Goal: Task Accomplishment & Management: Use online tool/utility

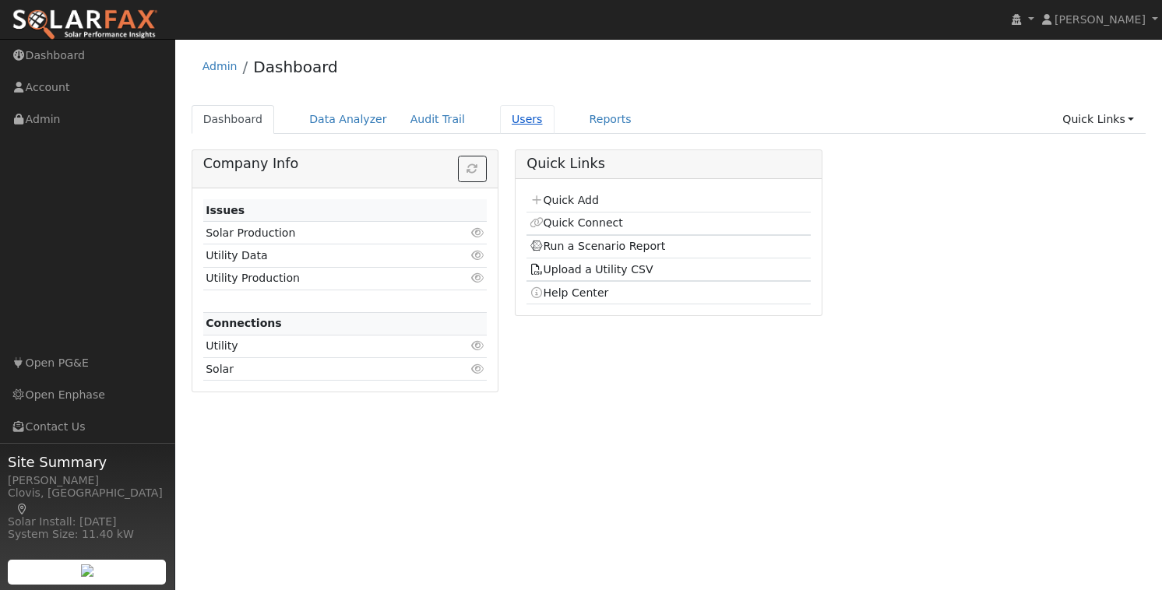
click at [500, 115] on link "Users" at bounding box center [527, 119] width 55 height 29
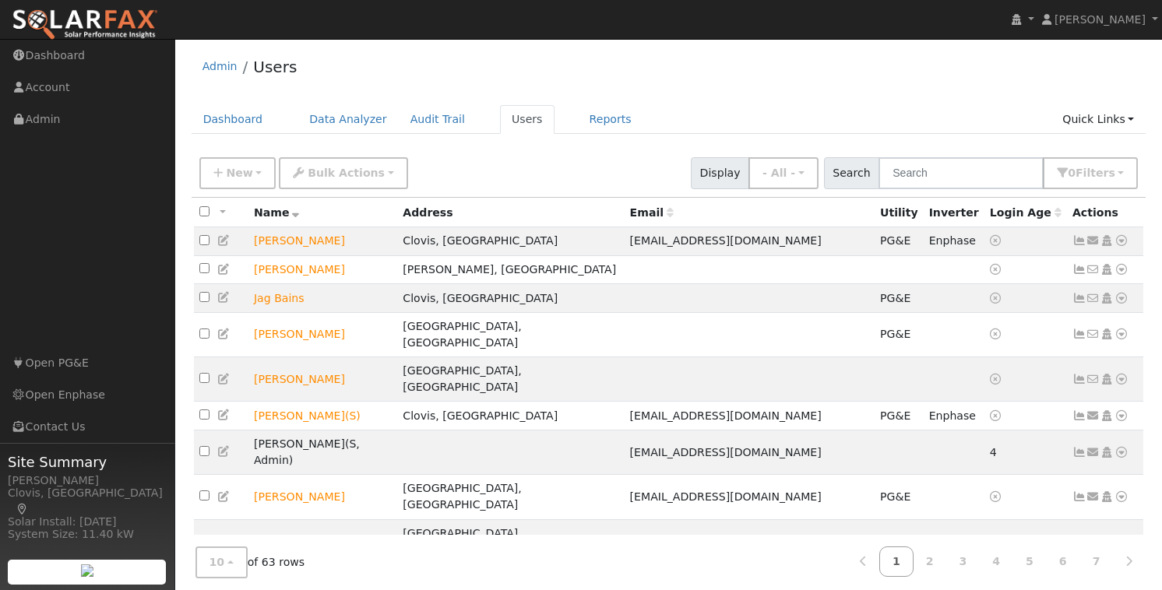
click at [516, 161] on div "New Add User Quick Add Quick Connect Quick Convert Lead Bulk Actions Send Email…" at bounding box center [668, 170] width 945 height 37
click at [941, 163] on input "text" at bounding box center [961, 173] width 165 height 32
drag, startPoint x: 890, startPoint y: 125, endPoint x: 785, endPoint y: 142, distance: 106.5
click at [890, 125] on ul "Dashboard Data Analyzer Audit Trail Users Reports Quick Links Quick Add Quick C…" at bounding box center [669, 119] width 955 height 29
click at [248, 169] on span "New" at bounding box center [239, 173] width 26 height 12
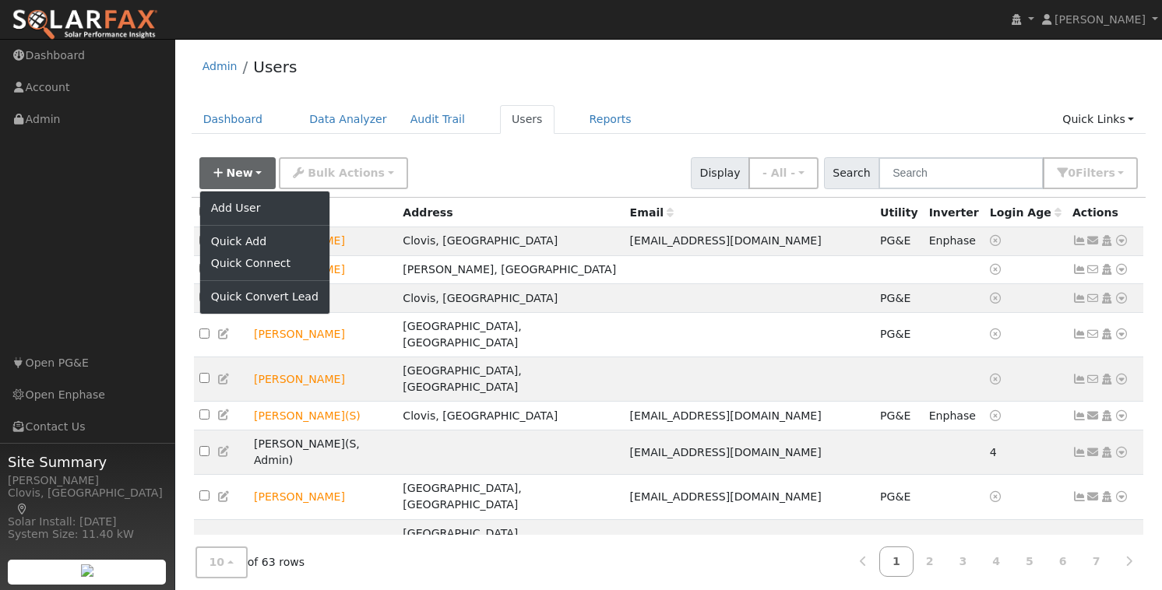
drag, startPoint x: 465, startPoint y: 166, endPoint x: 549, endPoint y: 155, distance: 84.8
click at [478, 164] on div "New Add User Quick Add Quick Connect Quick Convert Lead Bulk Actions Send Email…" at bounding box center [668, 170] width 945 height 37
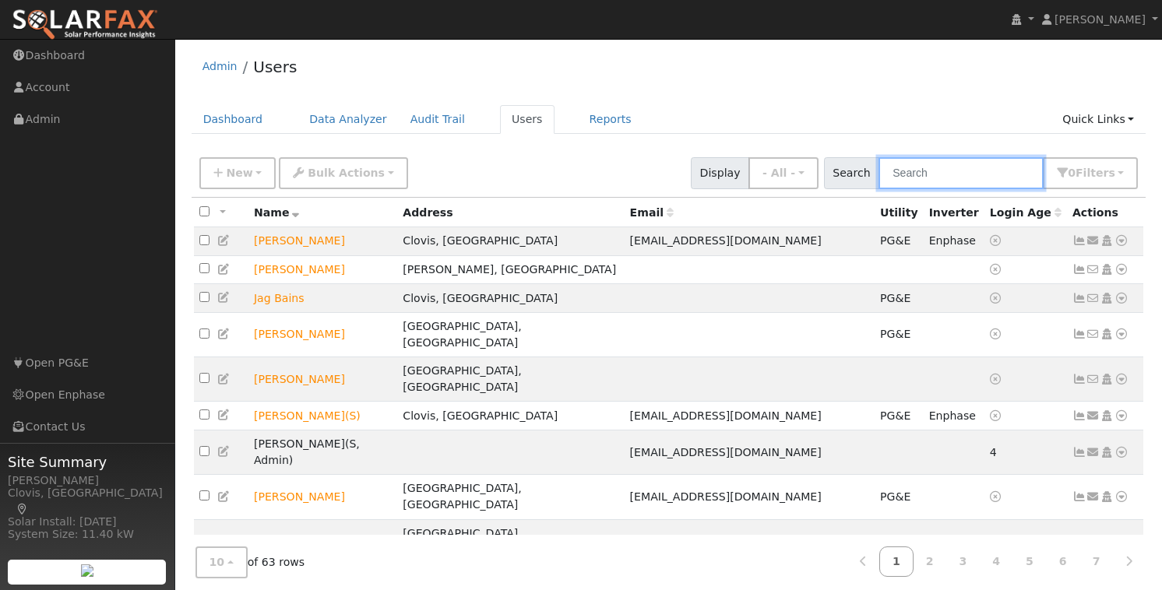
click at [951, 168] on input "text" at bounding box center [961, 173] width 165 height 32
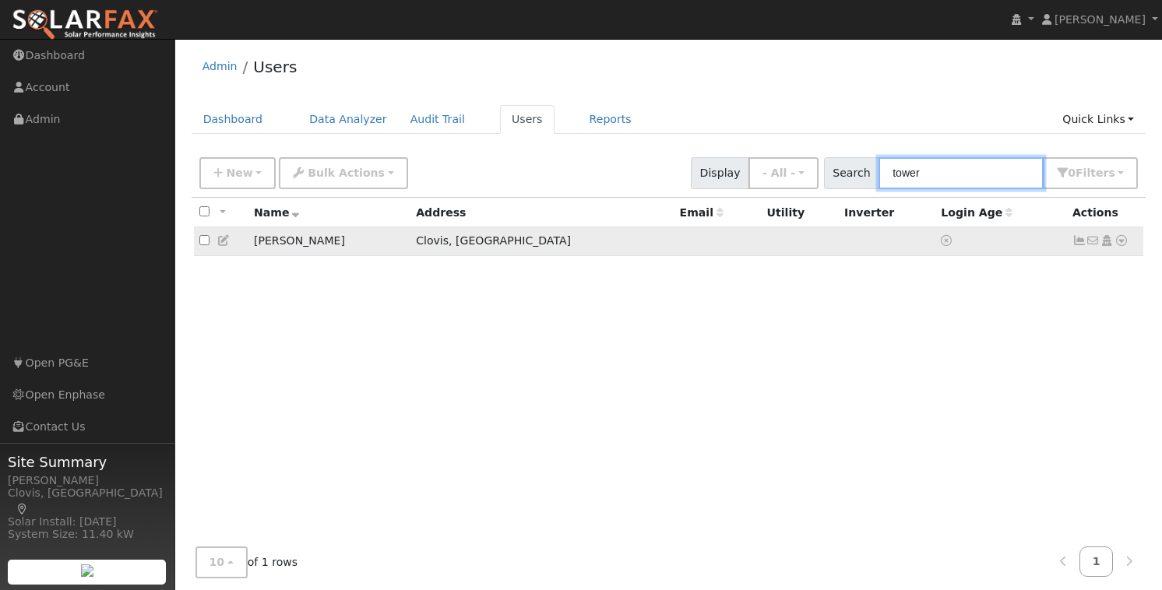
type input "tower"
click at [261, 248] on td "[PERSON_NAME]" at bounding box center [329, 241] width 162 height 29
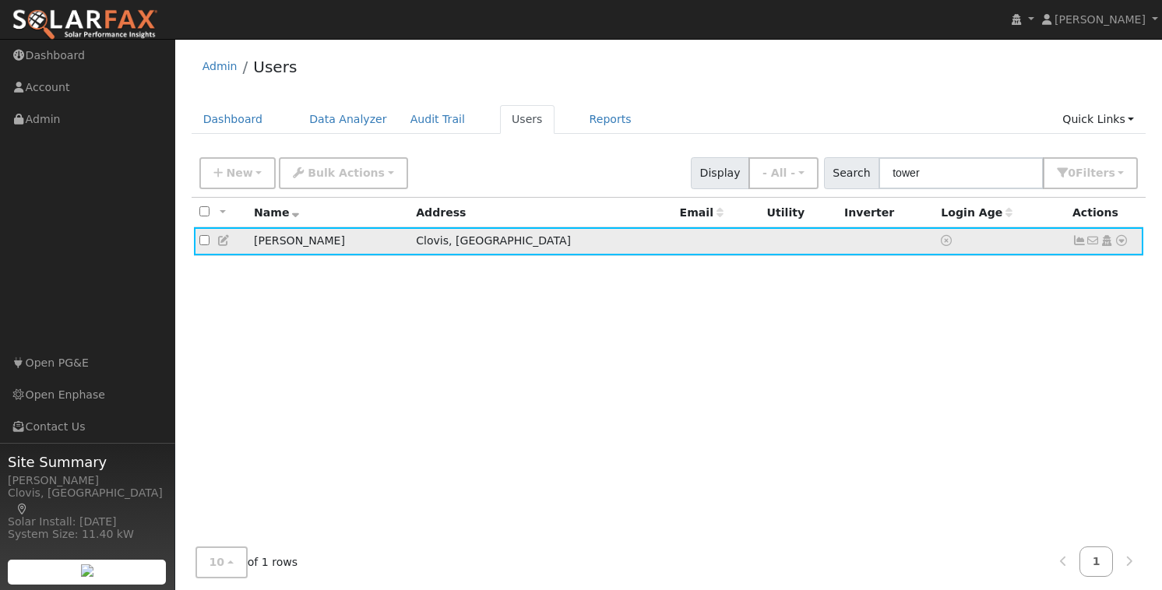
click at [290, 246] on td "[PERSON_NAME]" at bounding box center [329, 241] width 162 height 29
click at [222, 240] on icon at bounding box center [224, 240] width 14 height 11
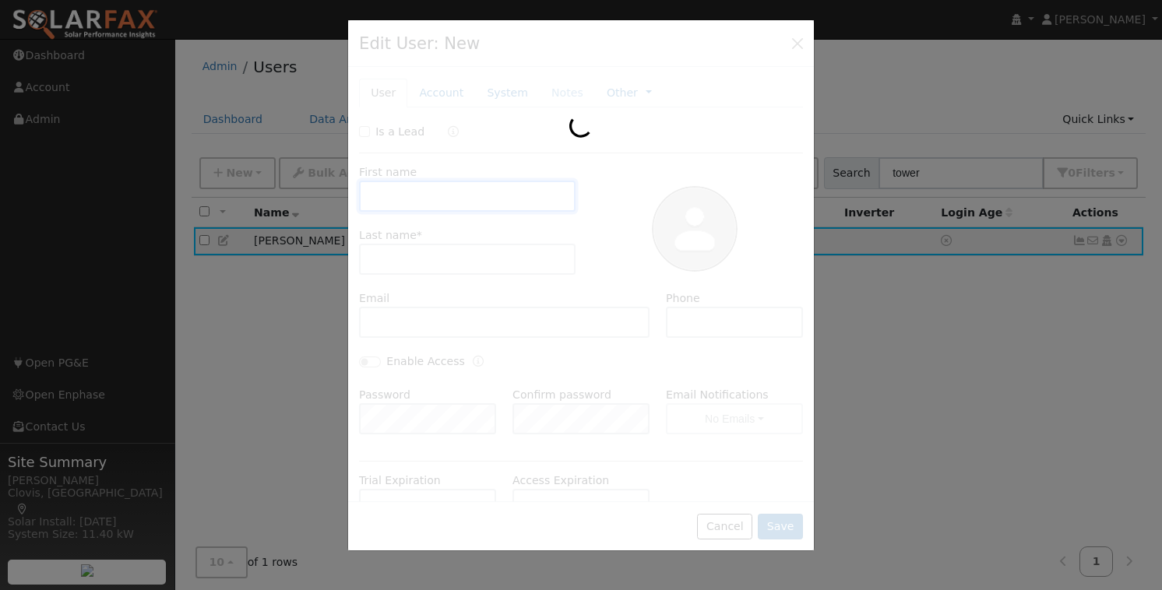
type input "Sean"
type input "Tower"
type input "Default Account"
type input "1346 [GEOGRAPHIC_DATA][PERSON_NAME]"
type input "Clovis"
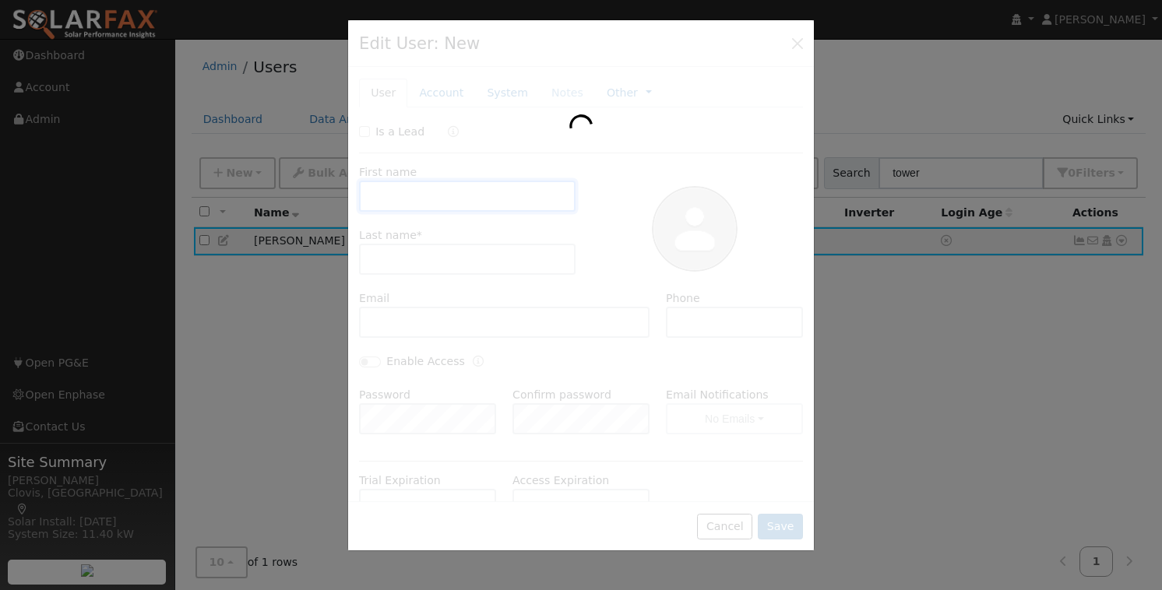
type input "CA"
type input "93619"
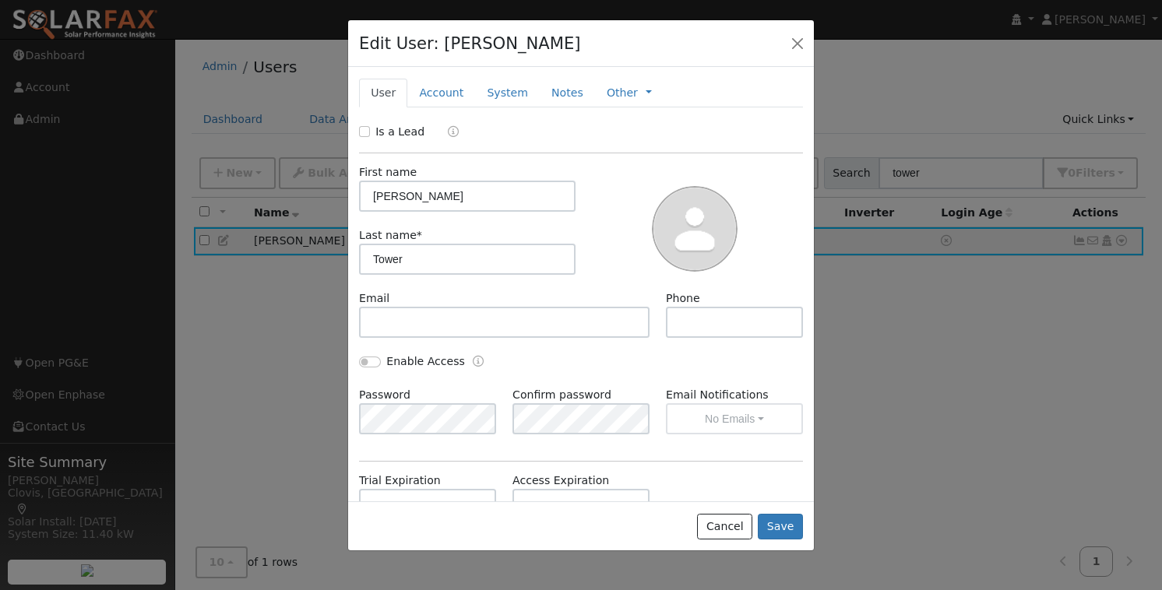
click at [370, 128] on div "Is a Lead" at bounding box center [393, 132] width 69 height 16
drag, startPoint x: 364, startPoint y: 136, endPoint x: 375, endPoint y: 130, distance: 12.9
click at [364, 136] on input "Is a Lead" at bounding box center [364, 131] width 11 height 11
checkbox input "true"
click at [431, 97] on link "Account" at bounding box center [441, 93] width 68 height 29
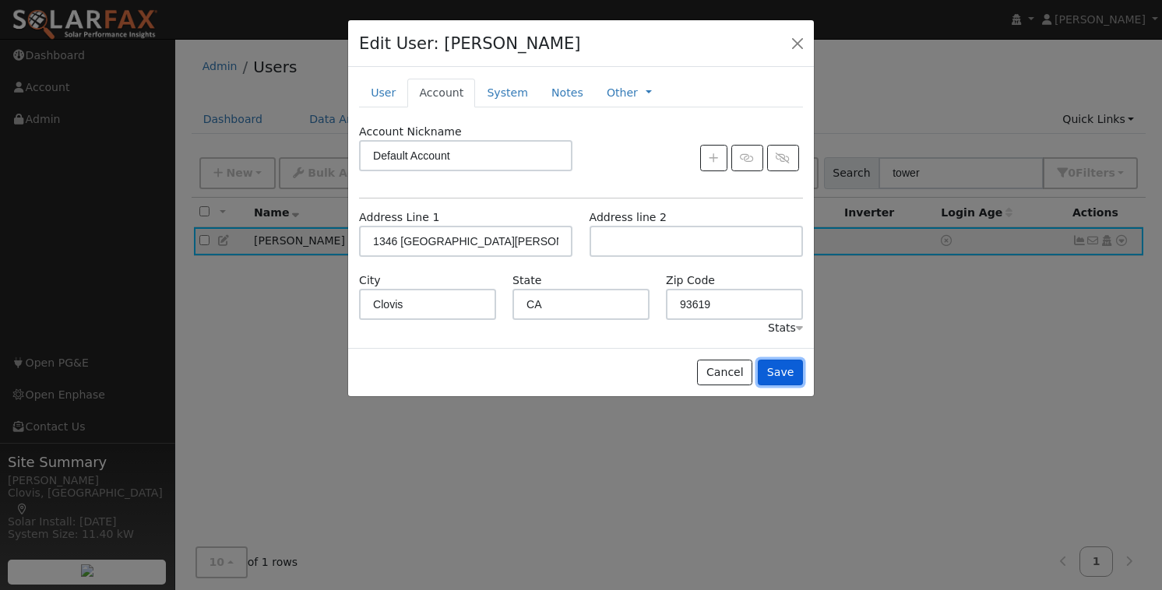
click at [776, 368] on button "Save" at bounding box center [780, 373] width 45 height 26
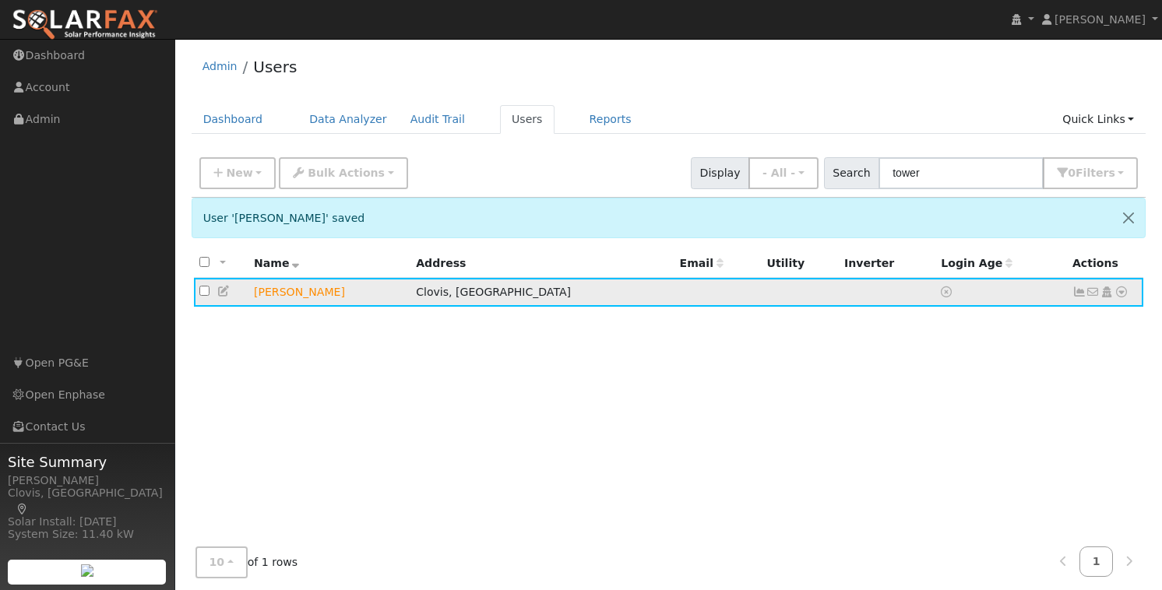
click at [1118, 294] on icon at bounding box center [1122, 292] width 14 height 11
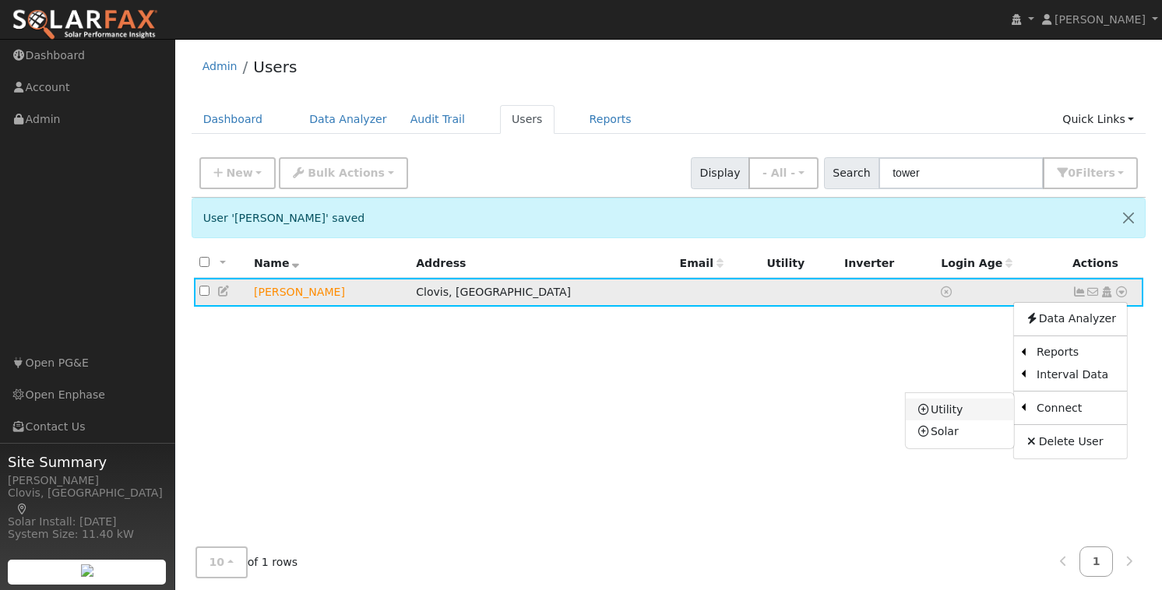
click at [963, 417] on link "Utility" at bounding box center [960, 410] width 108 height 22
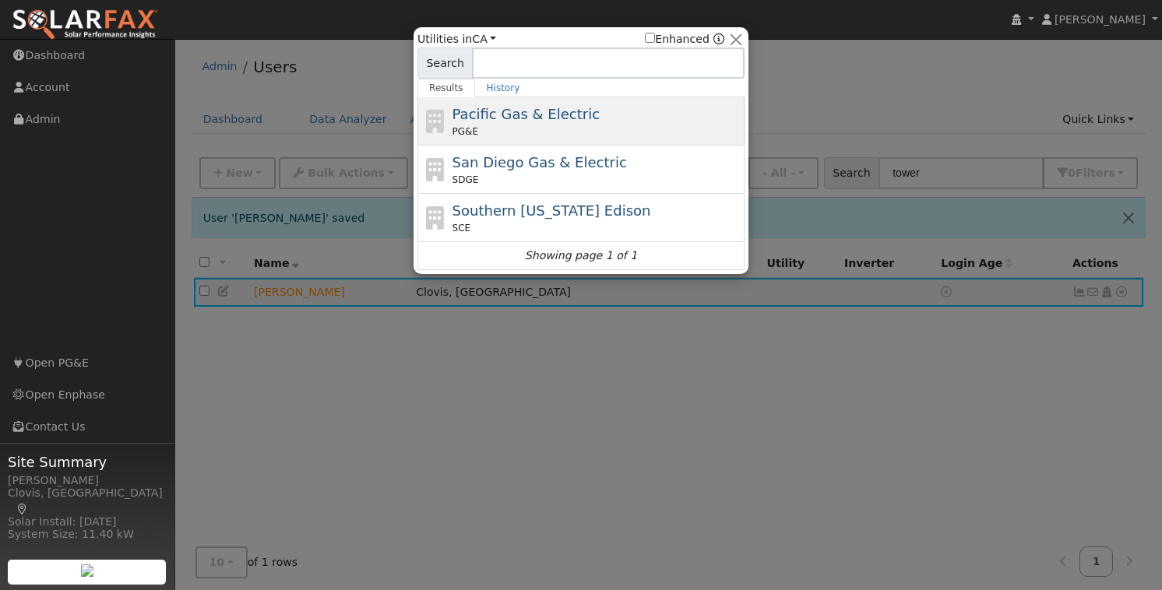
click at [533, 118] on span "Pacific Gas & Electric" at bounding box center [526, 114] width 147 height 16
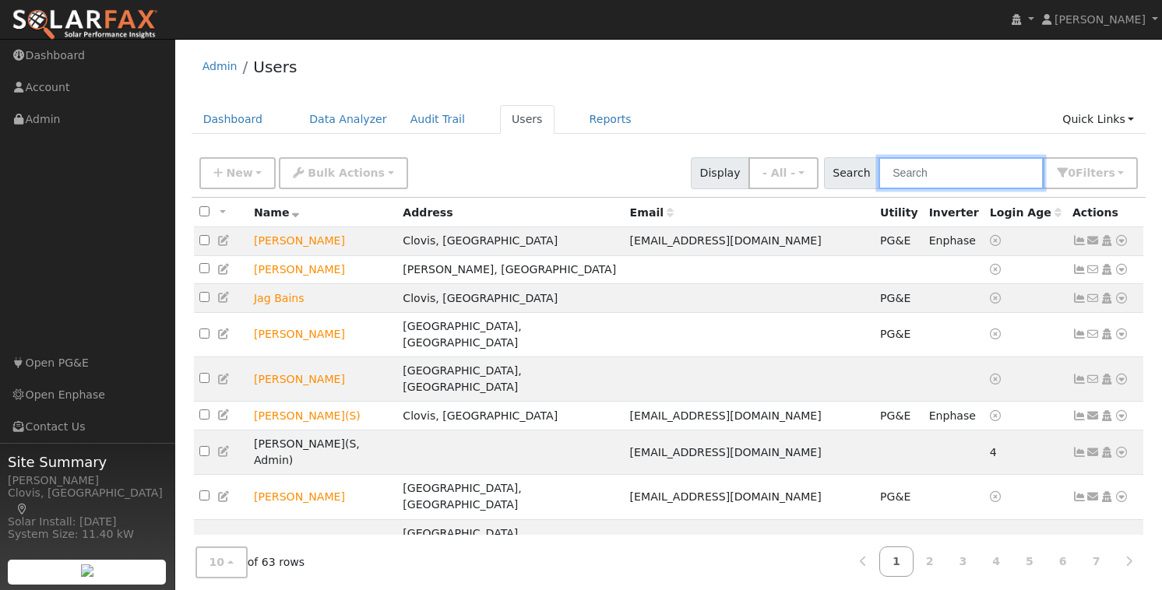
click at [997, 180] on input "text" at bounding box center [961, 173] width 165 height 32
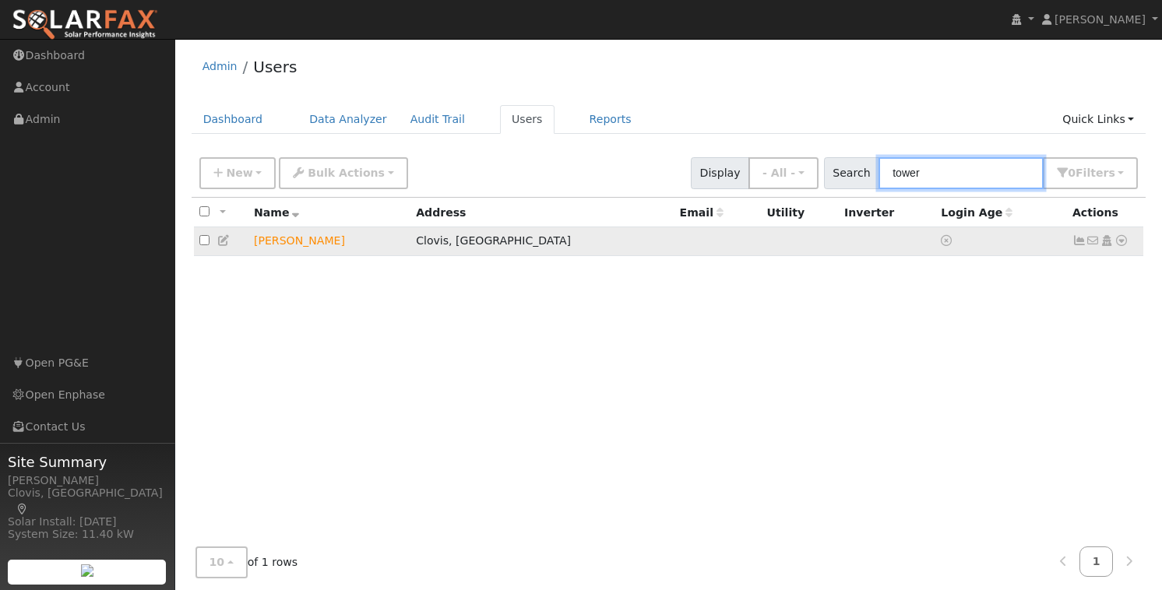
type input "tower"
click at [1122, 243] on icon at bounding box center [1122, 240] width 14 height 11
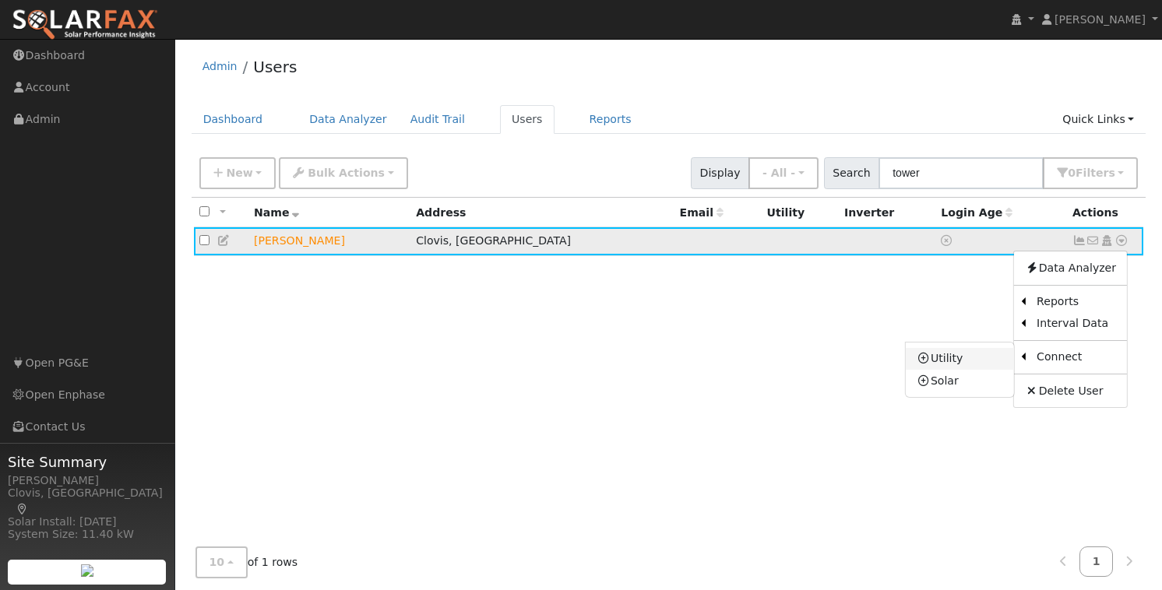
click at [964, 360] on link "Utility" at bounding box center [960, 359] width 108 height 22
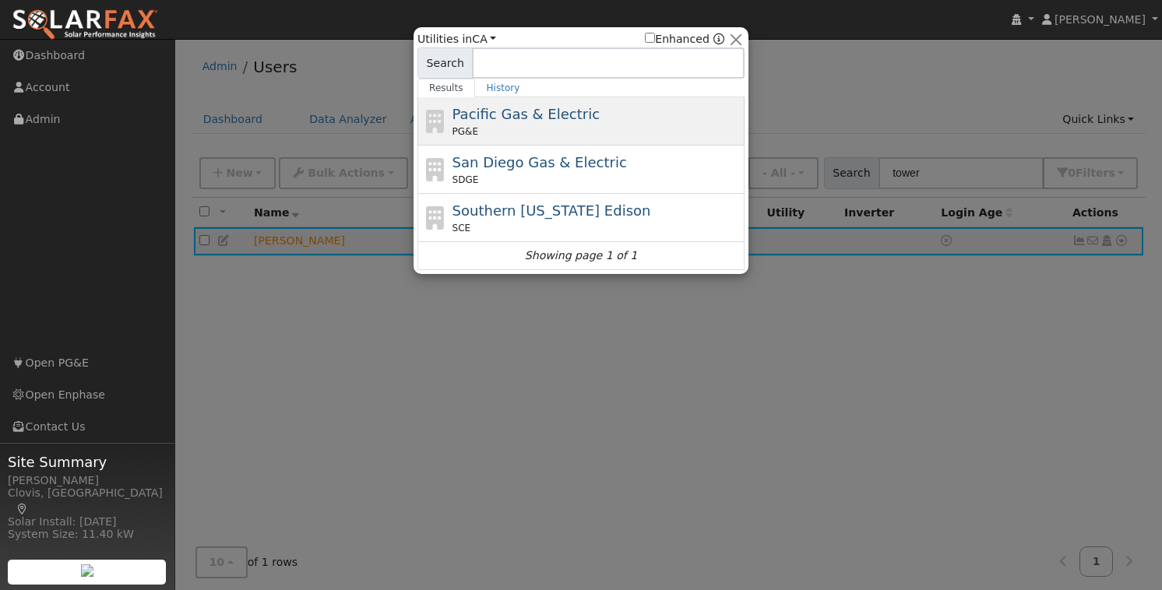
click at [504, 118] on span "Pacific Gas & Electric" at bounding box center [526, 114] width 147 height 16
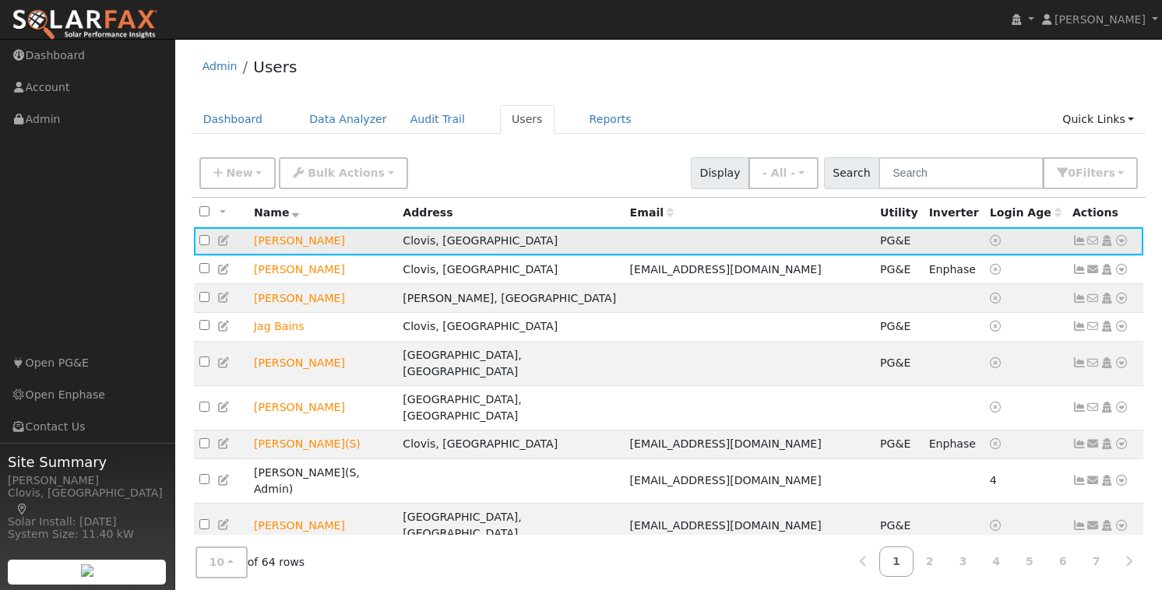
click at [1120, 242] on icon at bounding box center [1122, 240] width 14 height 11
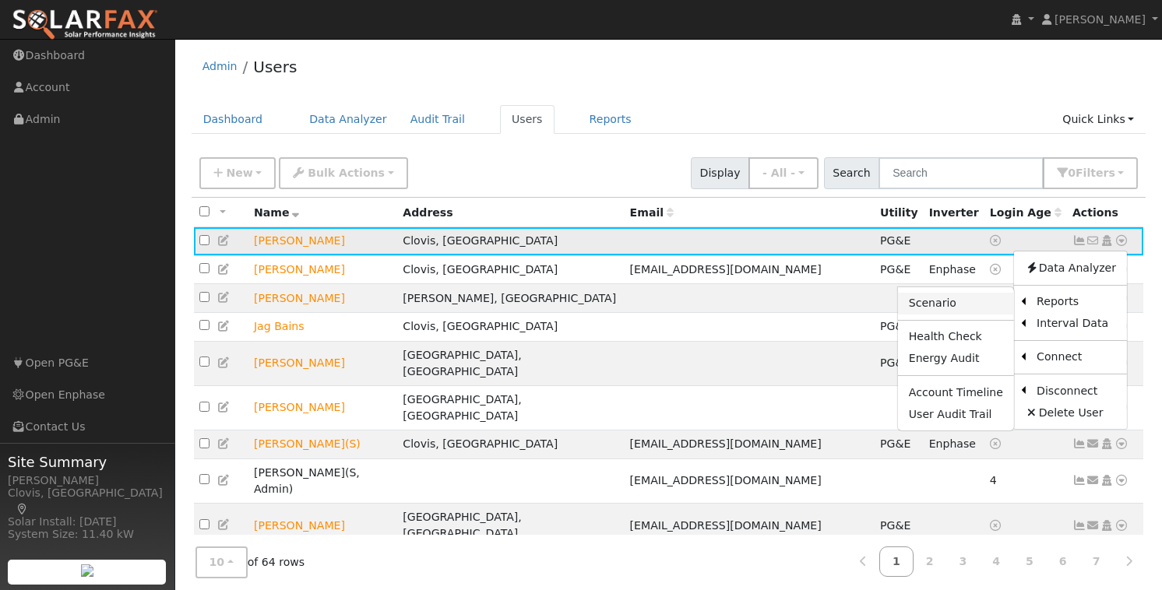
click at [991, 303] on link "Scenario" at bounding box center [956, 304] width 116 height 22
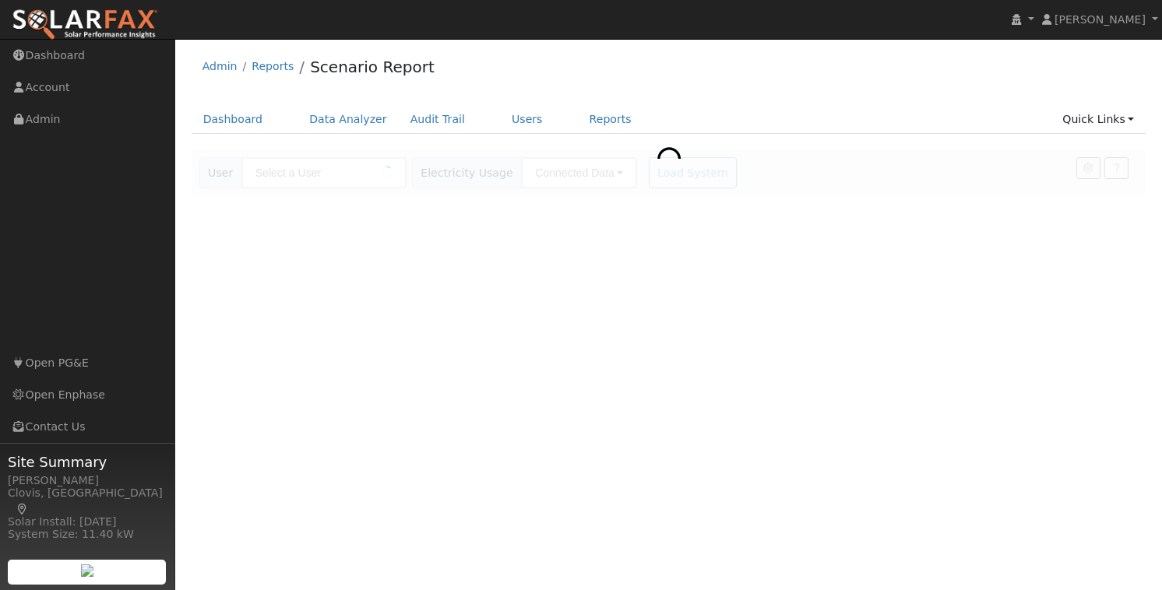
type input "[PERSON_NAME]"
type input "Pacific Gas & Electric"
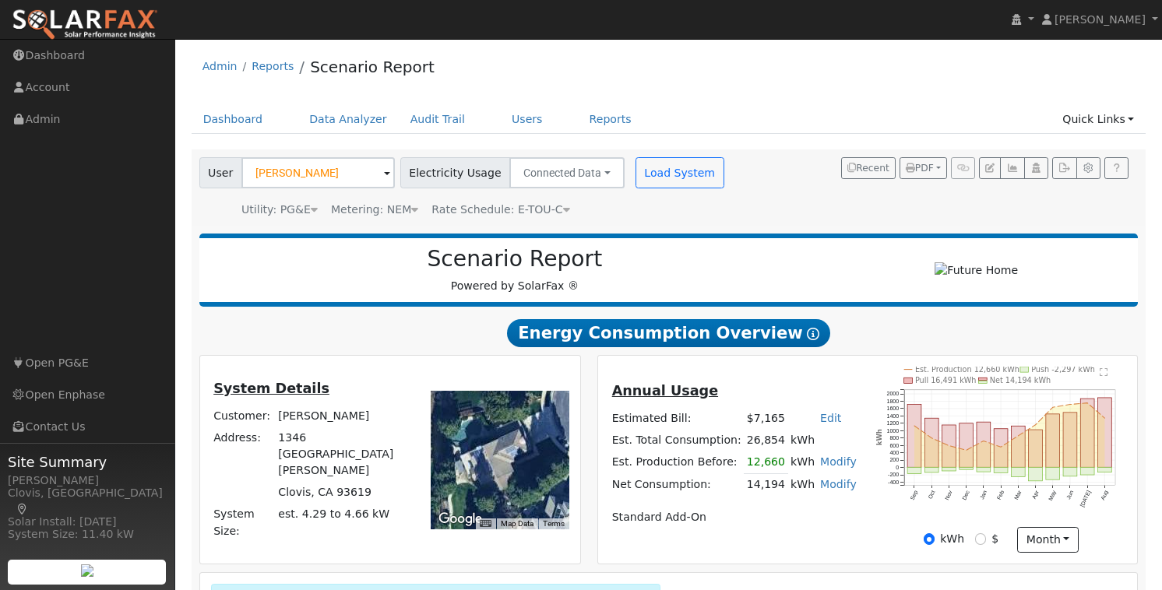
click at [527, 206] on span "Rate Schedule: E-TOU-C" at bounding box center [500, 209] width 138 height 12
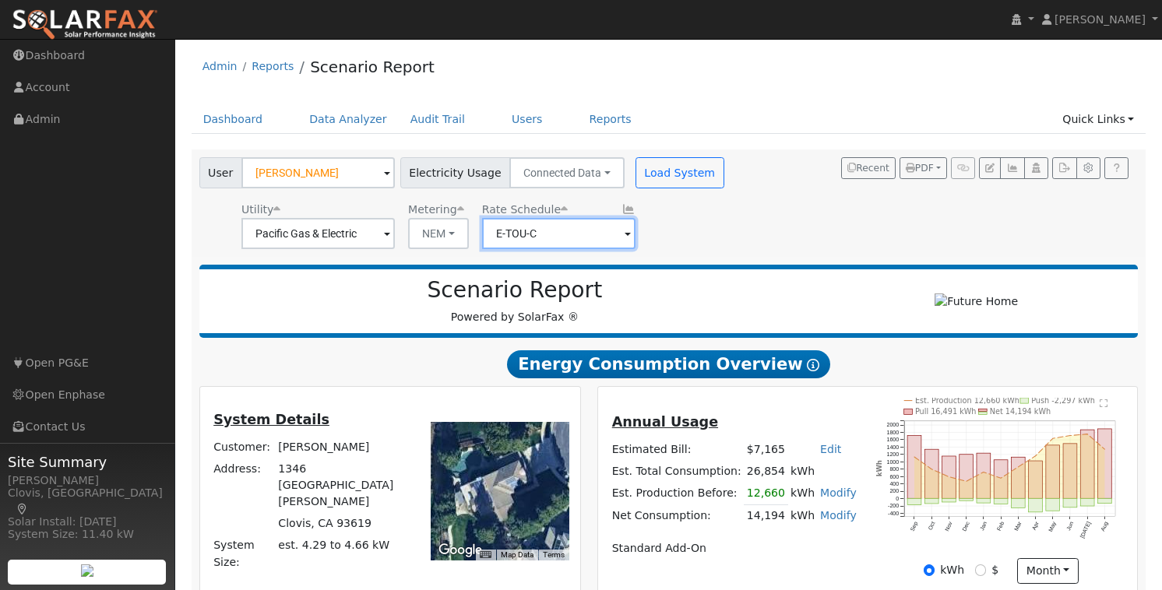
click at [547, 234] on input "E-TOU-C" at bounding box center [558, 233] width 153 height 31
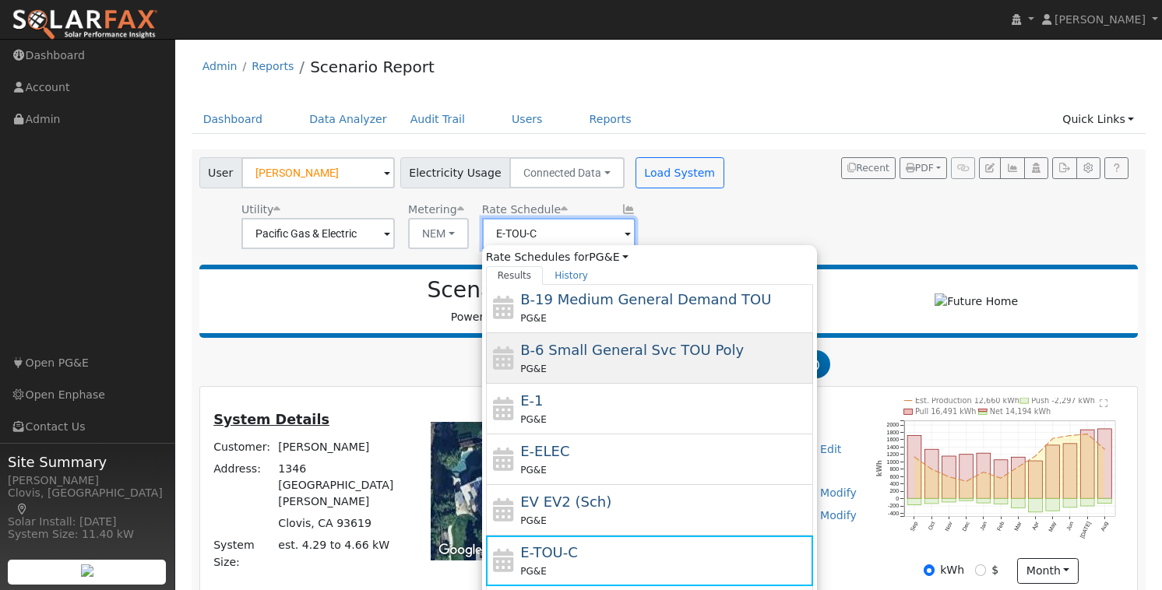
scroll to position [221, 0]
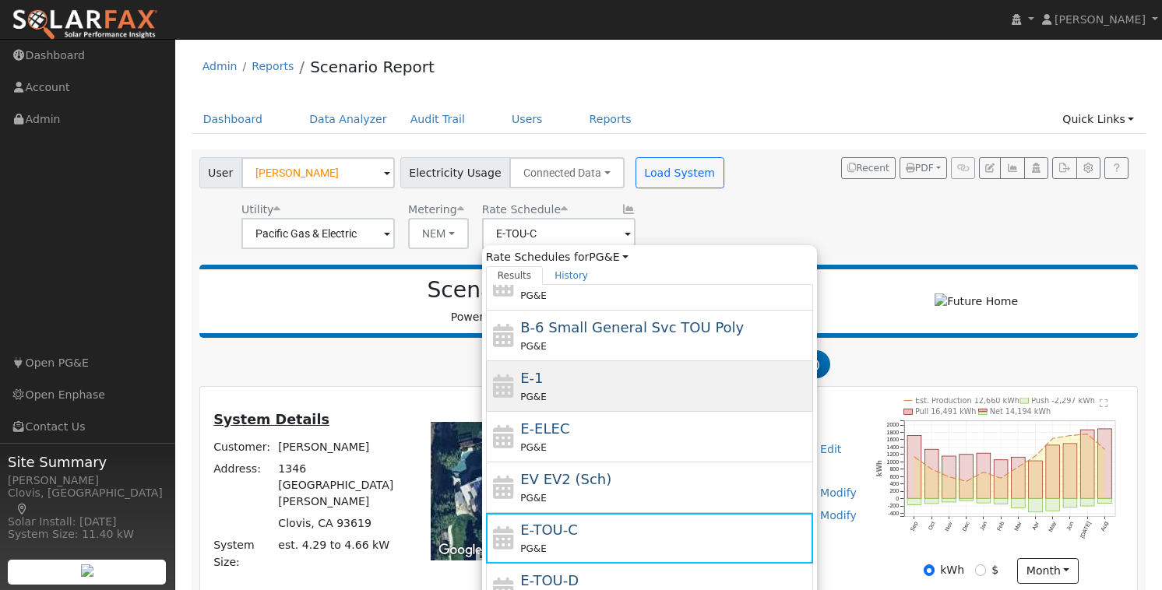
click at [539, 383] on div "E-1 PG&E" at bounding box center [664, 386] width 289 height 37
type input "E-1"
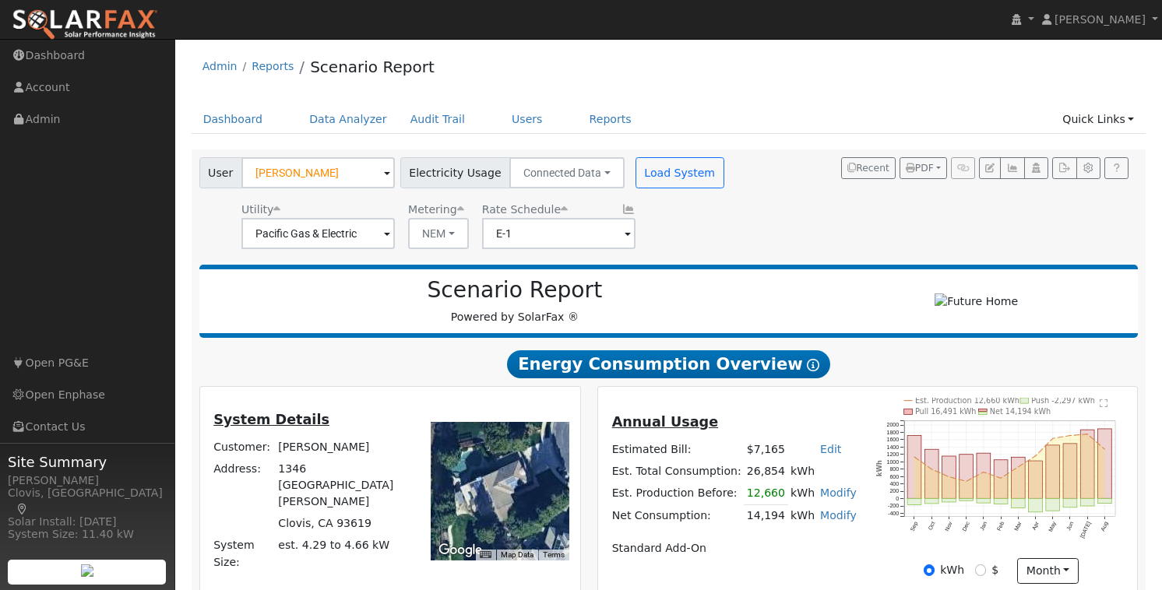
click at [809, 234] on div "User Sean Tower Account Default Account Default Account 1346 North Cindy Avenue…" at bounding box center [665, 200] width 939 height 97
click at [642, 171] on button "Load System" at bounding box center [680, 172] width 89 height 31
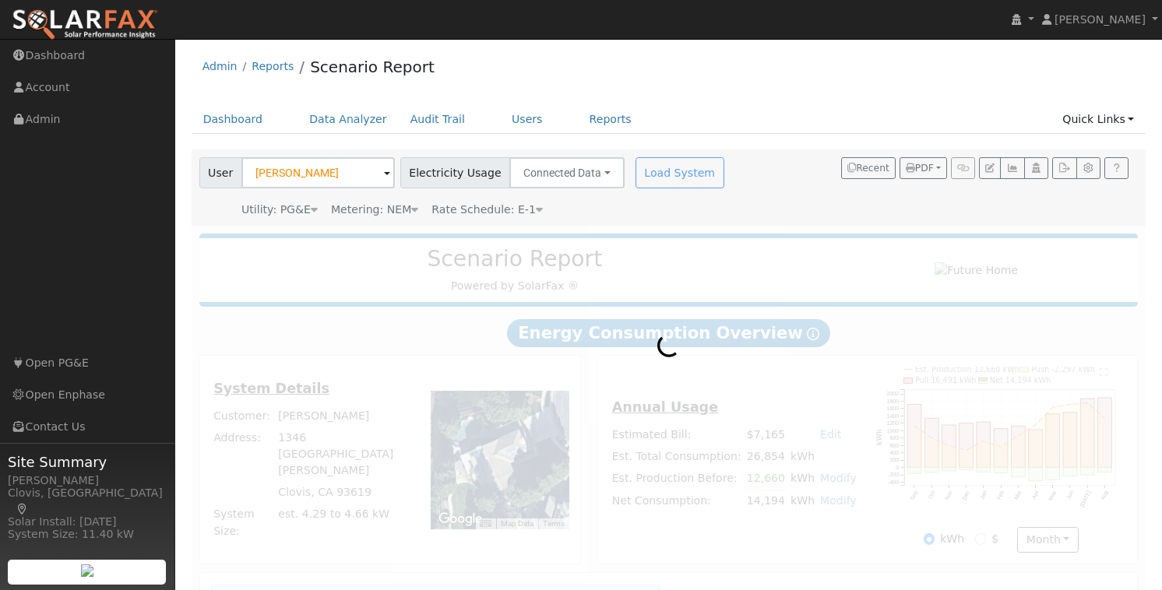
radio input "true"
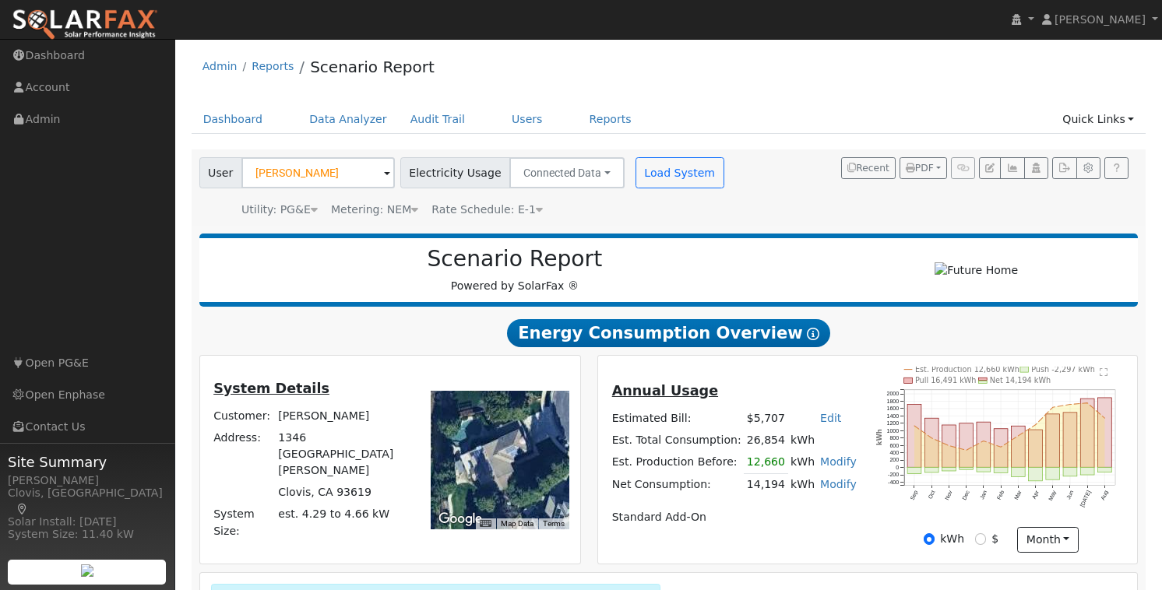
click at [512, 213] on span "Rate Schedule: E-1" at bounding box center [486, 209] width 111 height 12
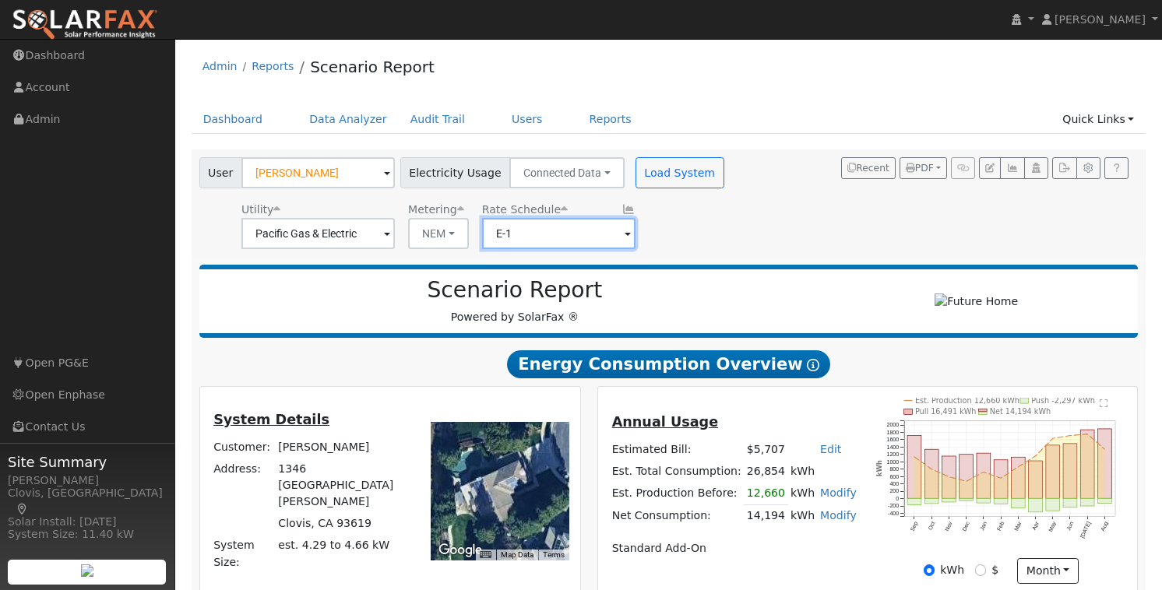
click at [523, 232] on input "E-1" at bounding box center [558, 233] width 153 height 31
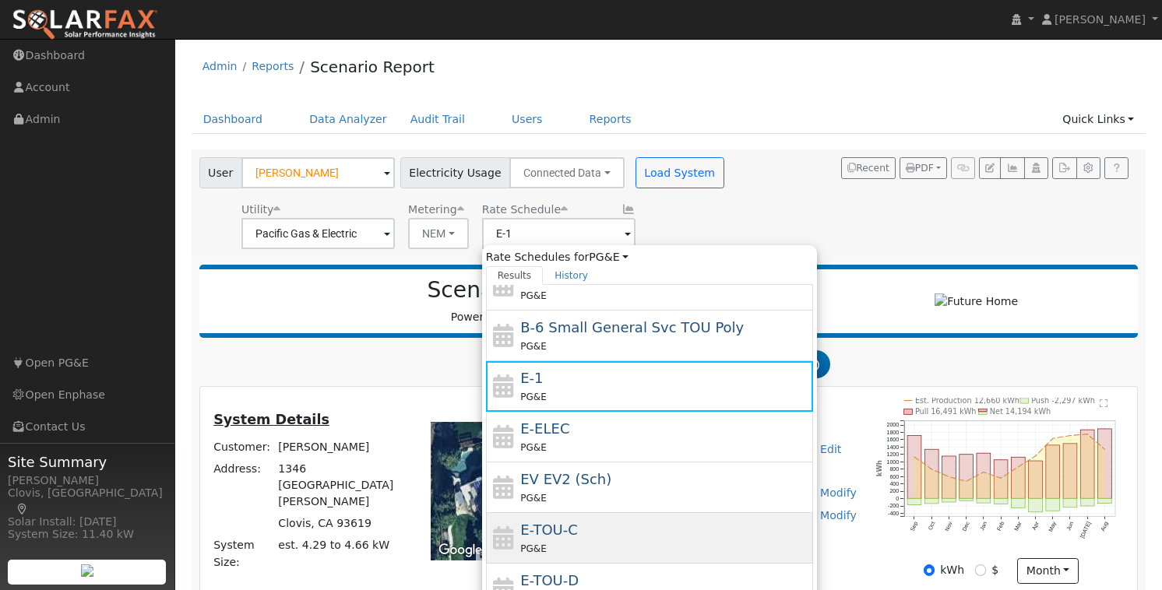
click at [604, 538] on div "E-TOU-C PG&E" at bounding box center [664, 537] width 289 height 37
type input "E-TOU-C"
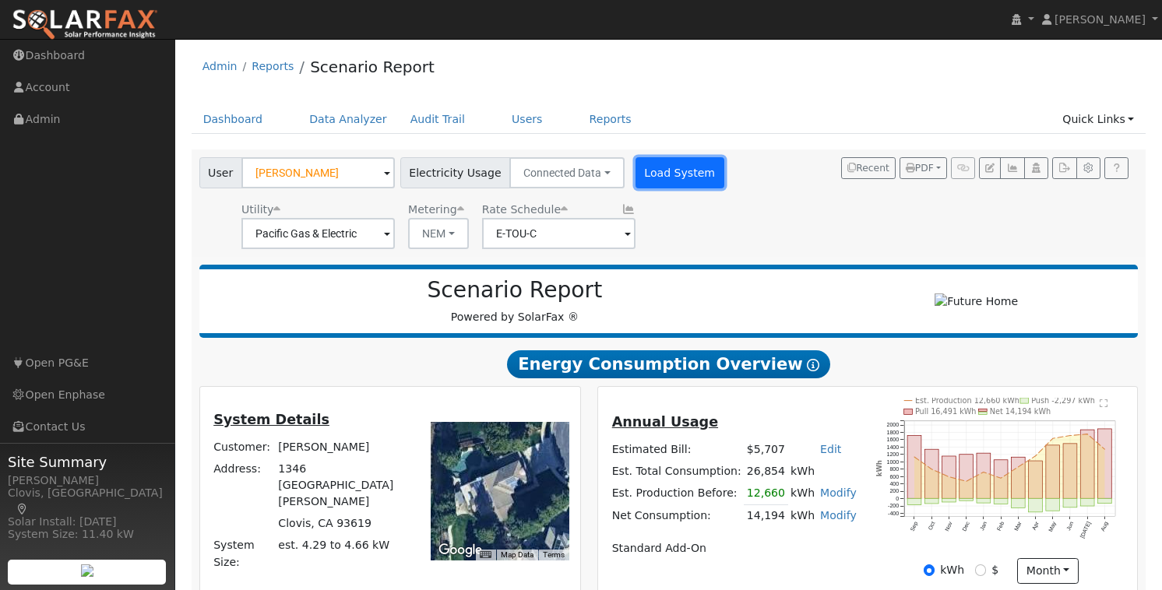
click at [657, 168] on button "Load System" at bounding box center [680, 172] width 89 height 31
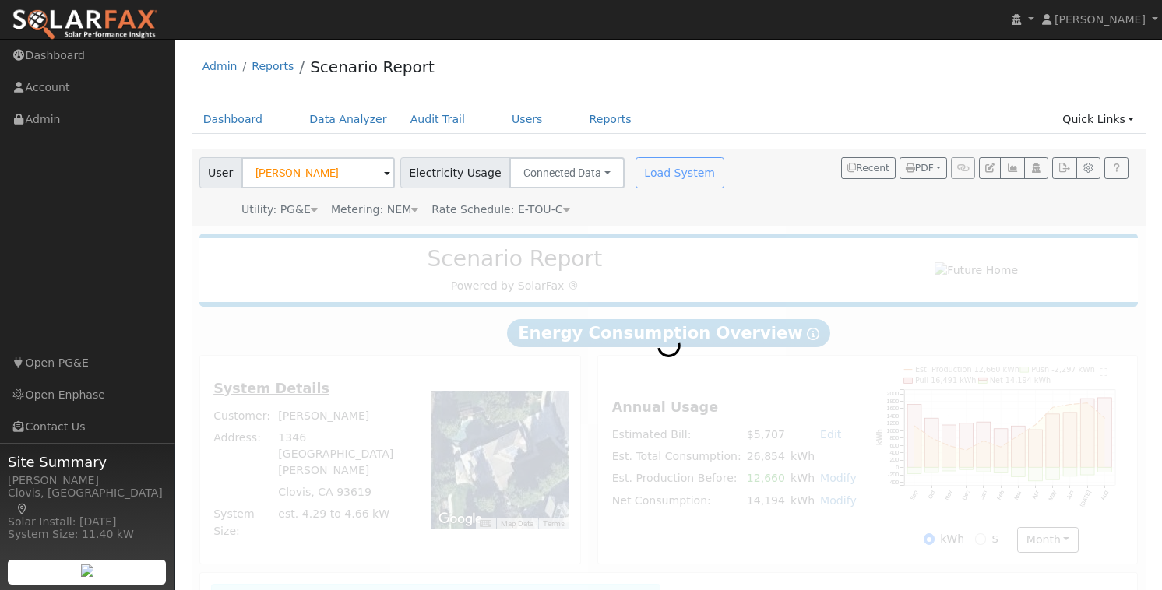
radio input "true"
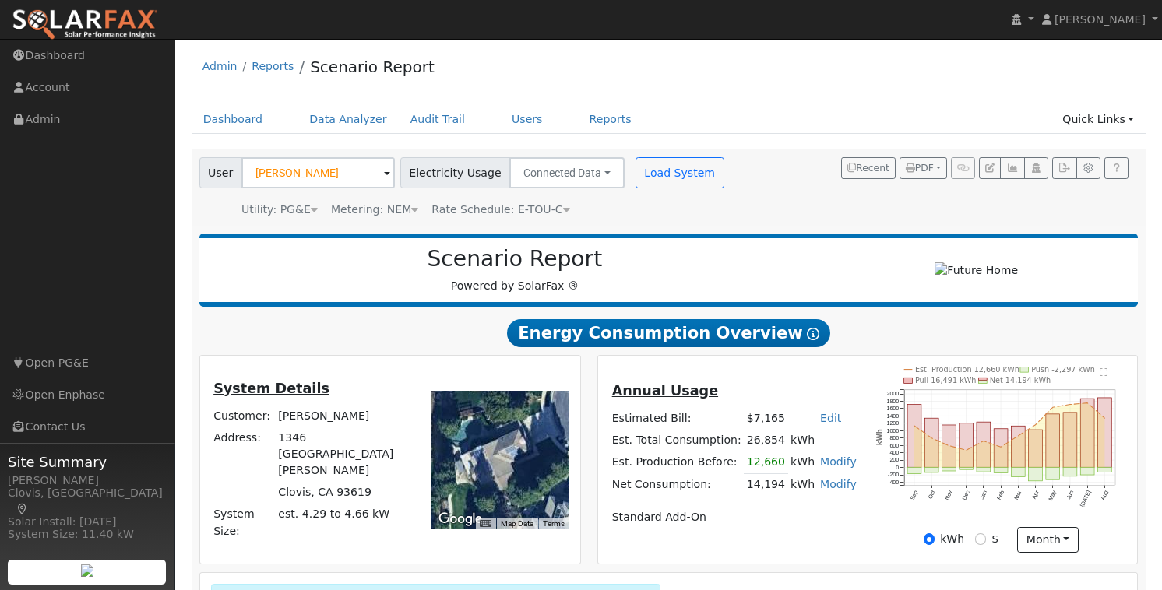
click at [563, 213] on icon at bounding box center [566, 209] width 7 height 11
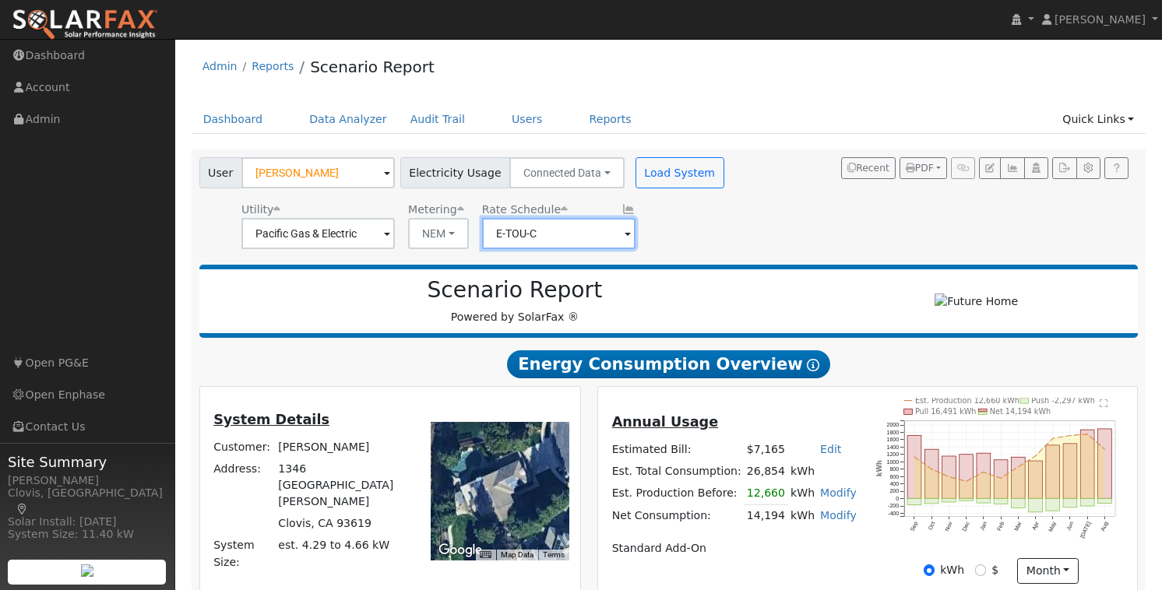
click at [551, 230] on input "E-TOU-C" at bounding box center [558, 233] width 153 height 31
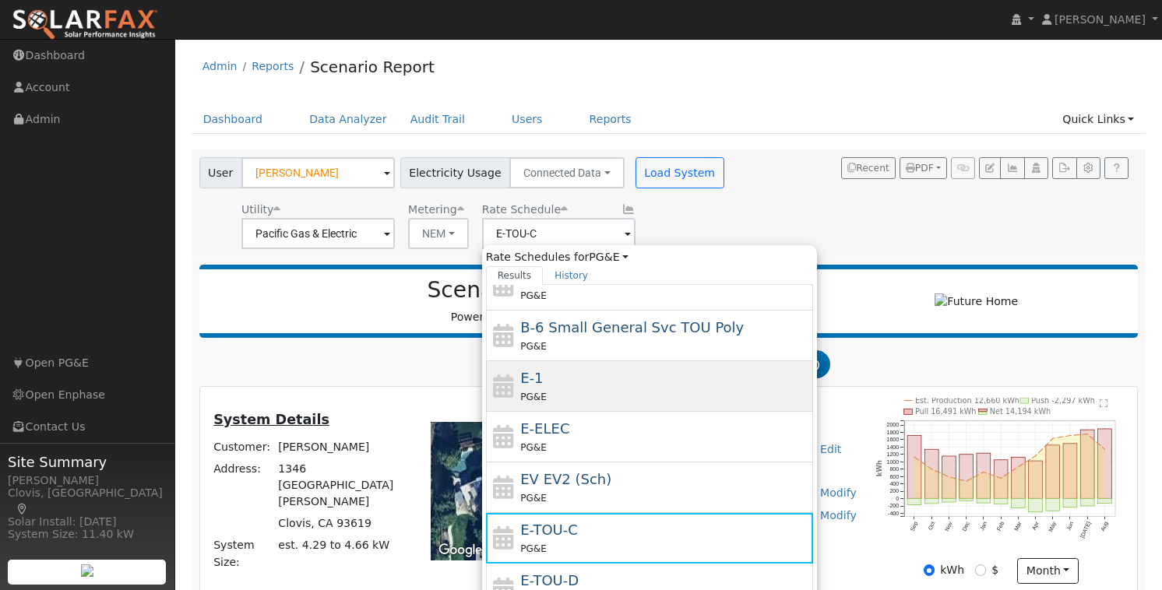
click at [542, 377] on div "E-1 PG&E" at bounding box center [664, 386] width 289 height 37
type input "E-1"
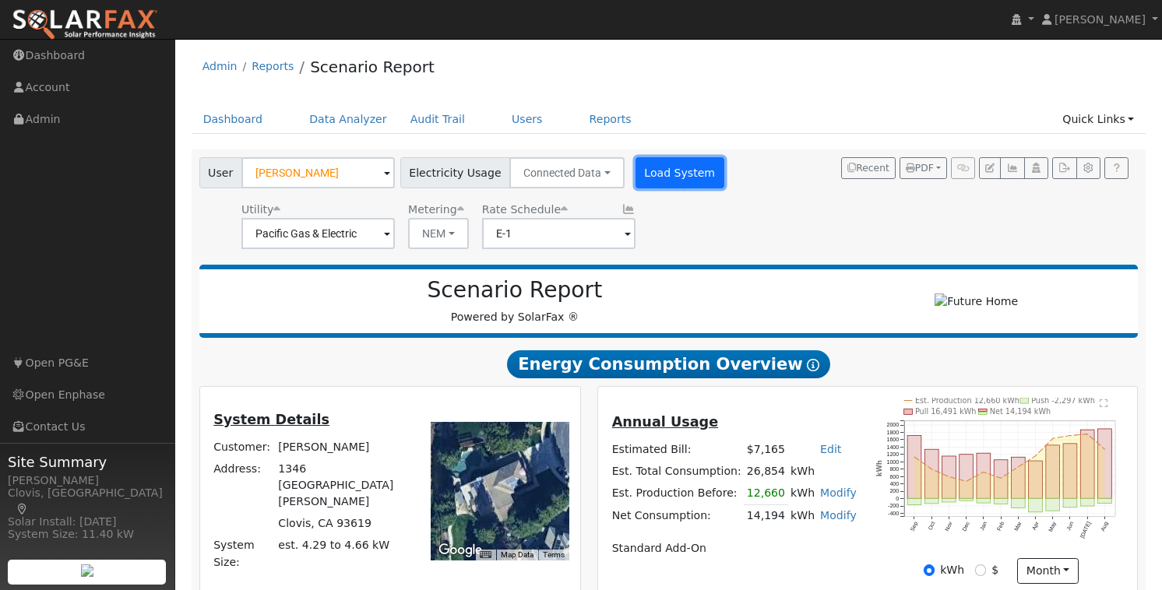
click at [662, 174] on button "Load System" at bounding box center [680, 172] width 89 height 31
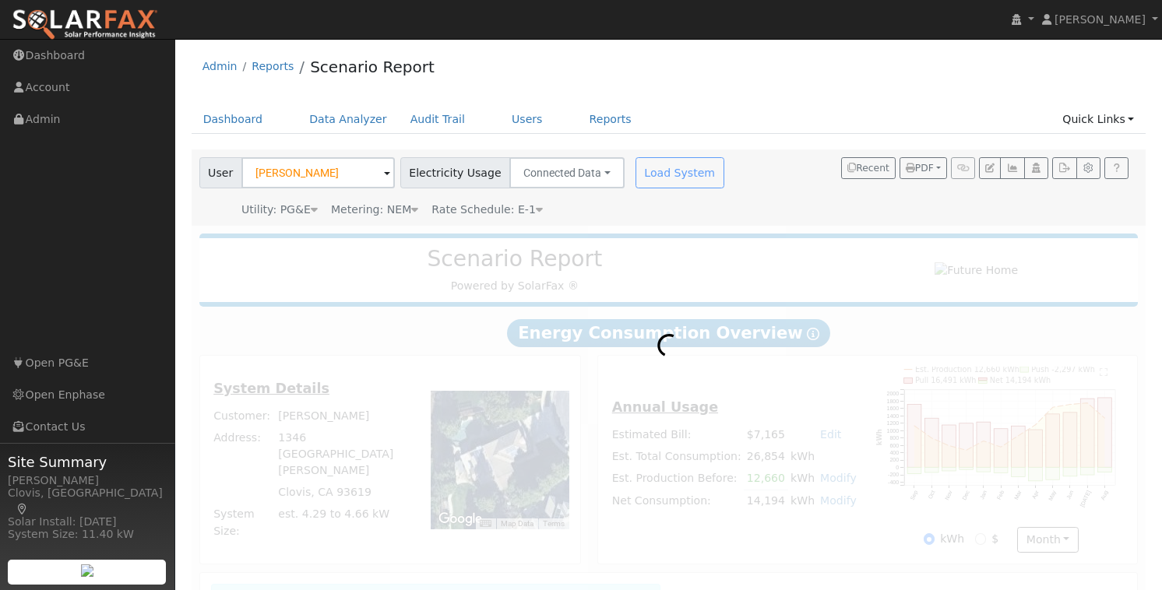
radio input "true"
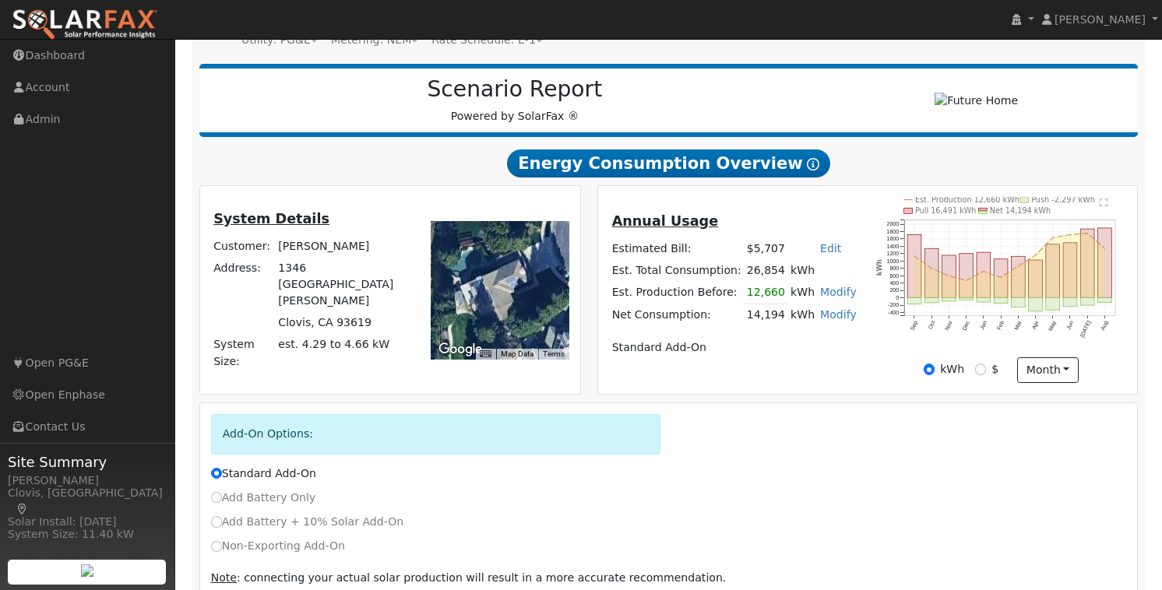
scroll to position [174, 0]
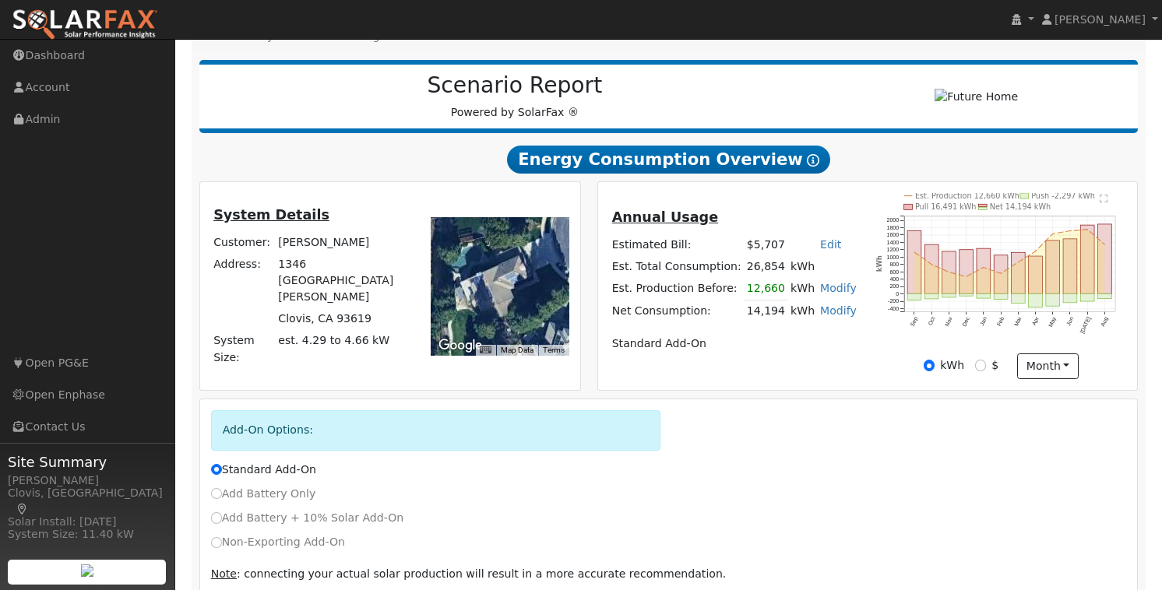
click at [273, 551] on label "Non-Exporting Add-On" at bounding box center [278, 542] width 134 height 16
click at [222, 548] on input "Non-Exporting Add-On" at bounding box center [216, 542] width 11 height 11
radio input "true"
radio input "false"
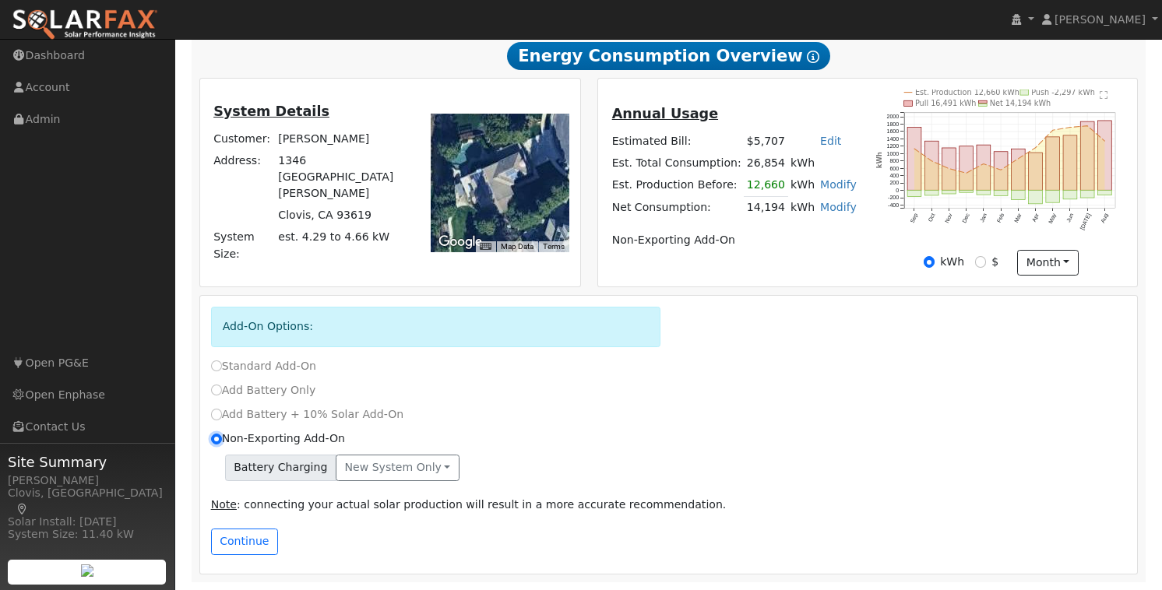
scroll to position [283, 0]
click at [251, 544] on button "Continue" at bounding box center [244, 542] width 67 height 26
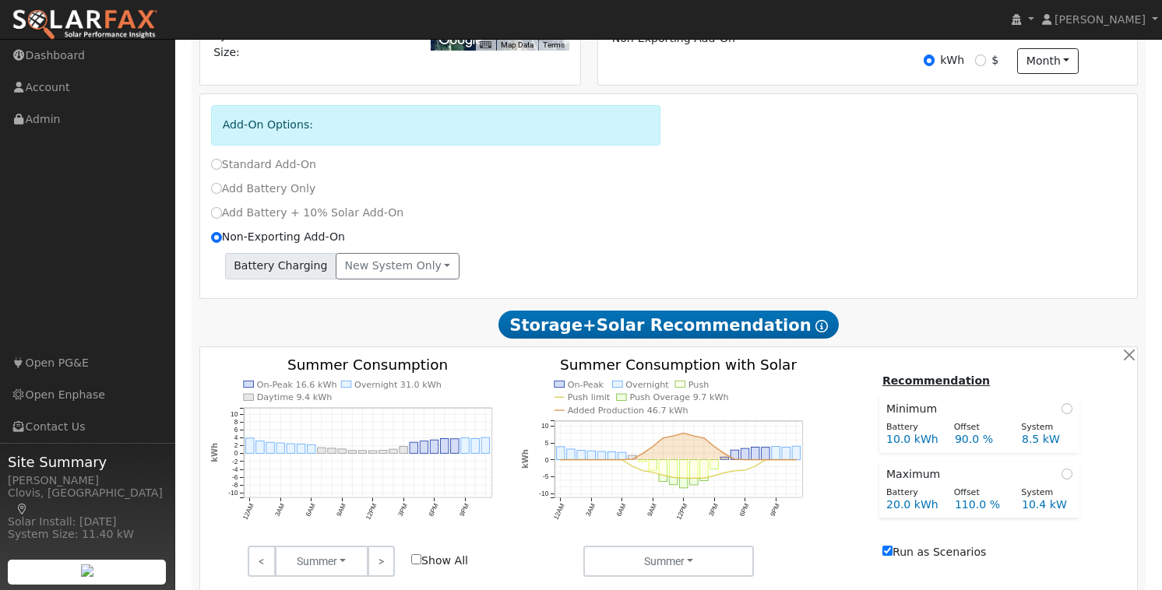
scroll to position [0, 0]
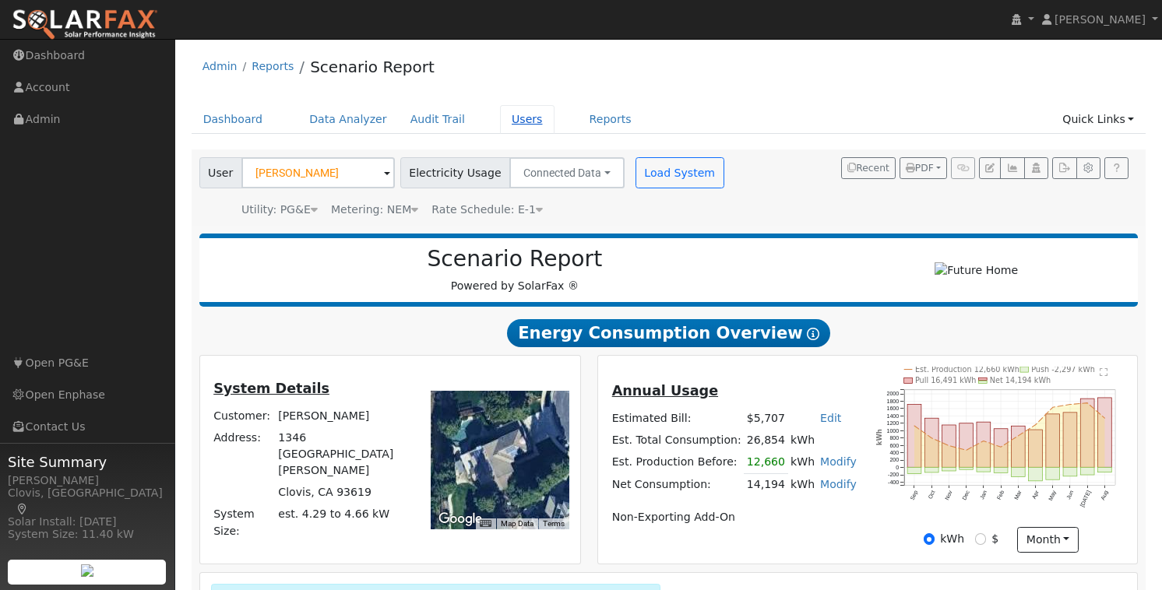
click at [524, 118] on link "Users" at bounding box center [527, 119] width 55 height 29
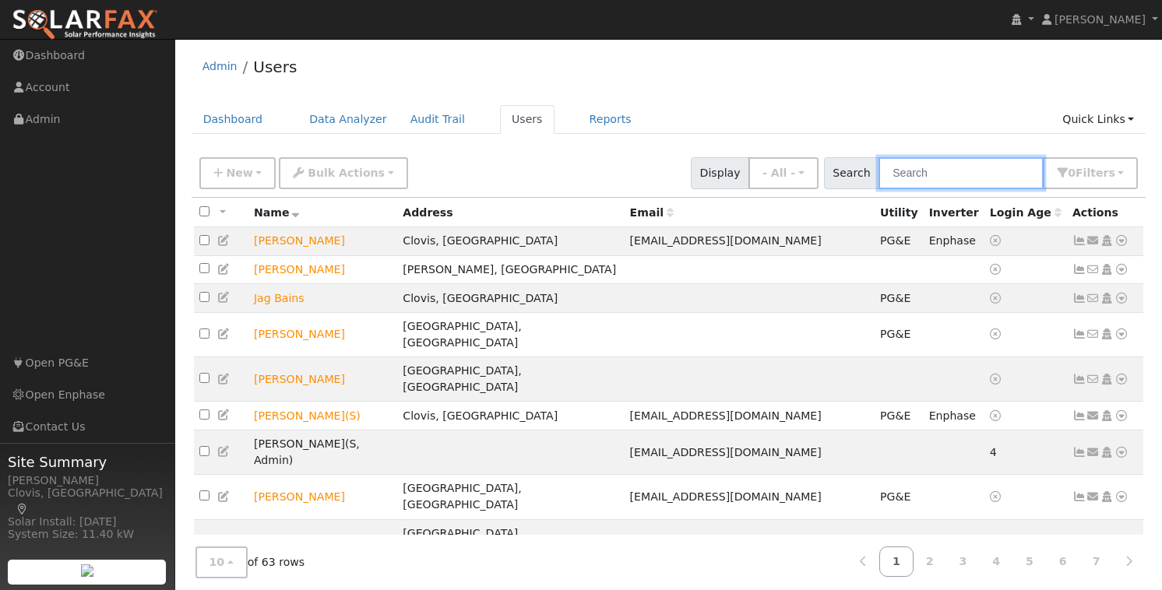
click at [978, 174] on input "text" at bounding box center [961, 173] width 165 height 32
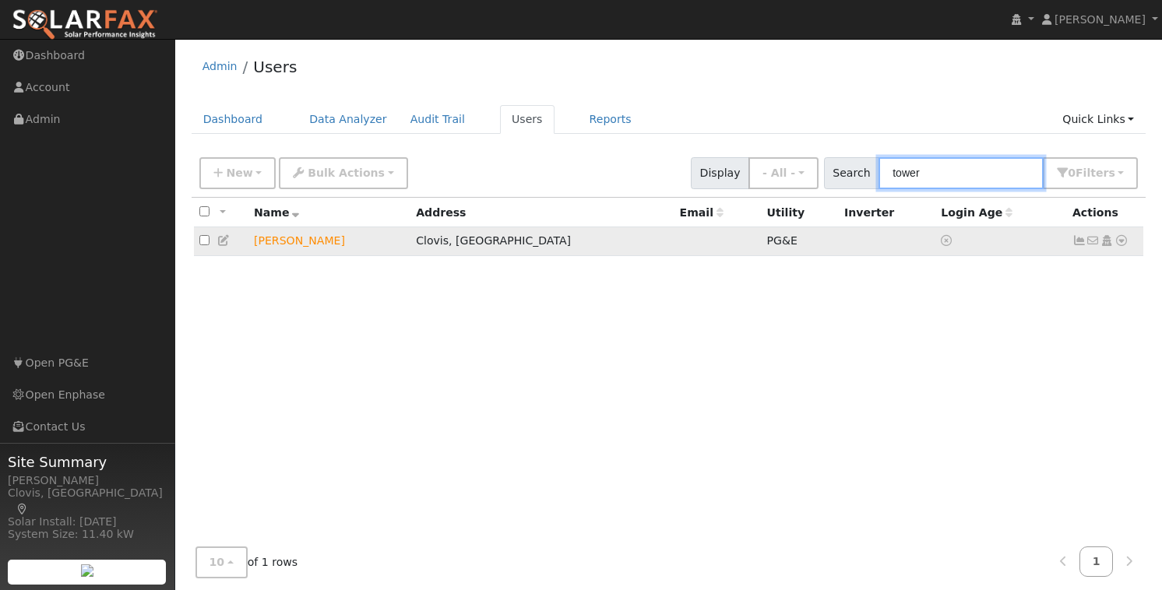
type input "tower"
click at [1124, 242] on icon at bounding box center [1122, 240] width 14 height 11
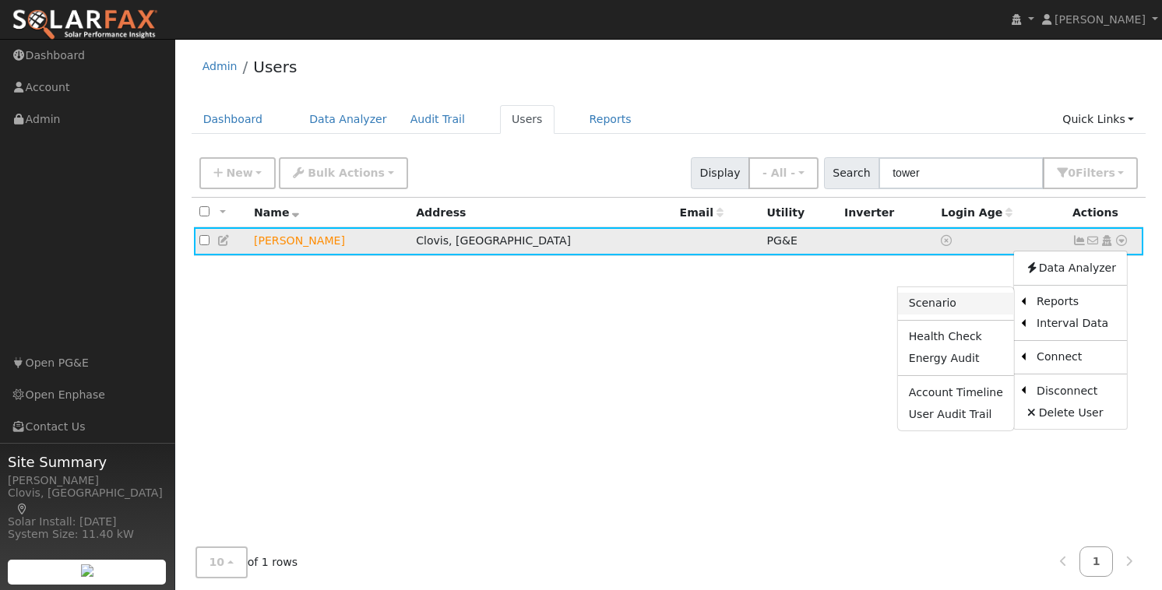
click at [974, 303] on link "Scenario" at bounding box center [956, 304] width 116 height 22
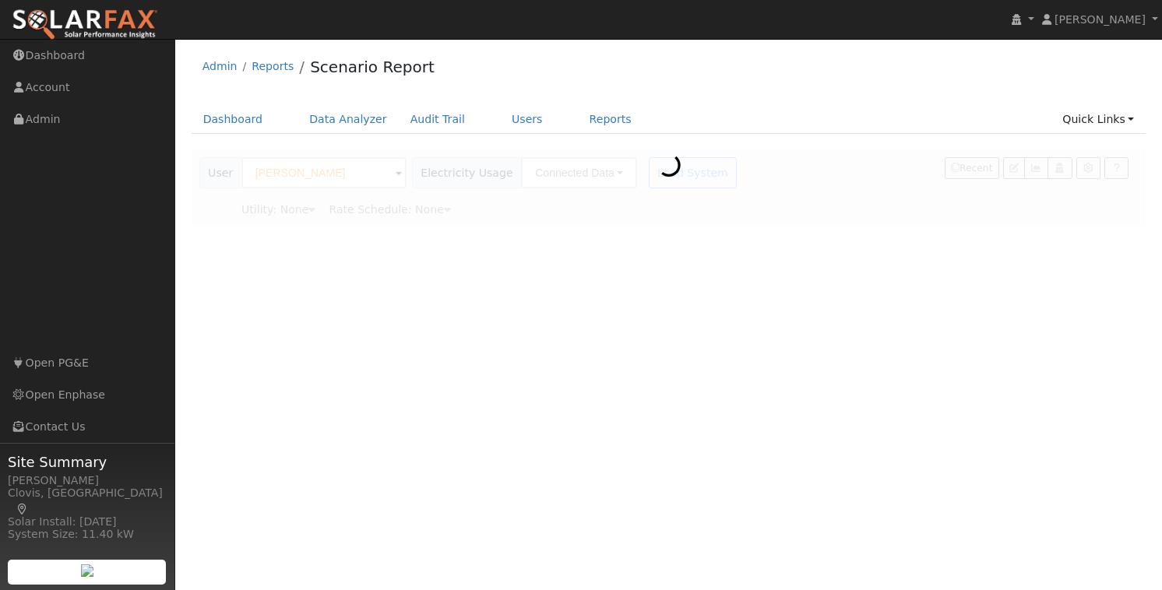
type input "Pacific Gas & Electric"
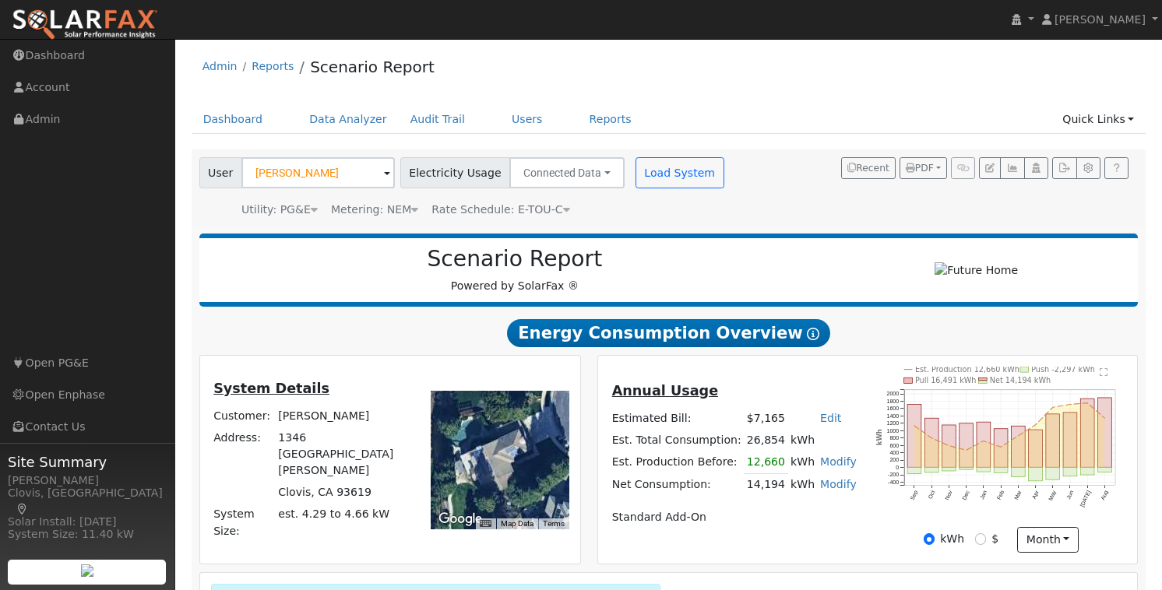
click at [535, 212] on span "Rate Schedule: E-TOU-C" at bounding box center [500, 209] width 138 height 12
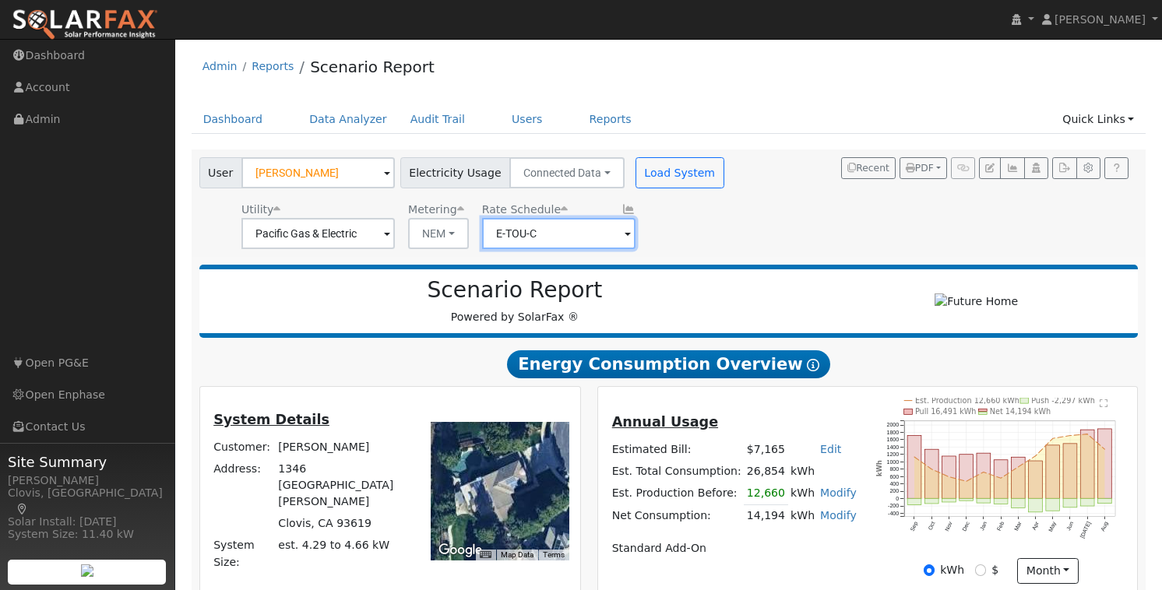
click at [562, 238] on input "E-TOU-C" at bounding box center [558, 233] width 153 height 31
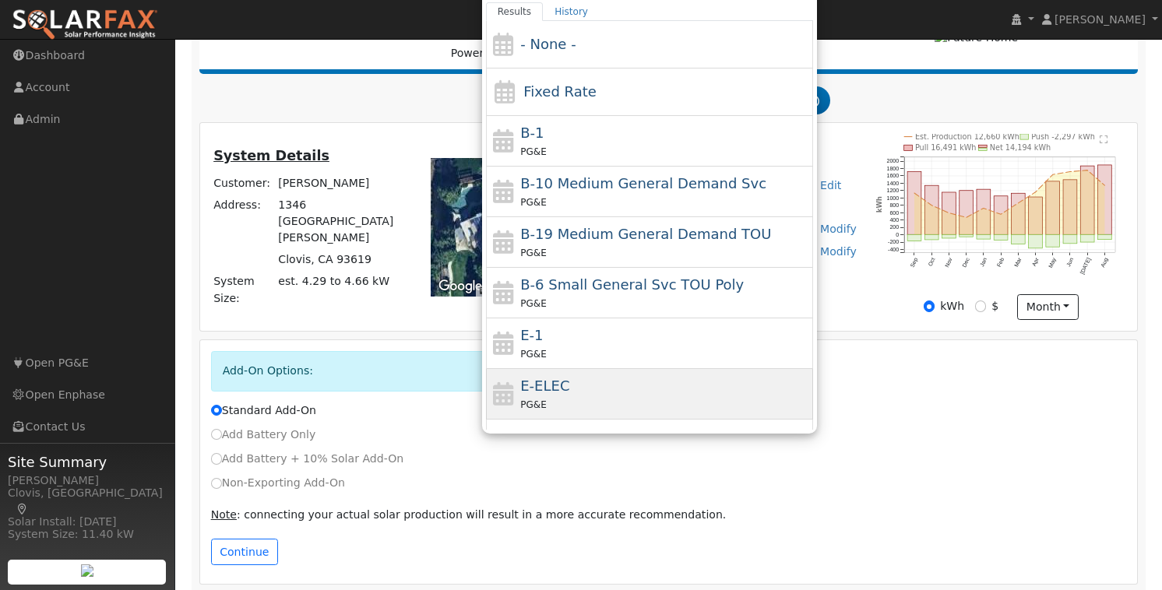
scroll to position [280, 0]
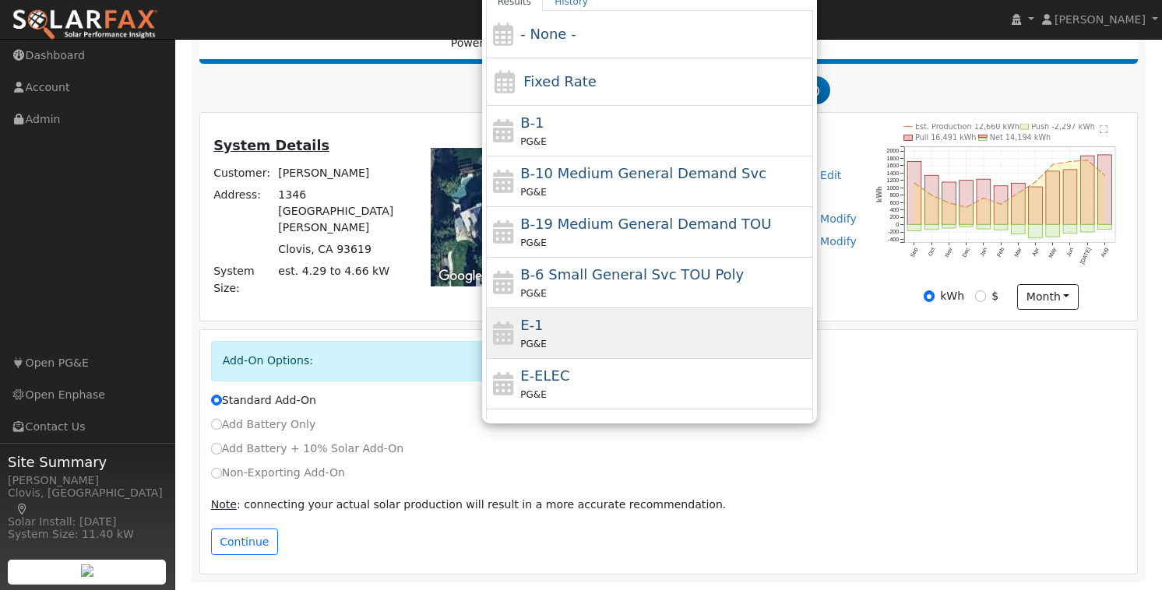
click at [567, 322] on div "E-1 PG&E" at bounding box center [664, 333] width 289 height 37
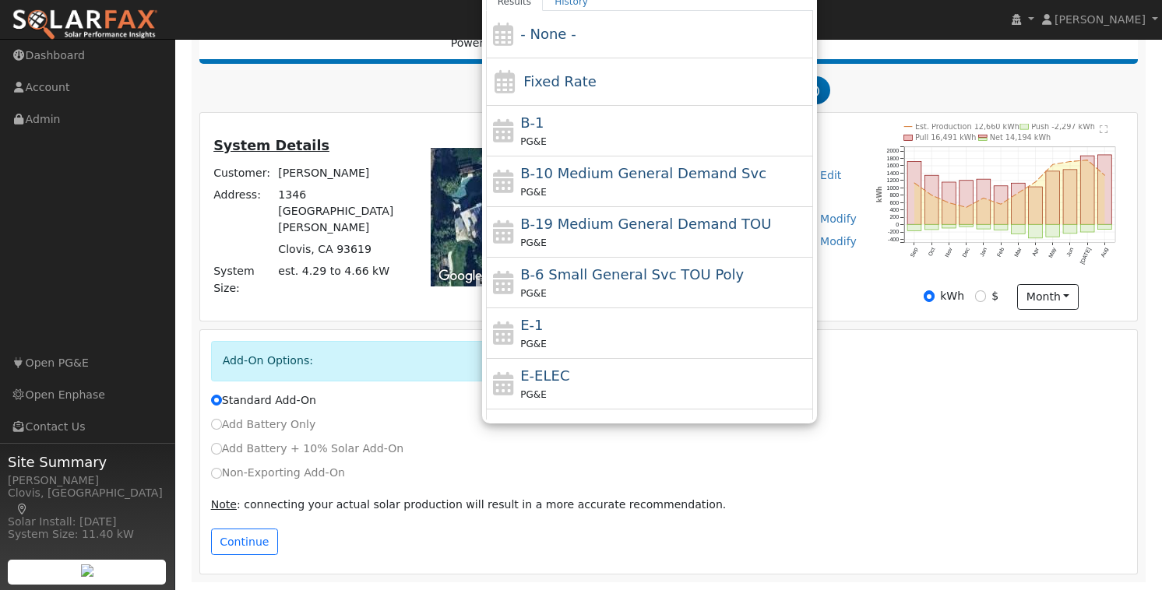
type input "E-1"
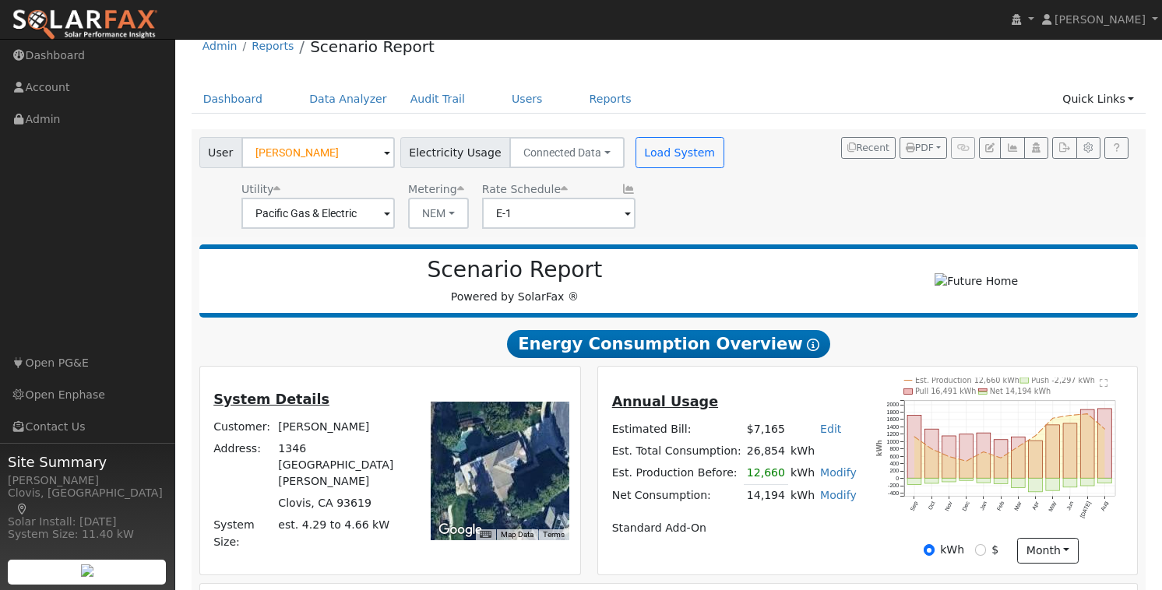
scroll to position [0, 0]
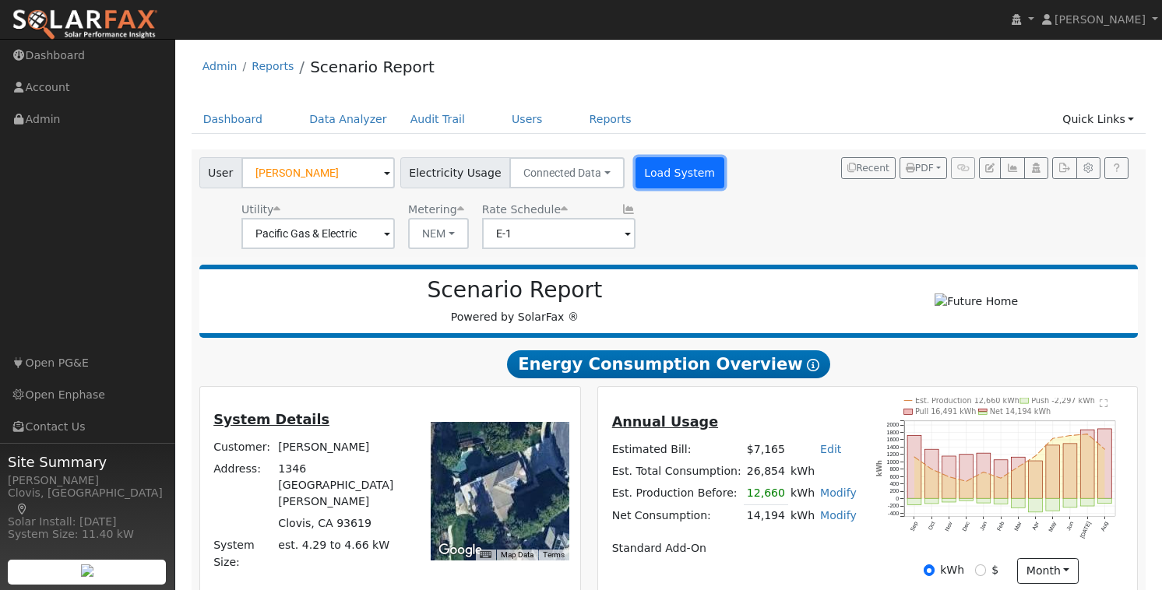
click at [650, 167] on button "Load System" at bounding box center [680, 172] width 89 height 31
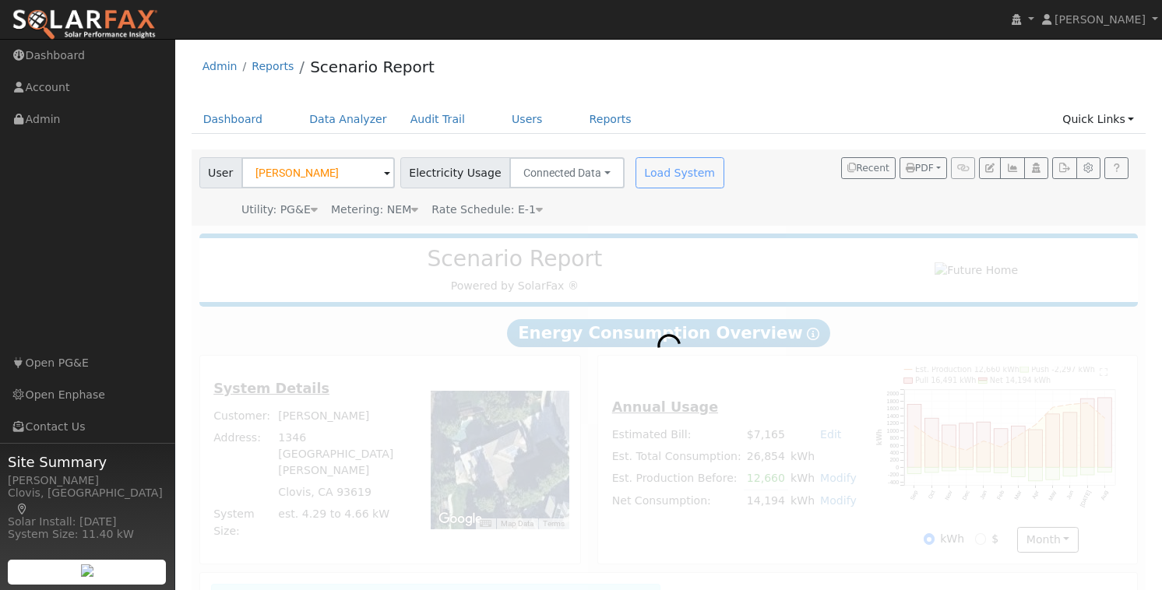
radio input "true"
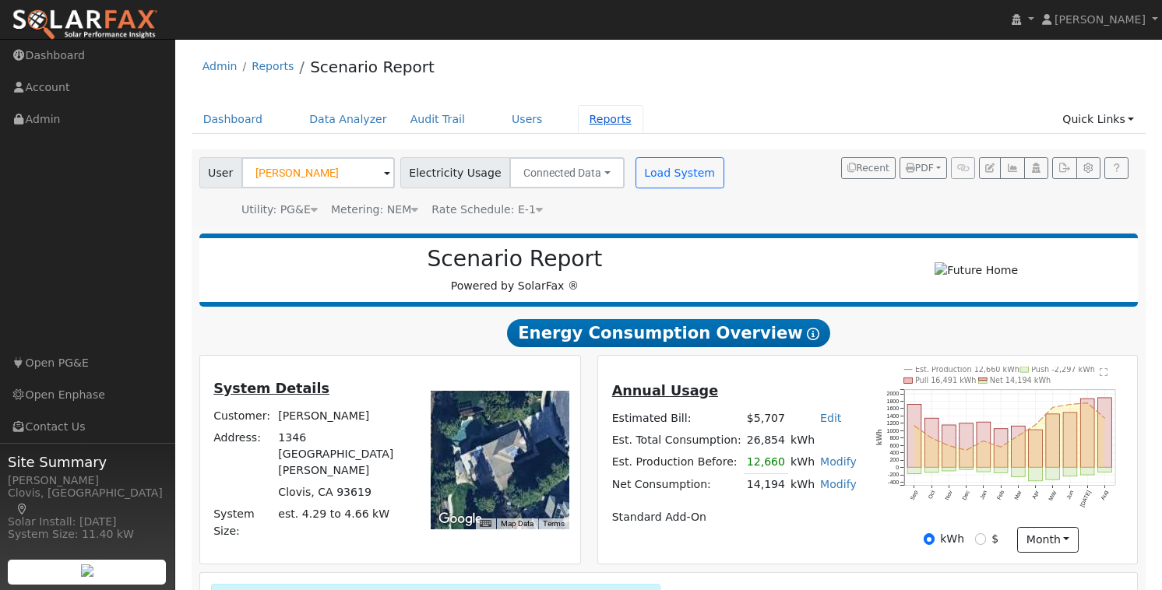
click at [594, 119] on link "Reports" at bounding box center [610, 119] width 65 height 29
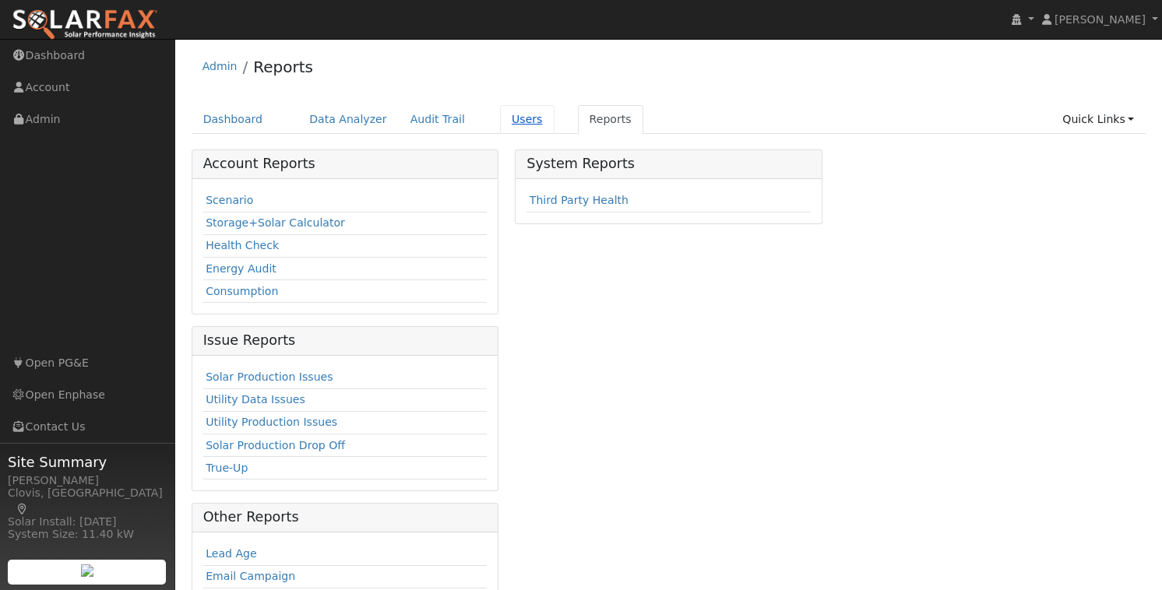
click at [515, 116] on link "Users" at bounding box center [527, 119] width 55 height 29
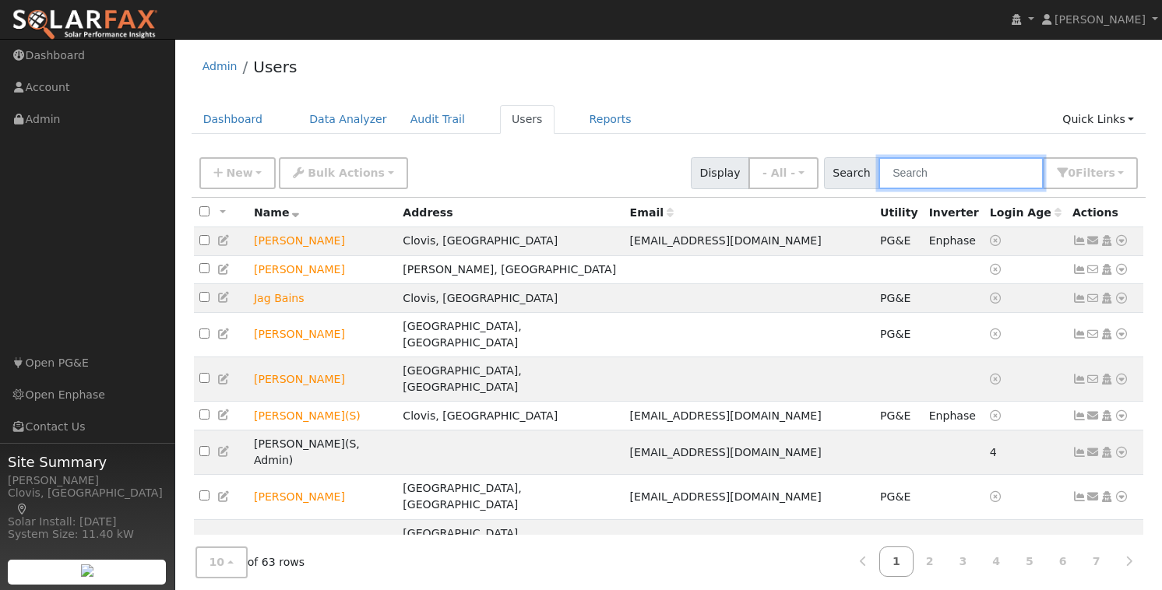
click at [943, 168] on input "text" at bounding box center [961, 173] width 165 height 32
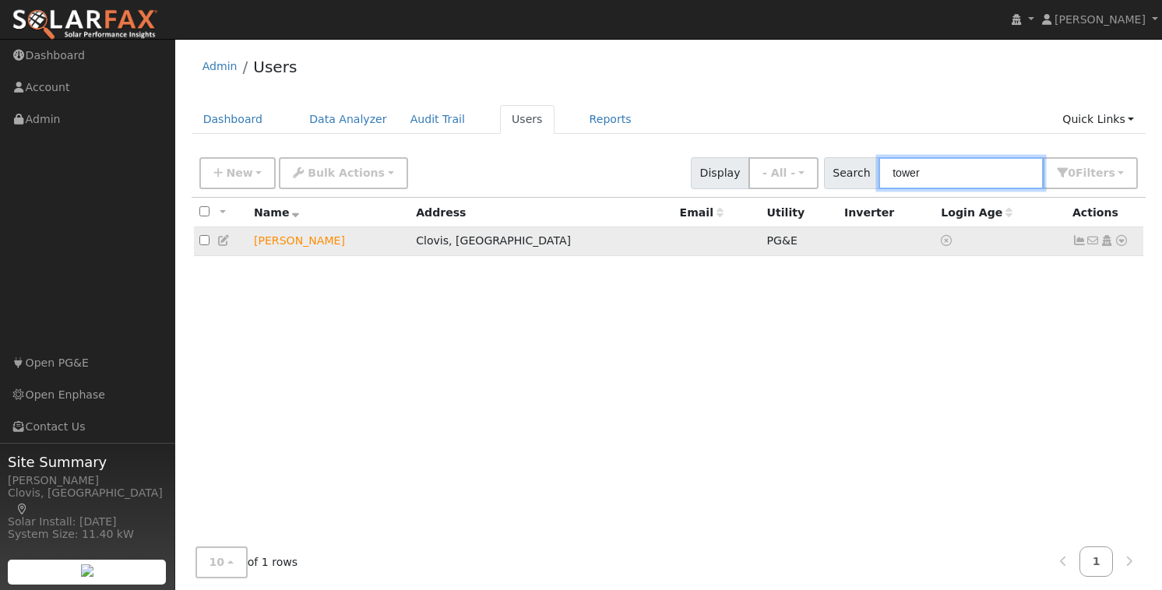
type input "tower"
click at [1122, 241] on icon at bounding box center [1122, 240] width 14 height 11
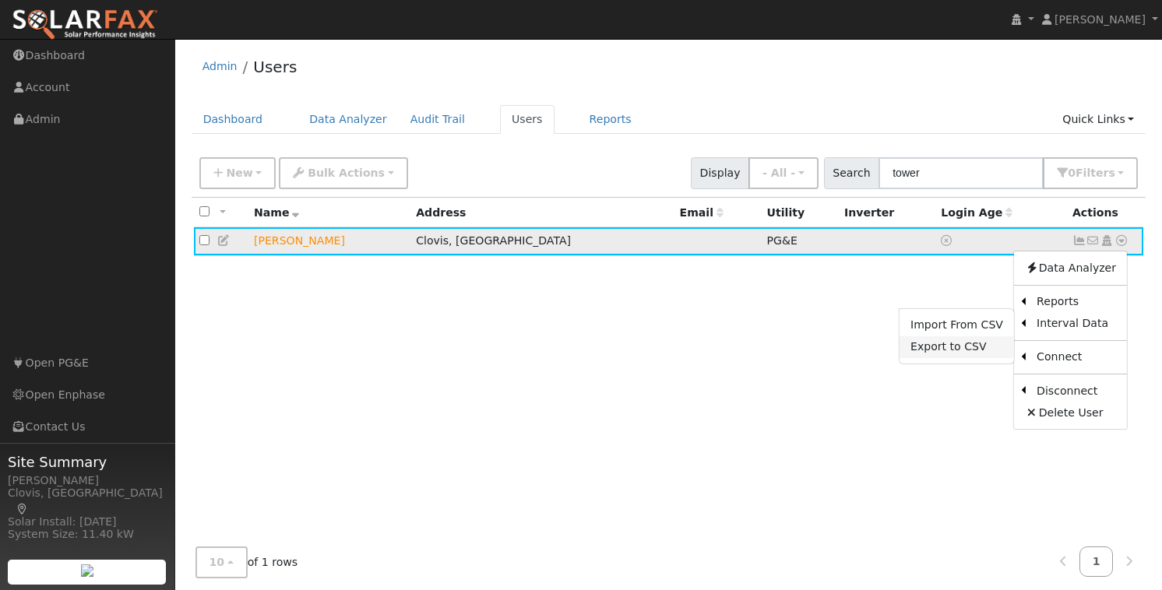
click at [959, 347] on link "Export to CSV" at bounding box center [957, 347] width 114 height 22
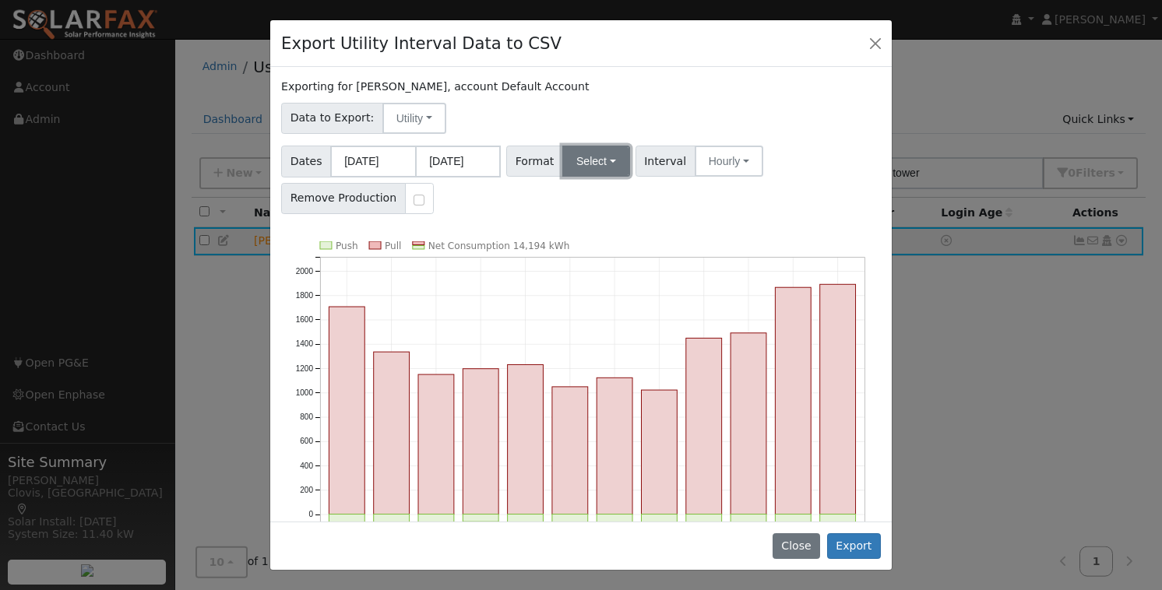
click at [606, 161] on button "Select" at bounding box center [596, 161] width 68 height 31
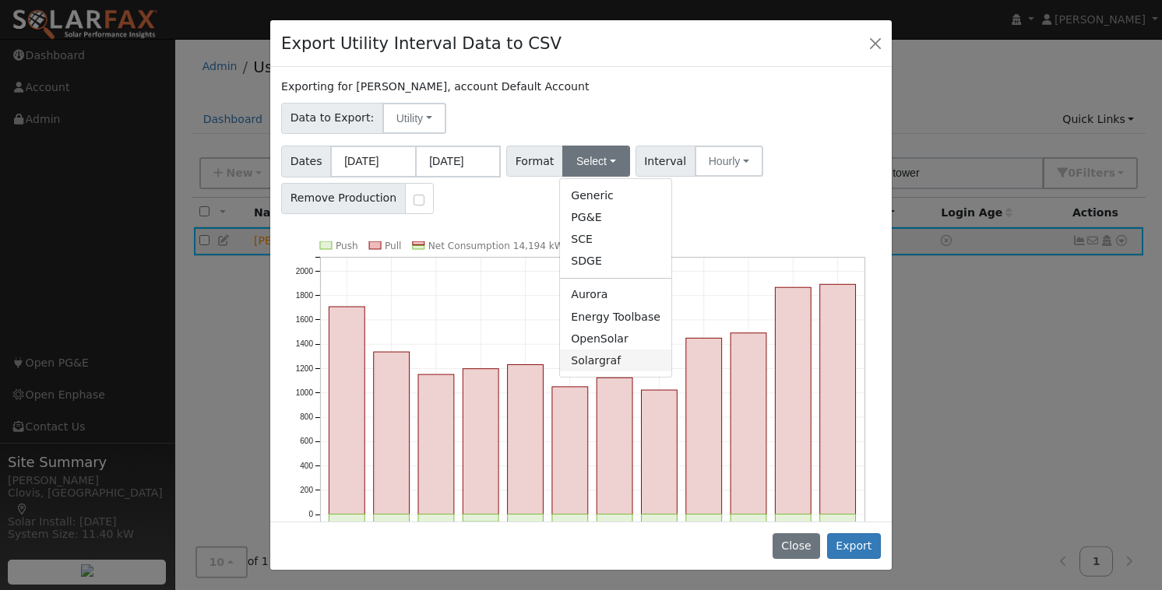
click at [603, 355] on link "Solargraf" at bounding box center [615, 361] width 111 height 22
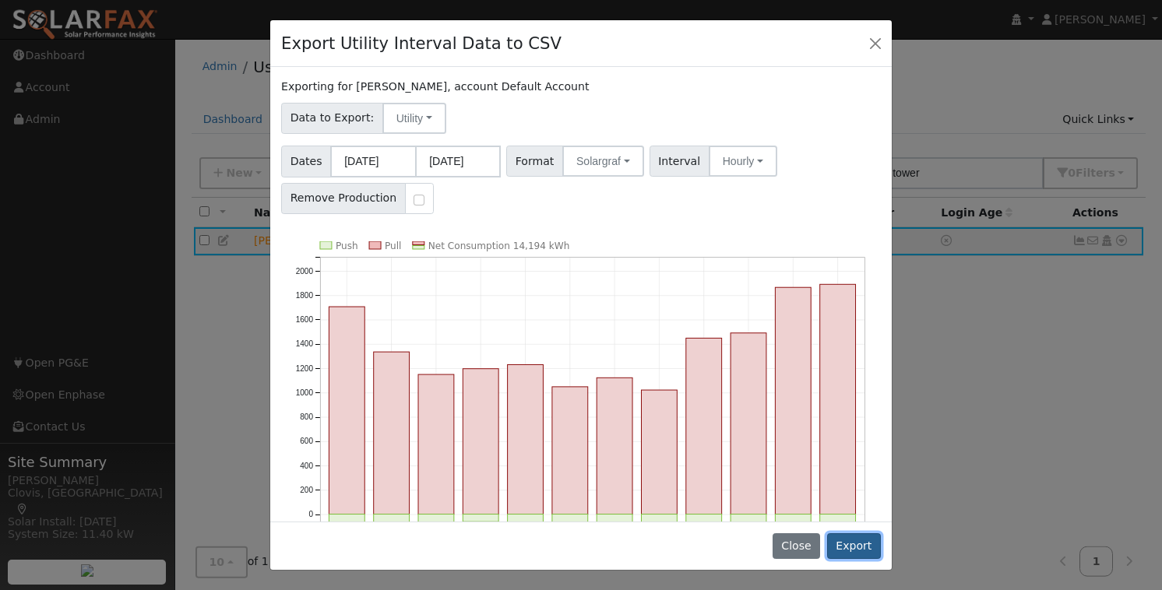
click at [847, 547] on button "Export" at bounding box center [854, 546] width 54 height 26
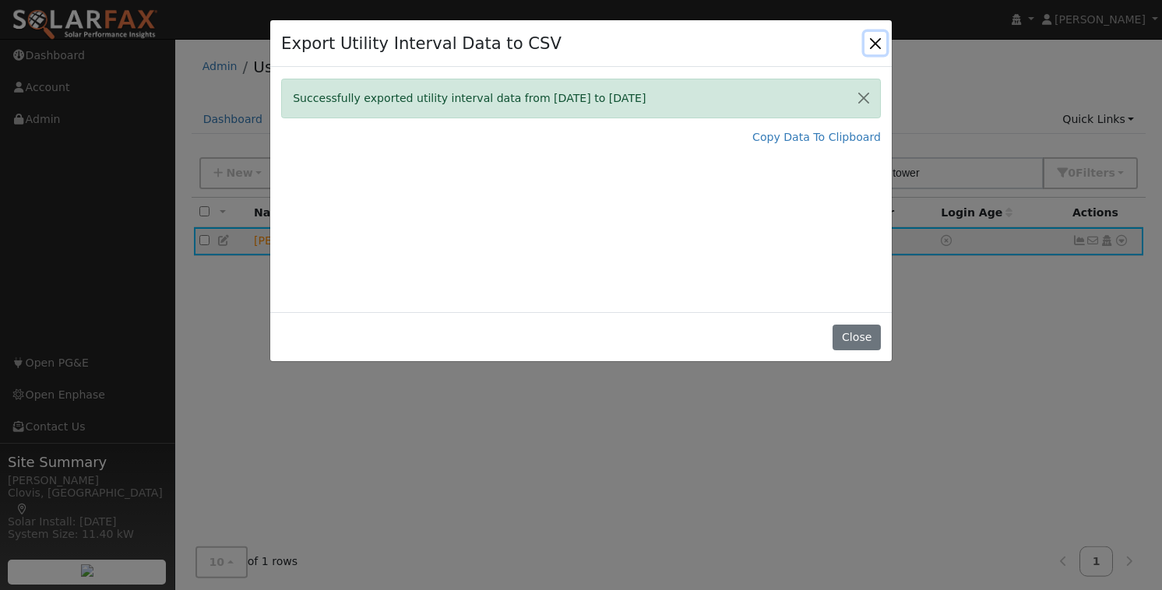
click at [875, 40] on button "Close" at bounding box center [876, 43] width 22 height 22
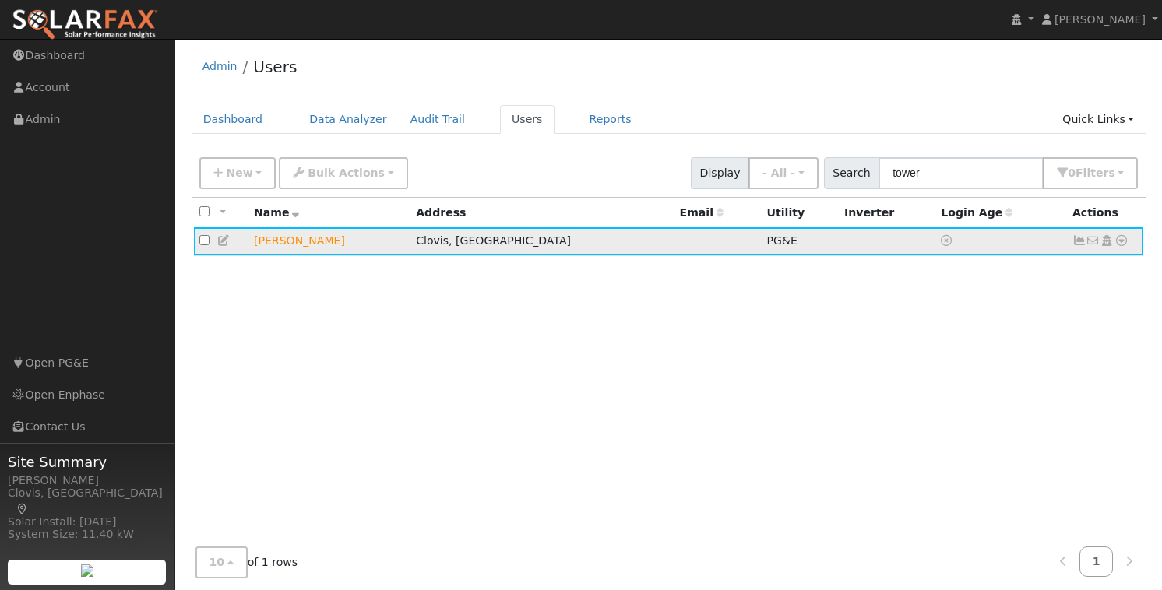
click at [1122, 244] on icon at bounding box center [1122, 240] width 14 height 11
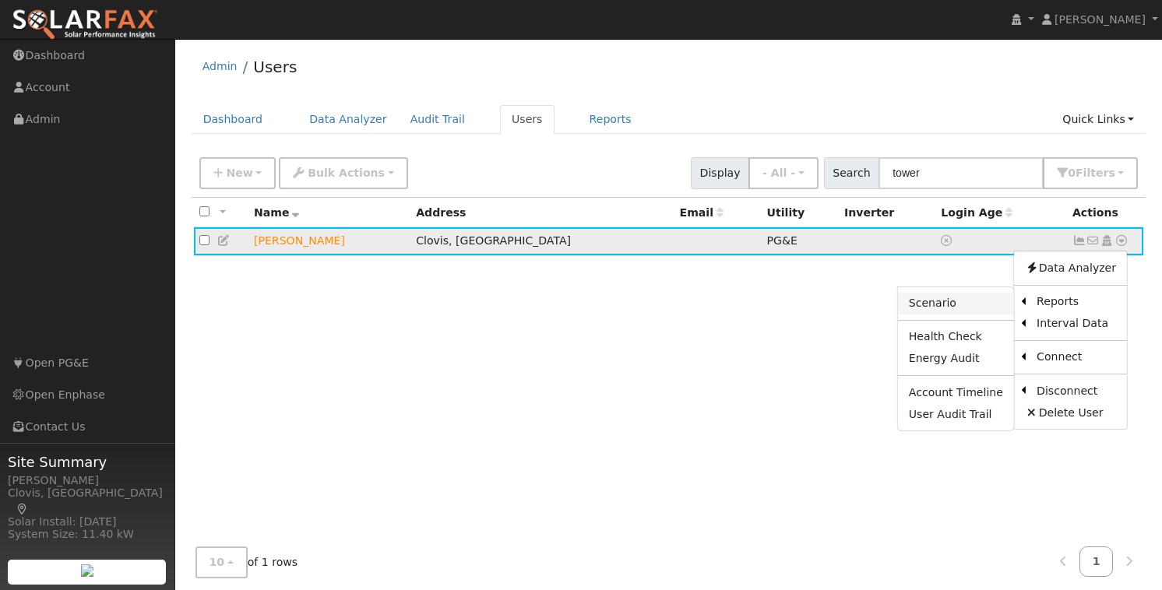
click at [954, 303] on link "Scenario" at bounding box center [956, 304] width 116 height 22
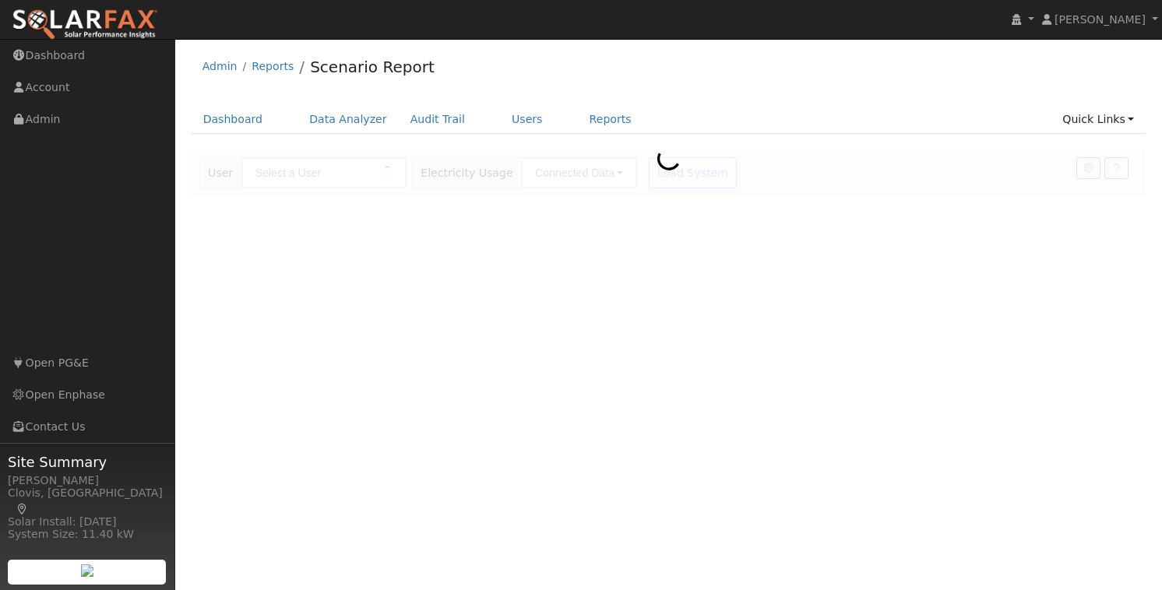
type input "[PERSON_NAME]"
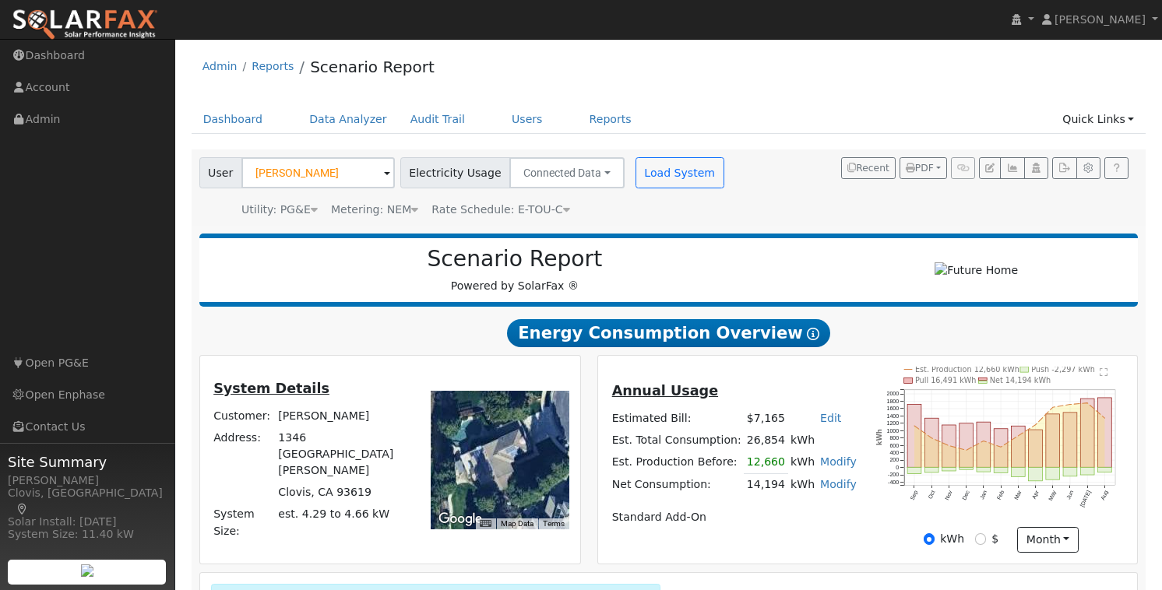
click at [563, 212] on icon at bounding box center [566, 209] width 7 height 11
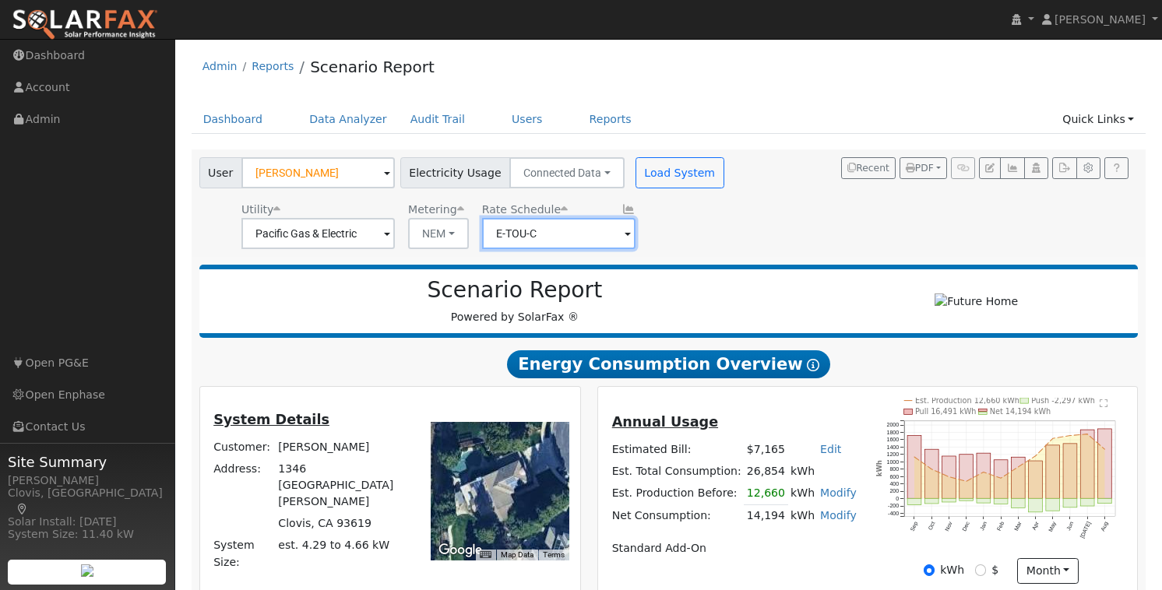
click at [559, 231] on input "E-TOU-C" at bounding box center [558, 233] width 153 height 31
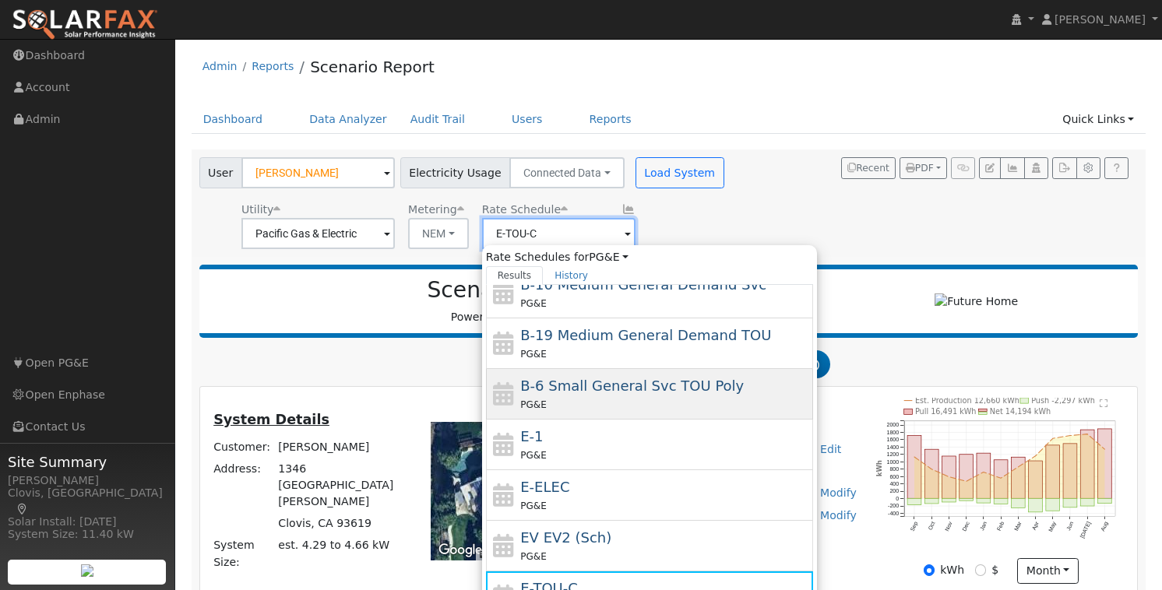
scroll to position [221, 0]
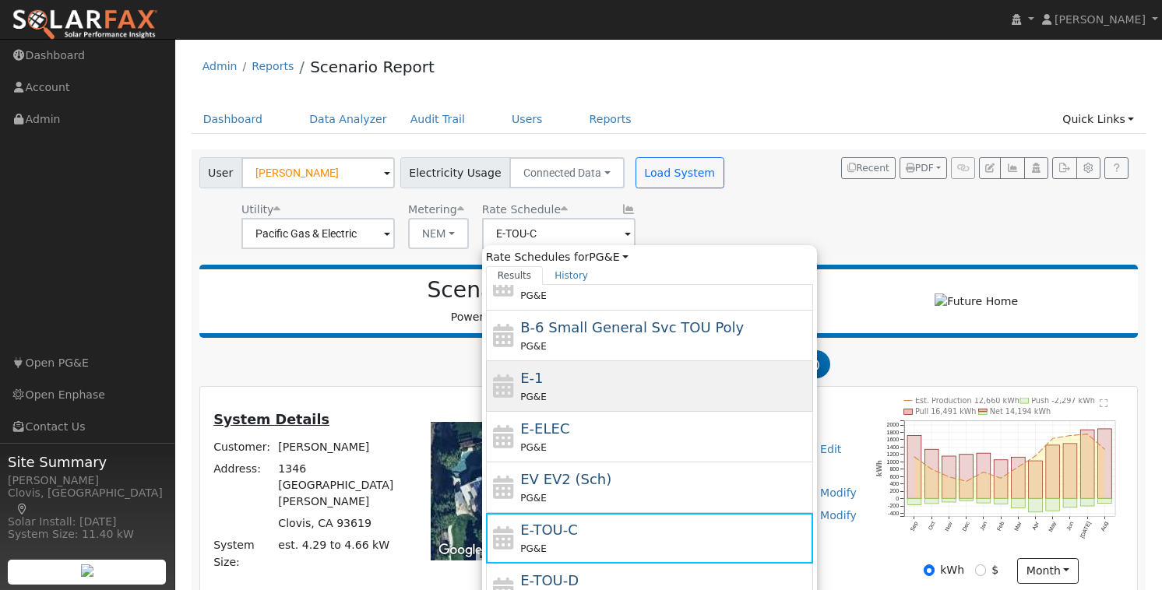
click at [579, 393] on div "PG&E" at bounding box center [664, 397] width 289 height 16
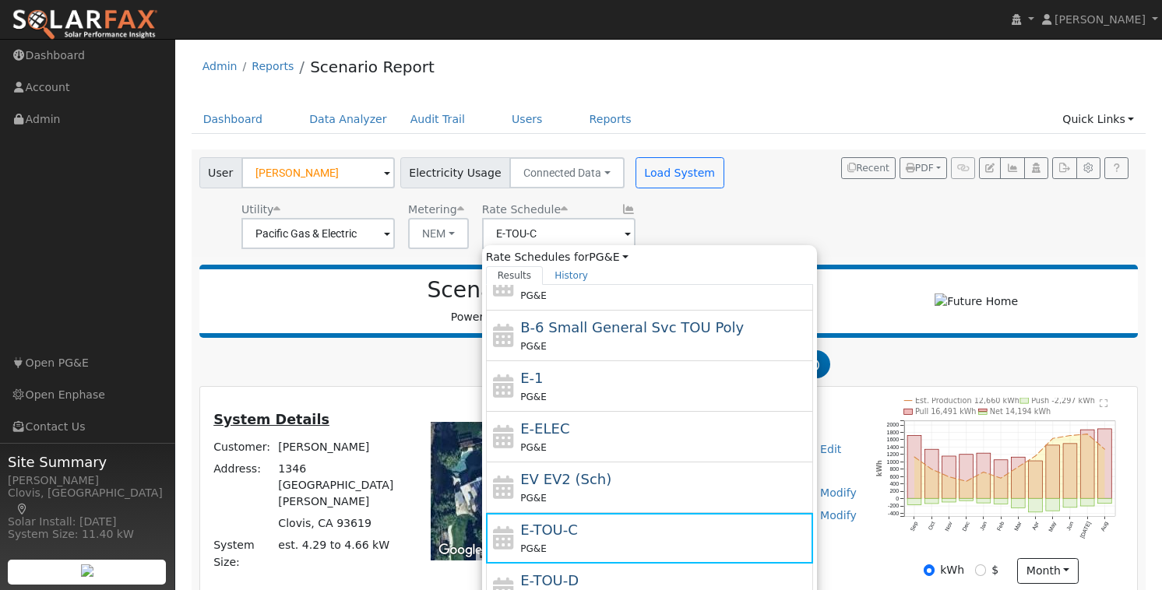
type input "E-1"
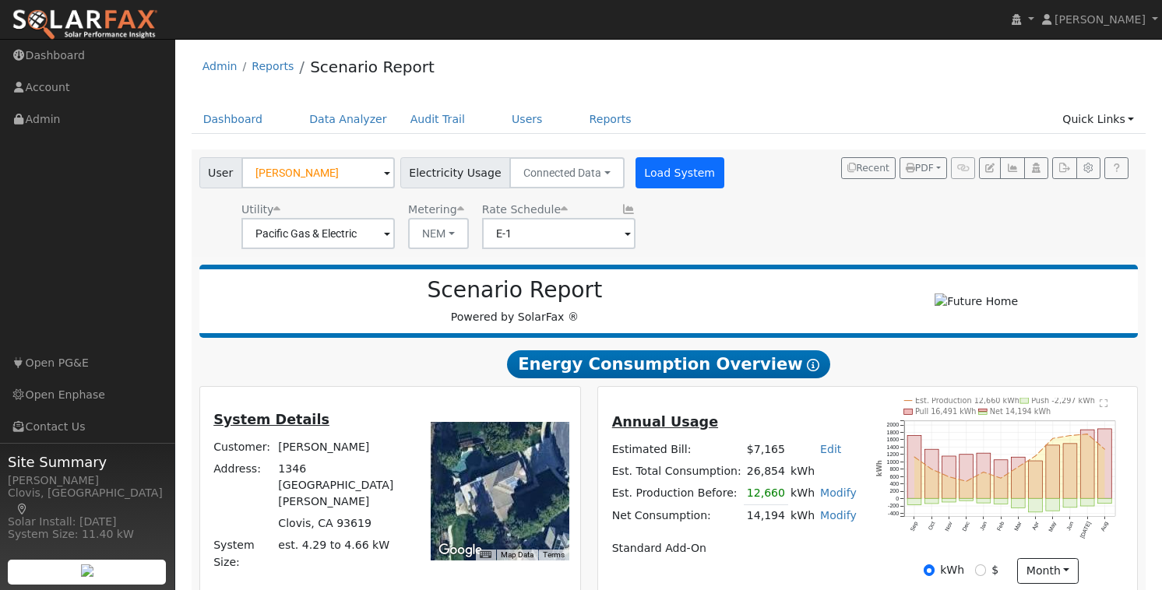
drag, startPoint x: 695, startPoint y: 222, endPoint x: 670, endPoint y: 181, distance: 47.6
click at [695, 222] on div "Utility Pacific Gas & Electric Metering NEM NEM NBT Rate Schedule E-1" at bounding box center [463, 222] width 534 height 53
click at [662, 166] on button "Load System" at bounding box center [680, 172] width 89 height 31
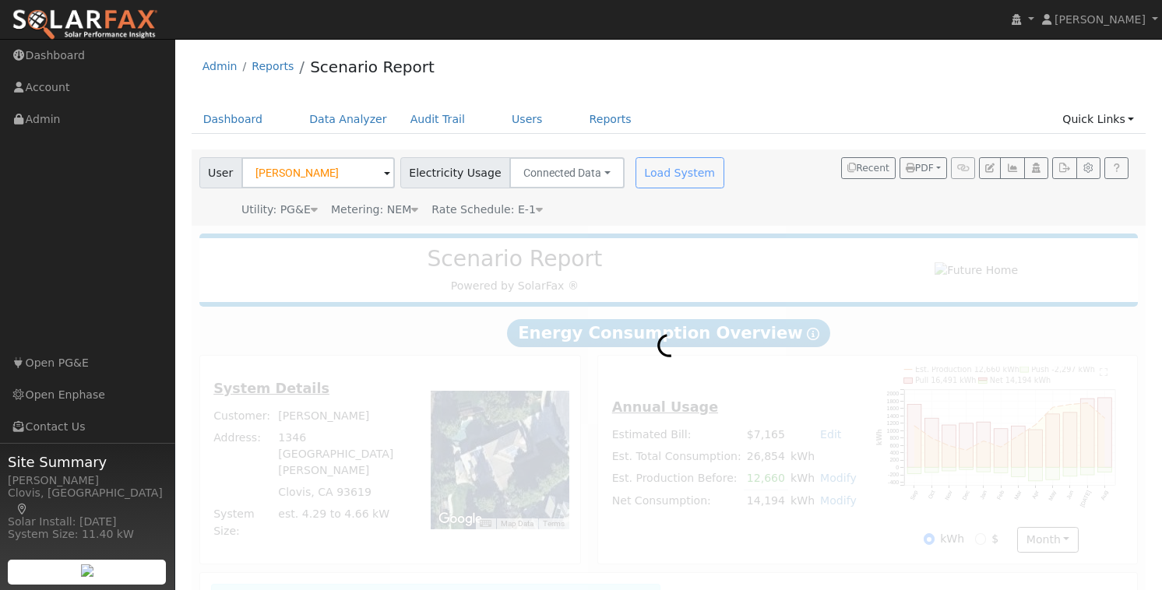
radio input "true"
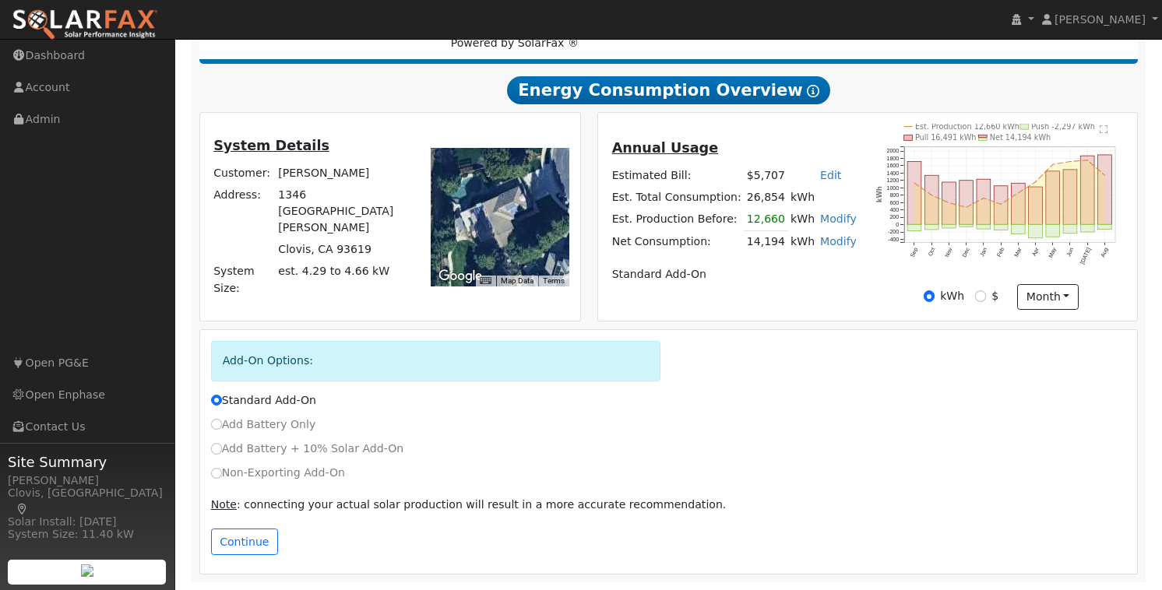
scroll to position [249, 0]
click at [294, 477] on label "Non-Exporting Add-On" at bounding box center [278, 473] width 134 height 16
click at [222, 477] on input "Non-Exporting Add-On" at bounding box center [216, 473] width 11 height 11
radio input "true"
radio input "false"
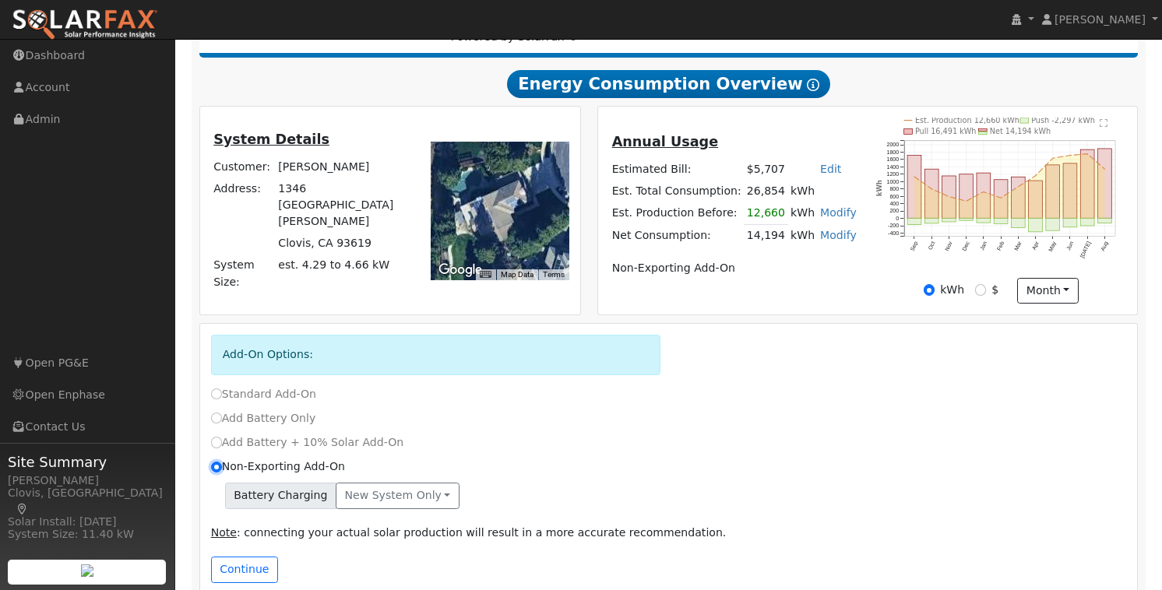
scroll to position [283, 0]
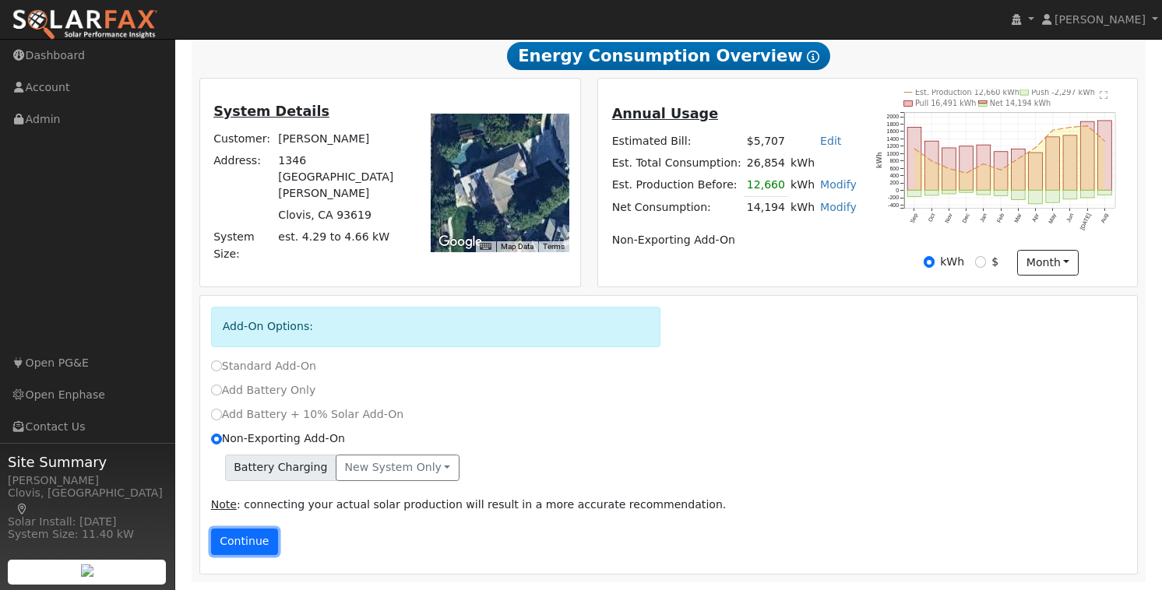
click at [241, 541] on button "Continue" at bounding box center [244, 542] width 67 height 26
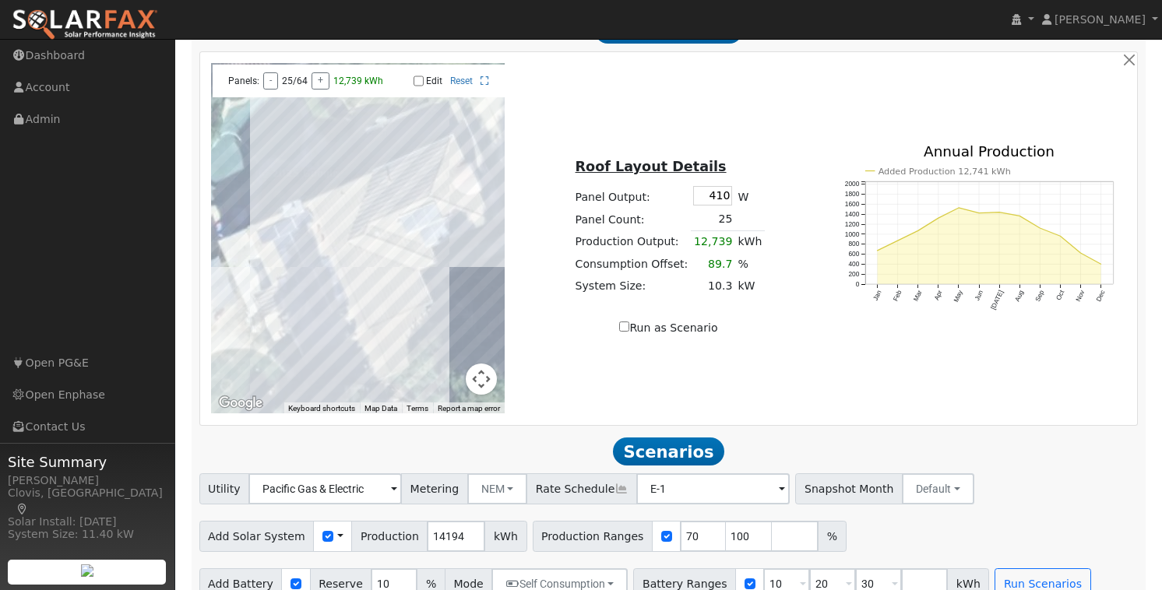
scroll to position [1104, 0]
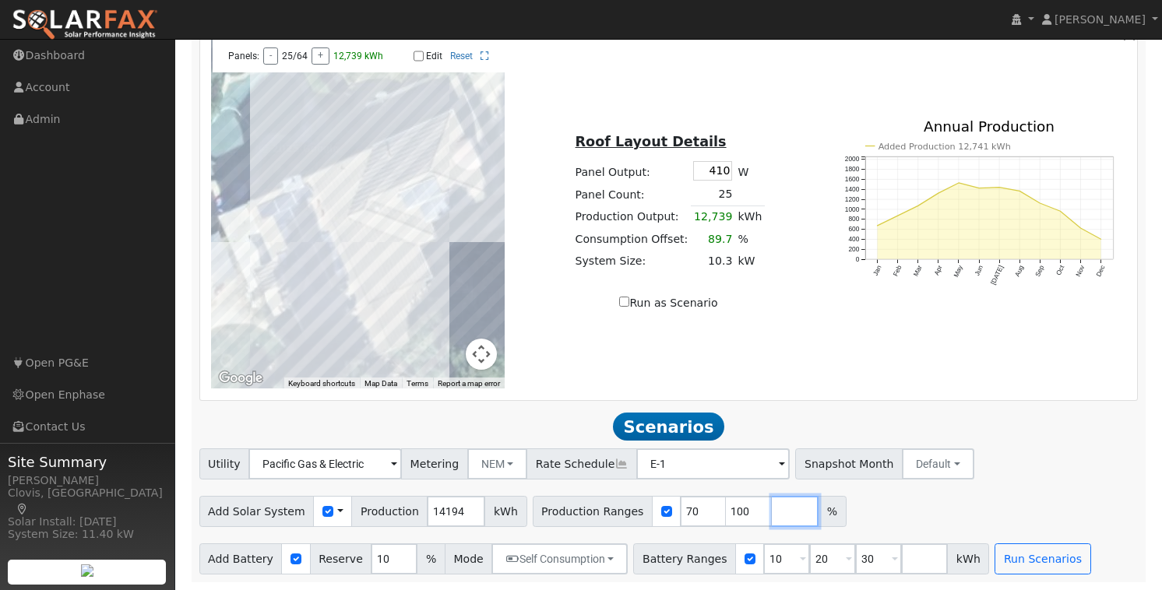
click at [772, 512] on input "number" at bounding box center [795, 511] width 47 height 31
click at [772, 509] on input "number" at bounding box center [795, 511] width 47 height 31
type input "90"
type input "100"
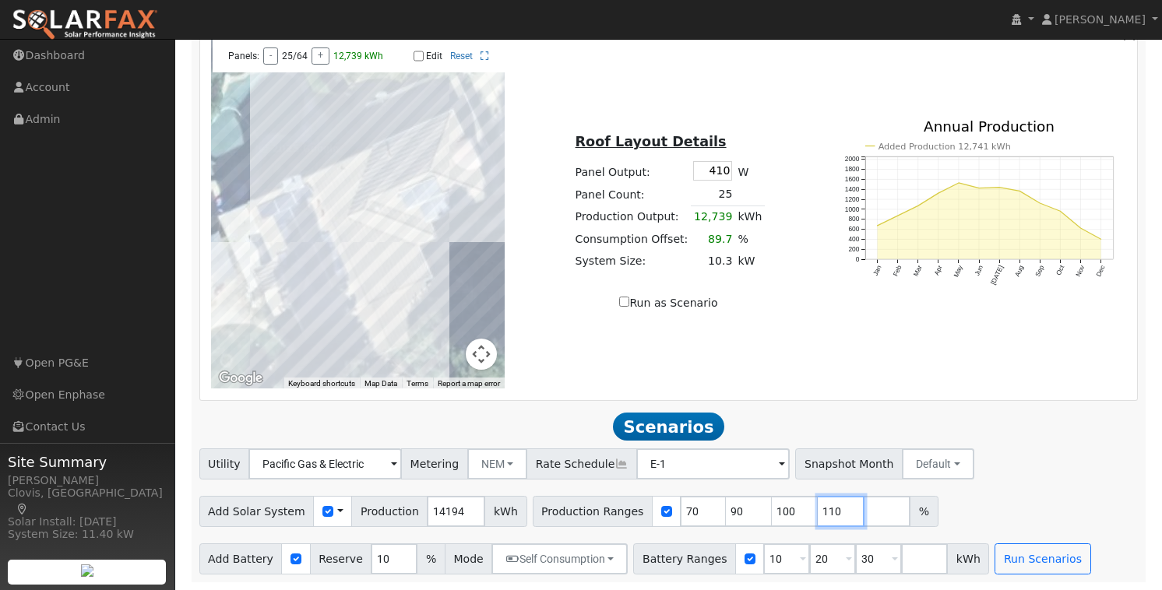
type input "110"
type input "130"
click at [1040, 500] on div "Add Solar System Use CSV Data Production 14194 kWh Production Ranges 70 90 100 …" at bounding box center [668, 509] width 945 height 37
click at [1024, 558] on button "Run Scenarios" at bounding box center [1043, 559] width 96 height 31
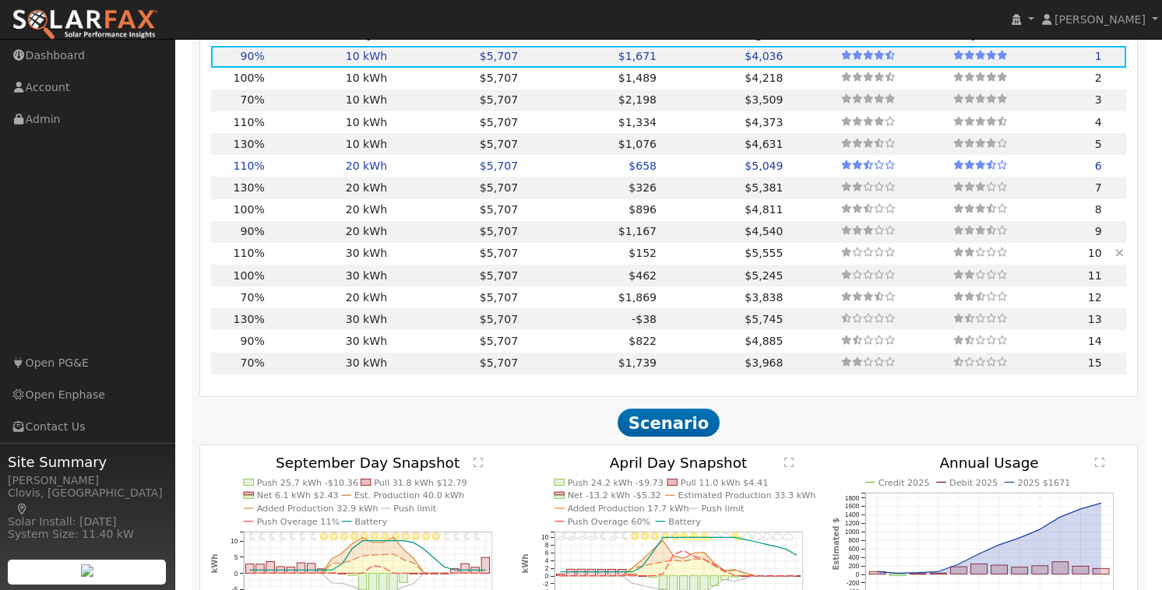
scroll to position [1474, 0]
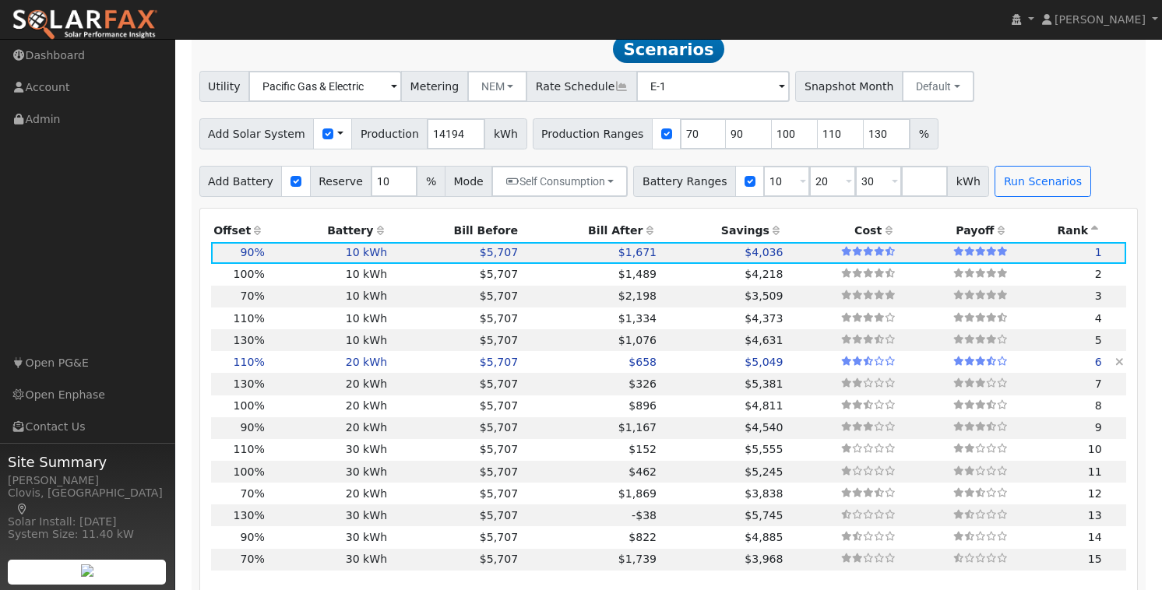
click at [548, 369] on td "$658" at bounding box center [590, 362] width 139 height 22
type input "10.4"
type input "$31,226"
type input "$28,000"
type input "$17,768"
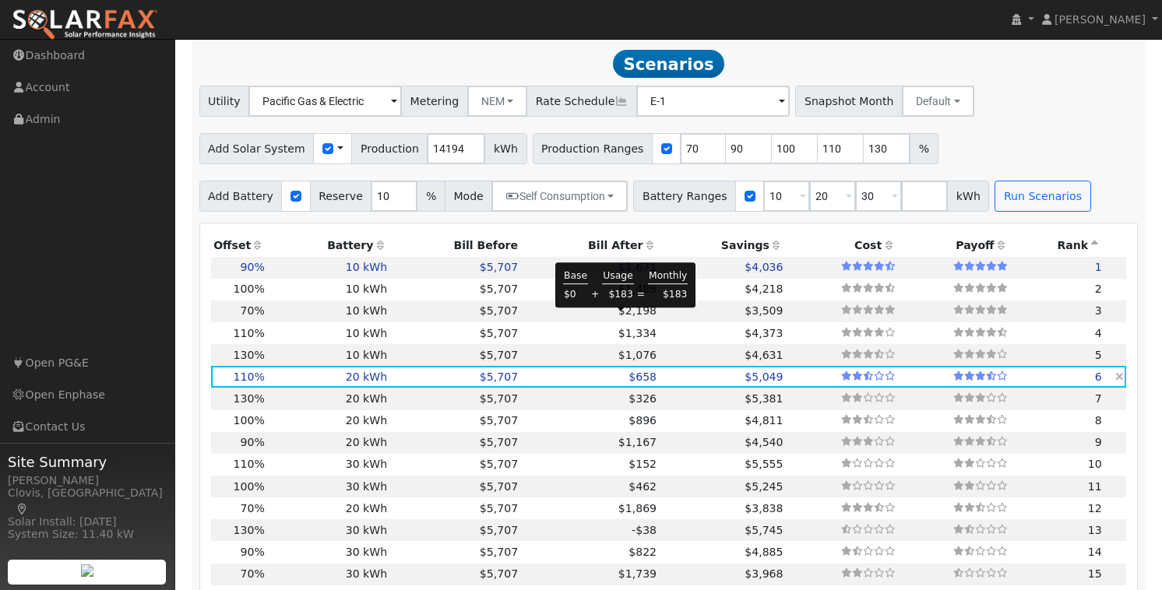
scroll to position [1468, 0]
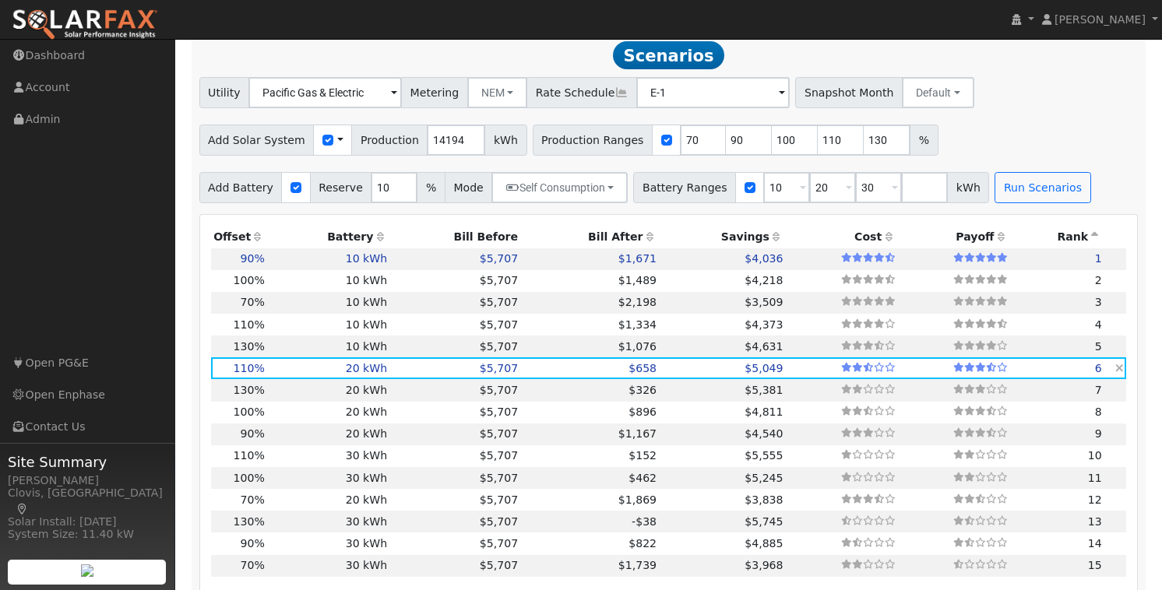
click at [445, 374] on td "$5,707" at bounding box center [455, 368] width 131 height 22
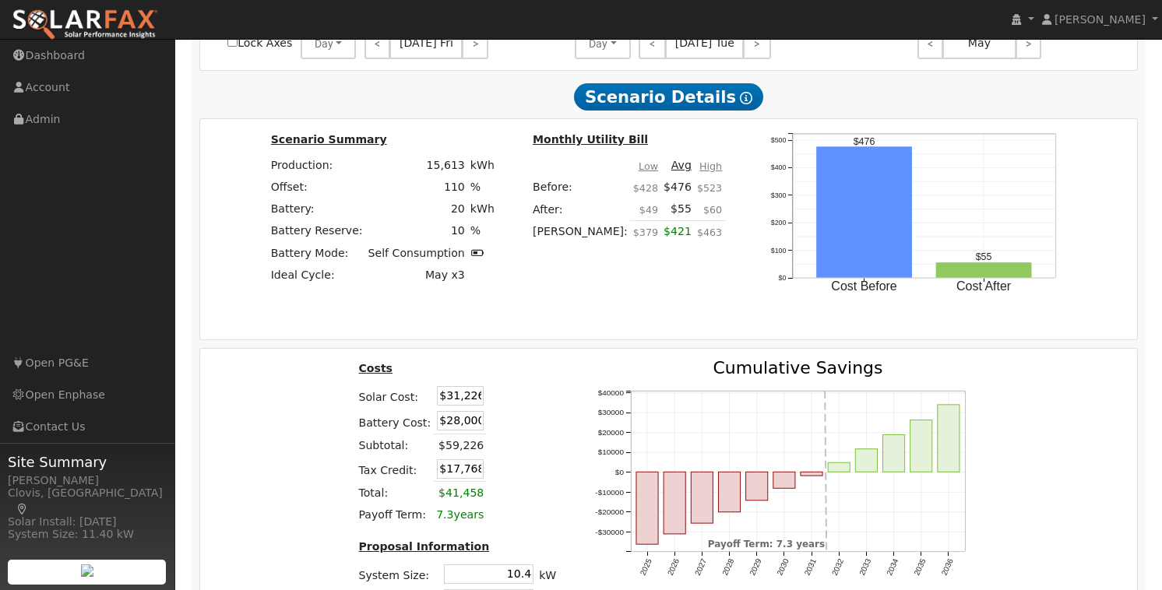
scroll to position [2336, 0]
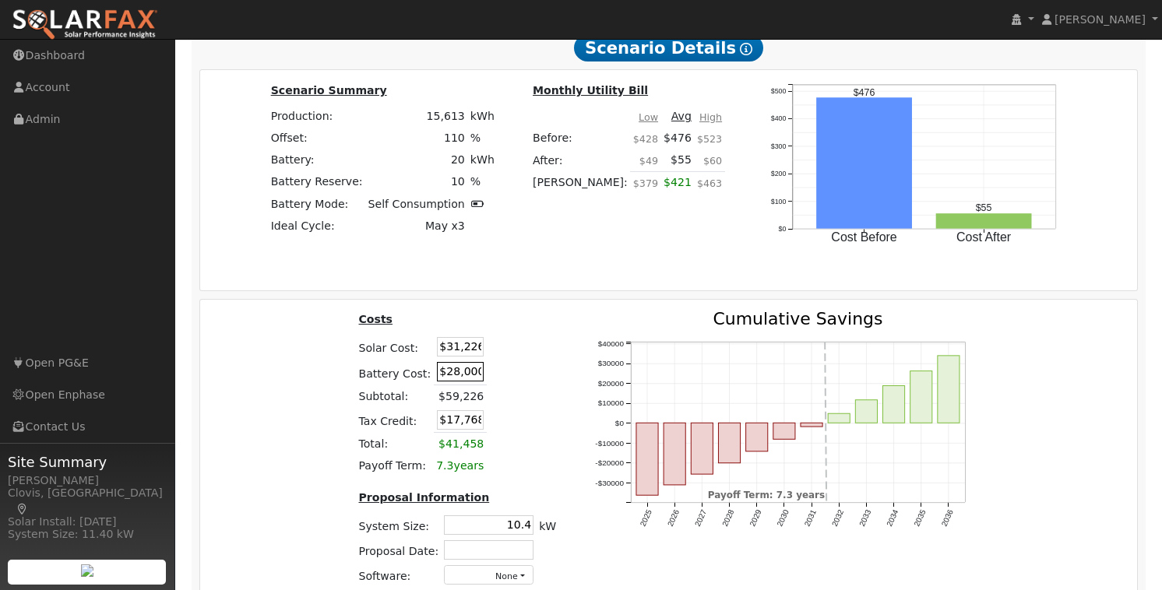
click at [453, 380] on input "$28,000" at bounding box center [460, 371] width 47 height 19
type input "$24,000"
type input "$16,568"
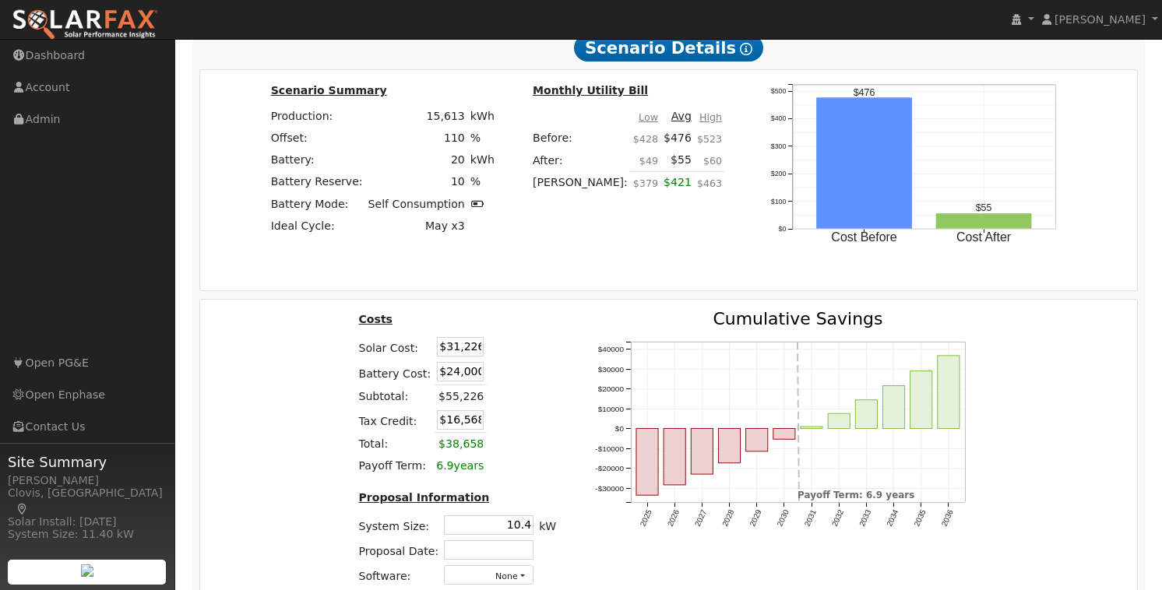
click at [510, 353] on td at bounding box center [505, 347] width 36 height 25
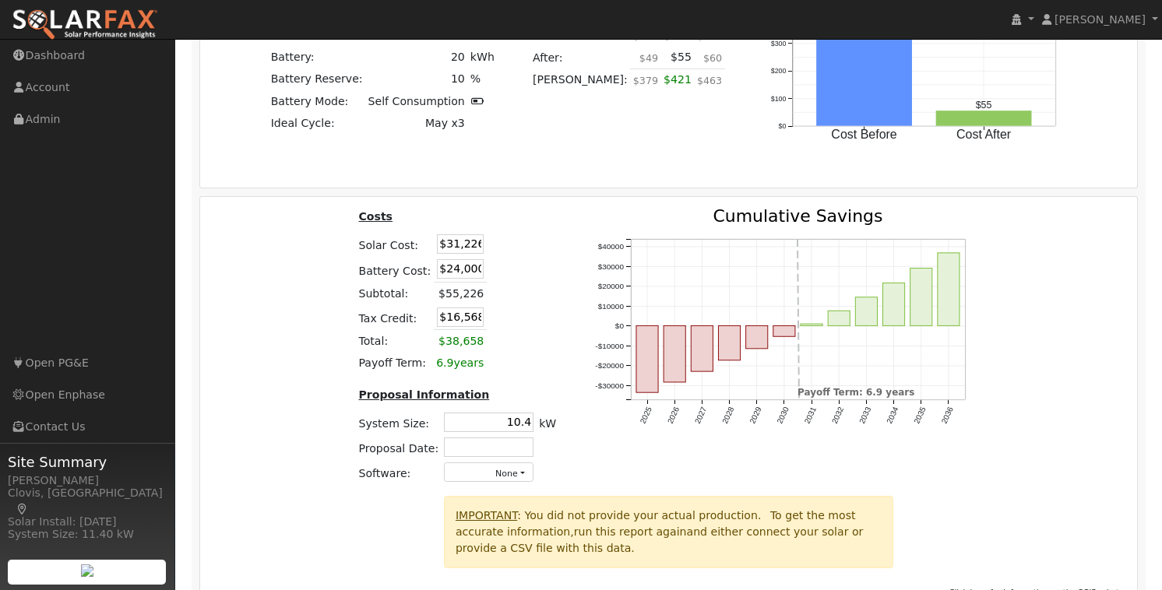
scroll to position [2490, 0]
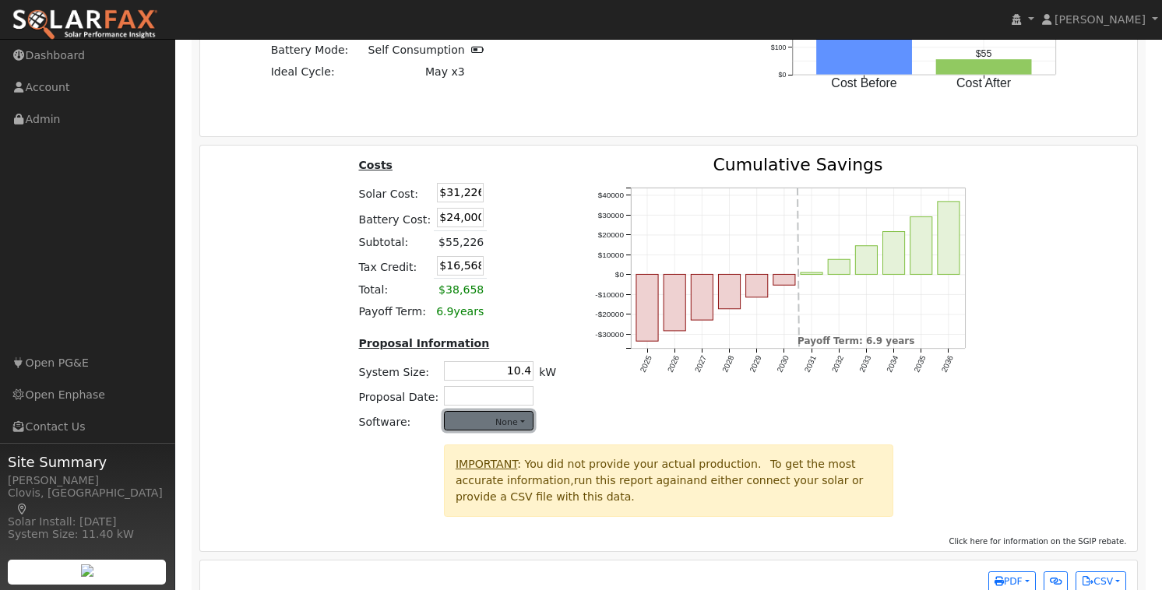
click at [513, 431] on button "None" at bounding box center [489, 420] width 90 height 19
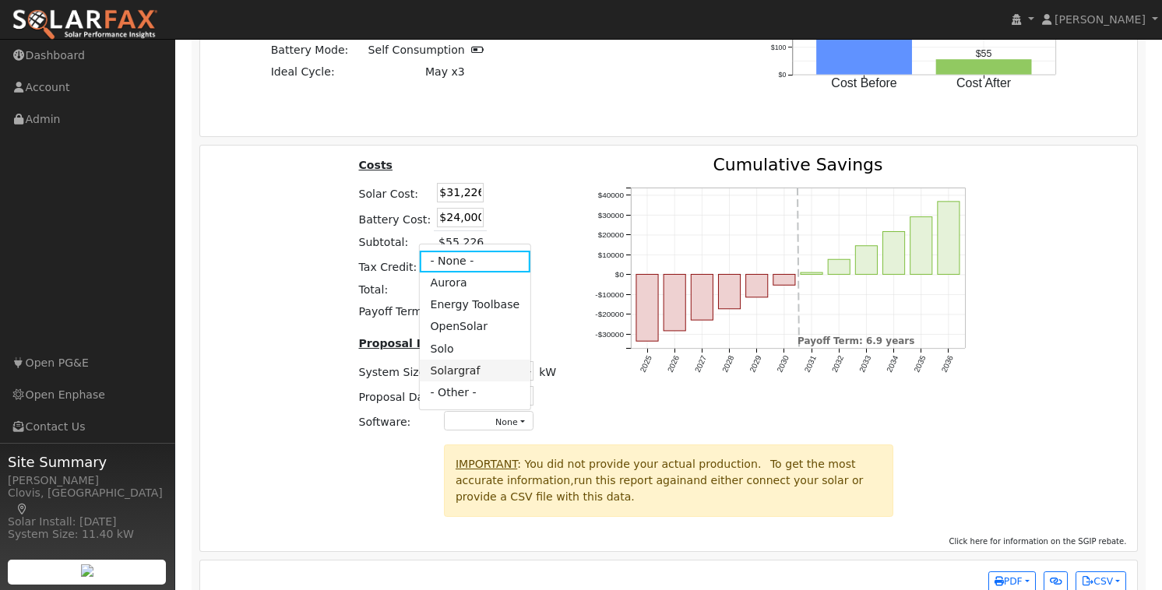
click at [486, 379] on link "Solargraf" at bounding box center [474, 371] width 111 height 22
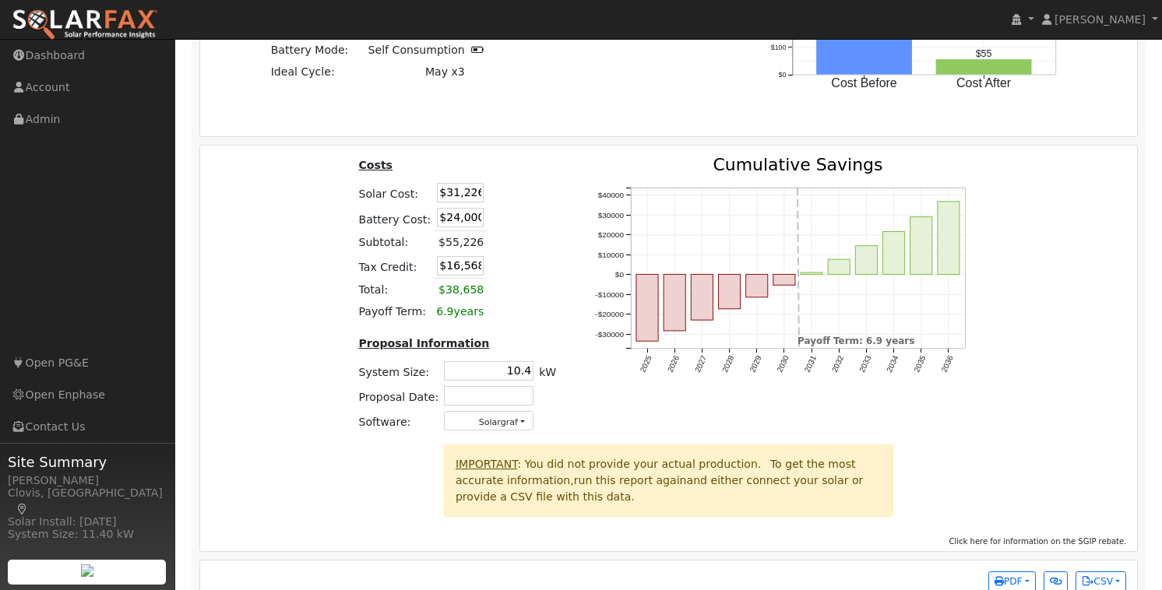
click at [600, 431] on div "2025 2026 2027 2028 2029 2030 2031 2032 2033 2034 2035 2036 -$30000 -$20000 -$1…" at bounding box center [787, 301] width 422 height 288
click at [606, 441] on div "2025 2026 2027 2028 2029 2030 2031 2032 2033 2034 2035 2036 -$30000 -$20000 -$1…" at bounding box center [787, 301] width 422 height 288
click at [576, 428] on div "2025 2026 2027 2028 2029 2030 2031 2032 2033 2034 2035 2036 -$30000 -$20000 -$1…" at bounding box center [787, 301] width 422 height 288
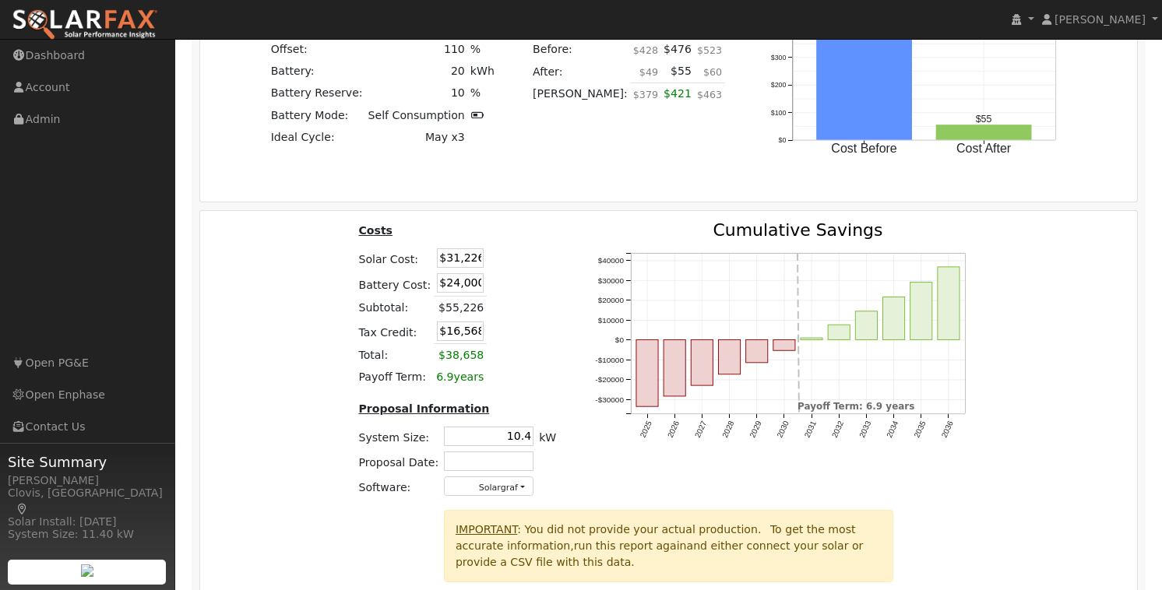
click at [528, 367] on table "Costs Solar Cost: $31,226 Battery Cost: $24,000 Subtotal: $55,226 Tax Credit: $…" at bounding box center [457, 305] width 203 height 167
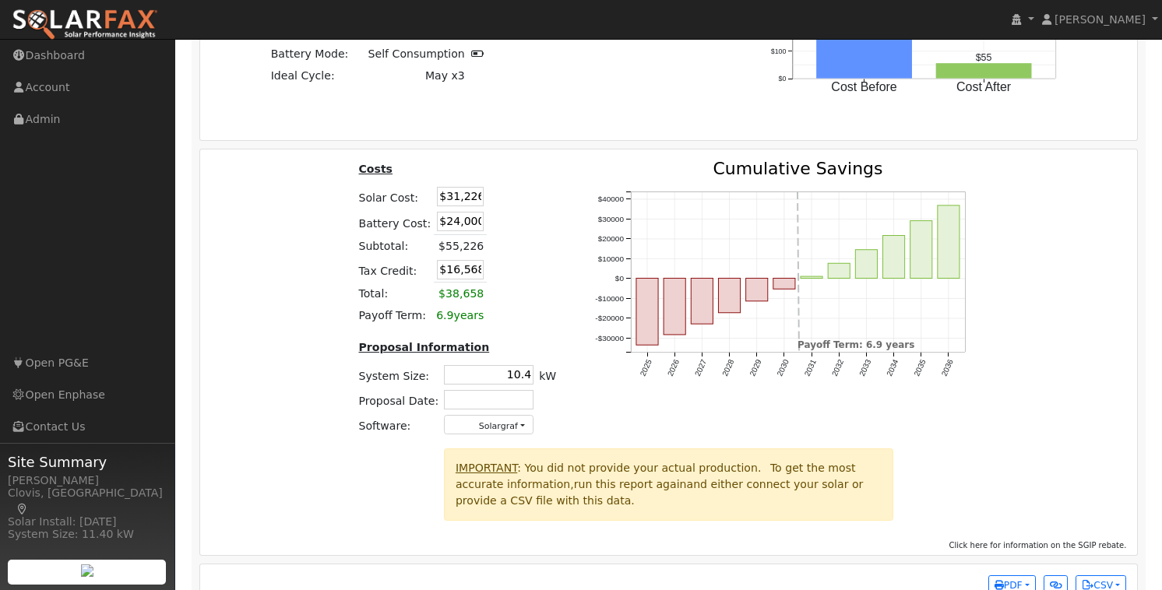
scroll to position [2527, 0]
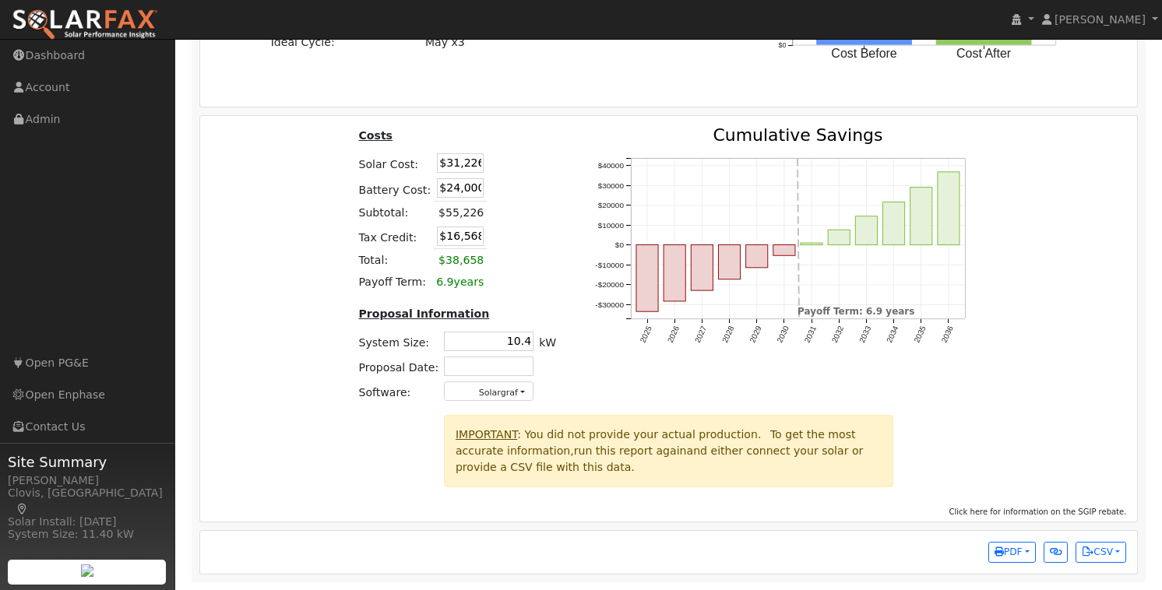
click at [576, 393] on div "2025 2026 2027 2028 2029 2030 2031 2032 2033 2034 2035 2036 -$30000 -$20000 -$1…" at bounding box center [787, 271] width 422 height 288
click at [995, 548] on icon "button" at bounding box center [999, 552] width 9 height 9
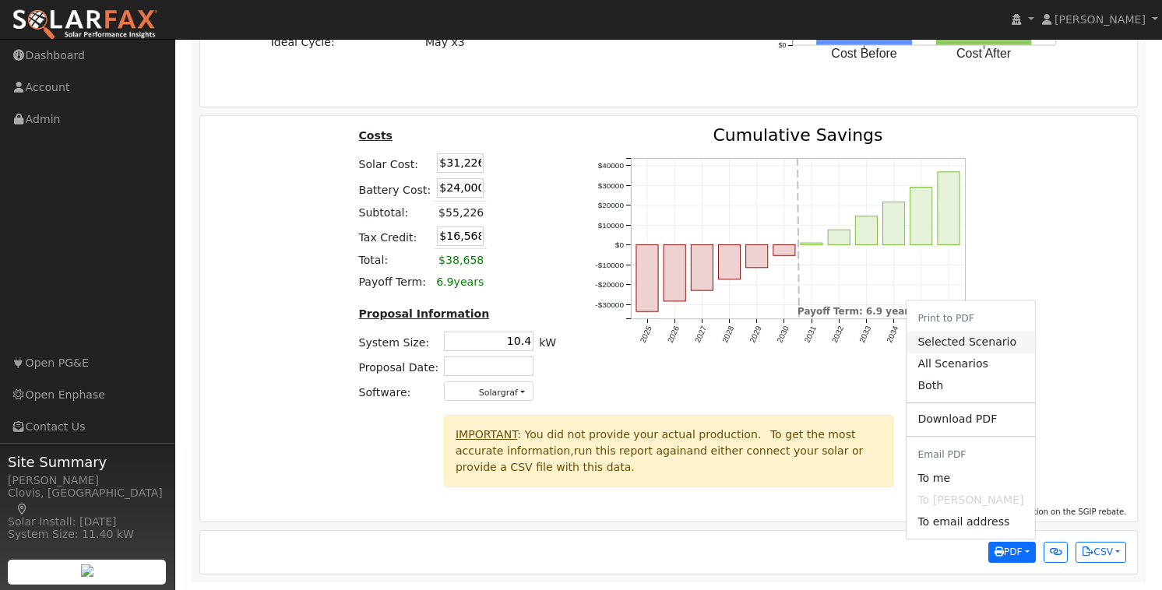
click at [961, 347] on link "Selected Scenario" at bounding box center [971, 343] width 128 height 22
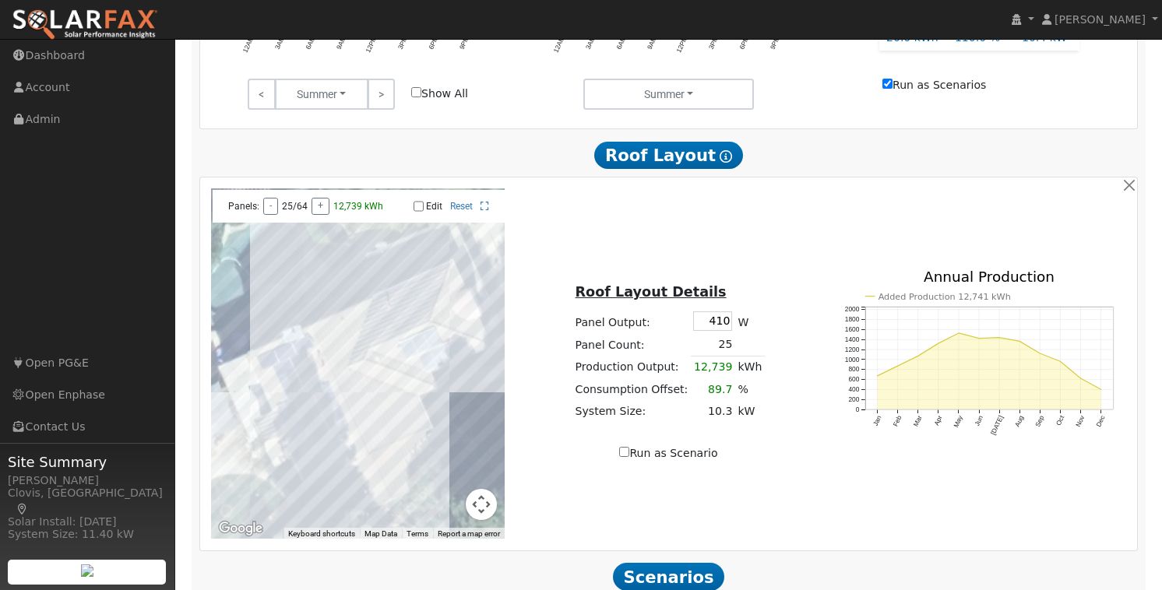
scroll to position [804, 0]
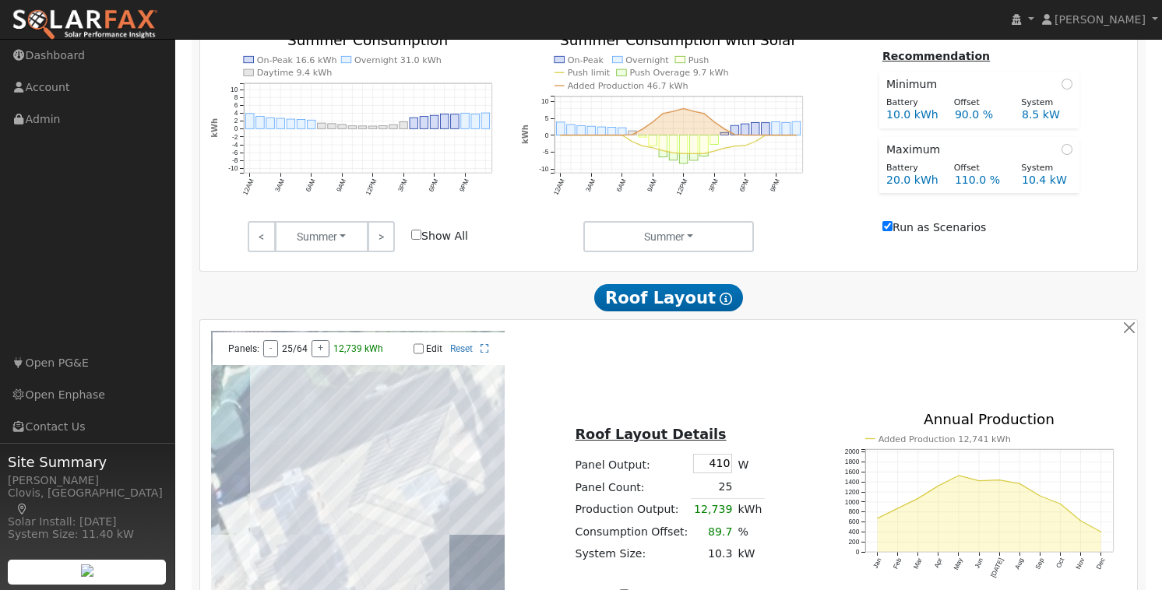
click at [977, 294] on h2 "Roof Layout Show Help" at bounding box center [668, 297] width 939 height 29
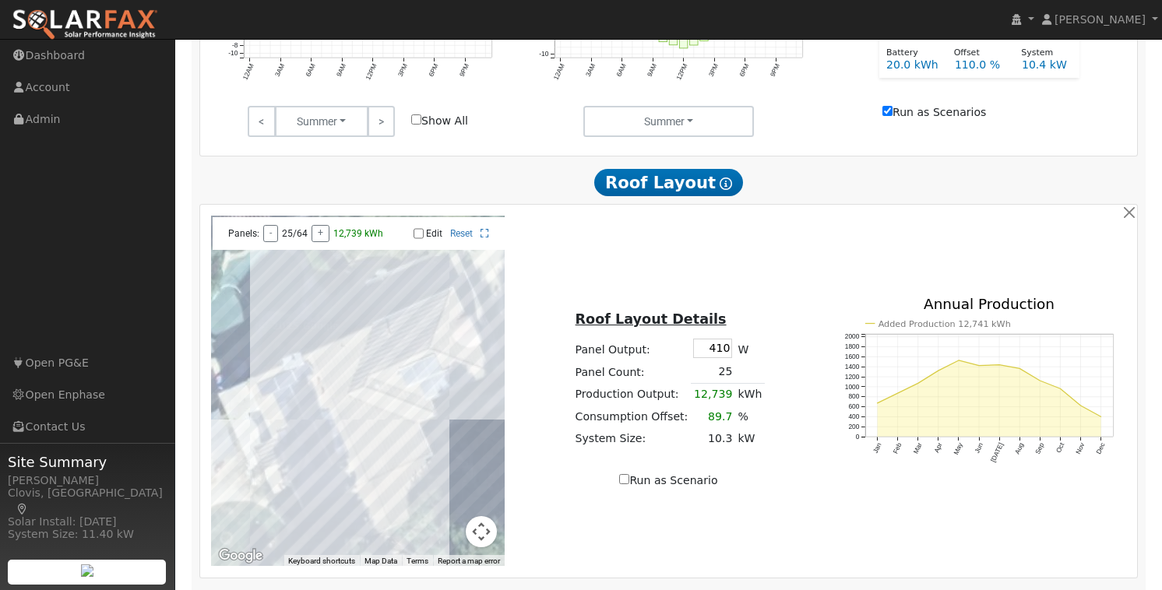
scroll to position [982, 0]
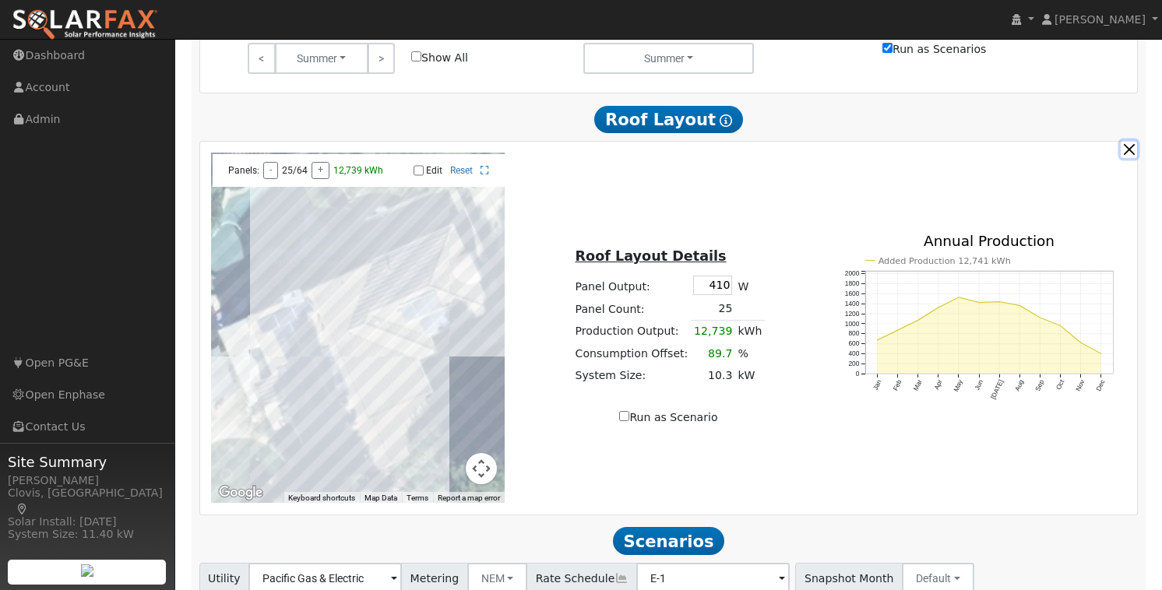
click at [1131, 156] on button "button" at bounding box center [1129, 149] width 16 height 16
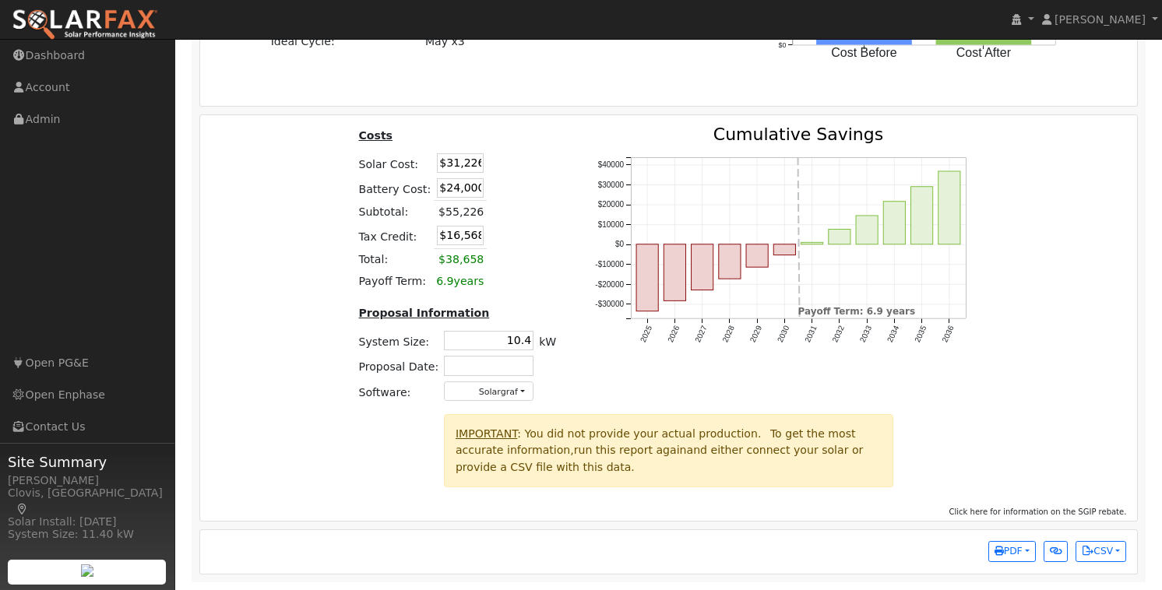
scroll to position [2105, 0]
click at [1008, 553] on span "PDF" at bounding box center [1009, 551] width 28 height 11
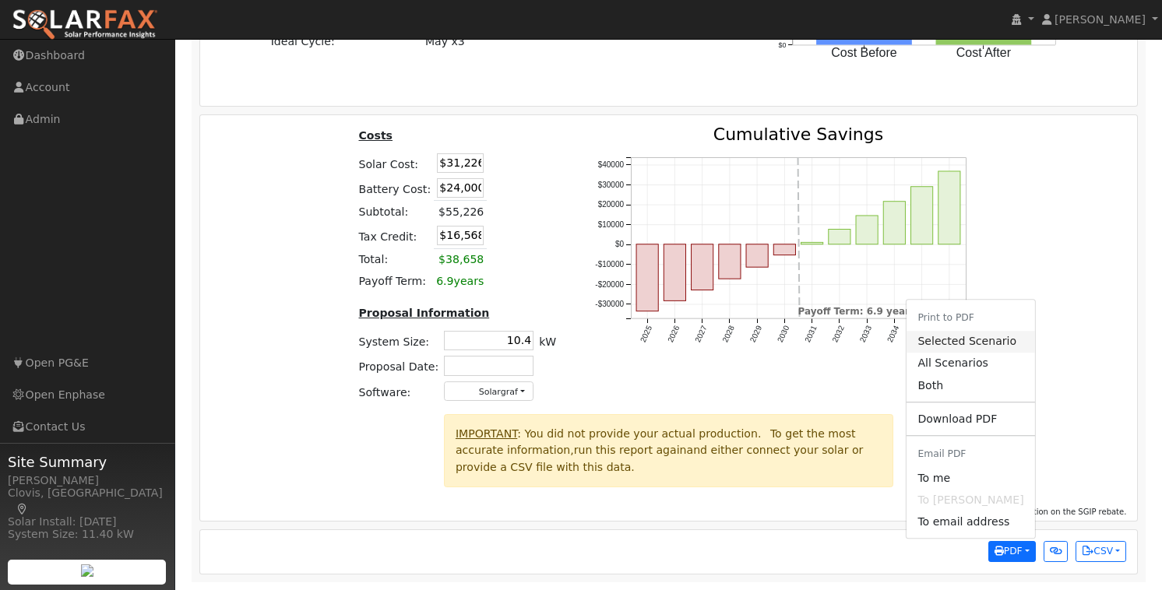
click at [958, 339] on link "Selected Scenario" at bounding box center [971, 342] width 128 height 22
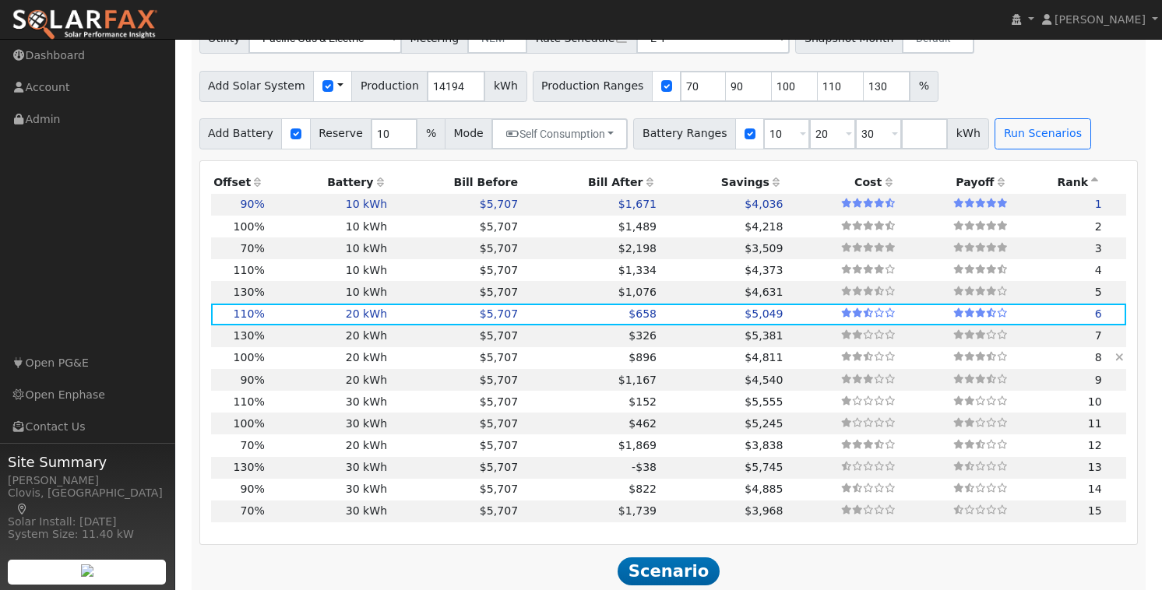
scroll to position [1109, 0]
